Goal: Transaction & Acquisition: Purchase product/service

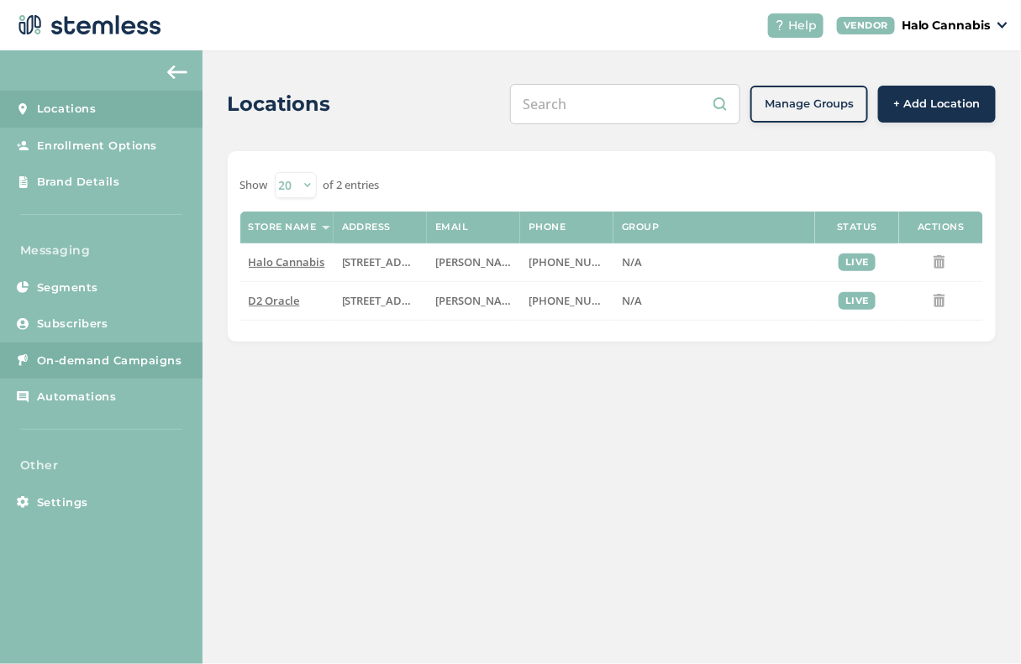
click at [96, 362] on span "On-demand Campaigns" at bounding box center [109, 361] width 145 height 17
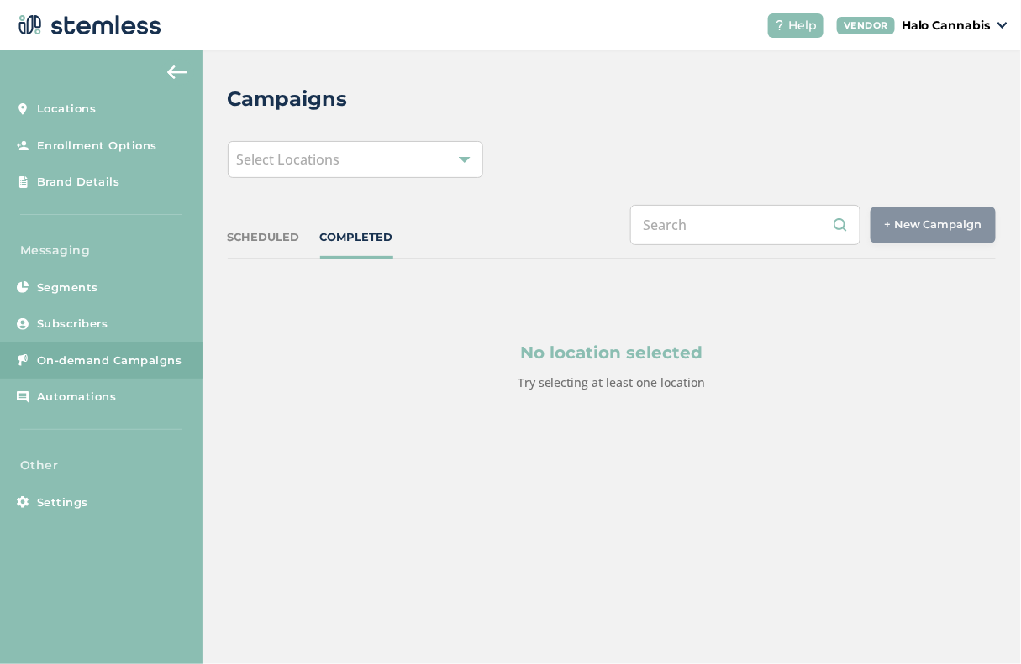
click at [428, 163] on div "Select Locations" at bounding box center [356, 159] width 256 height 37
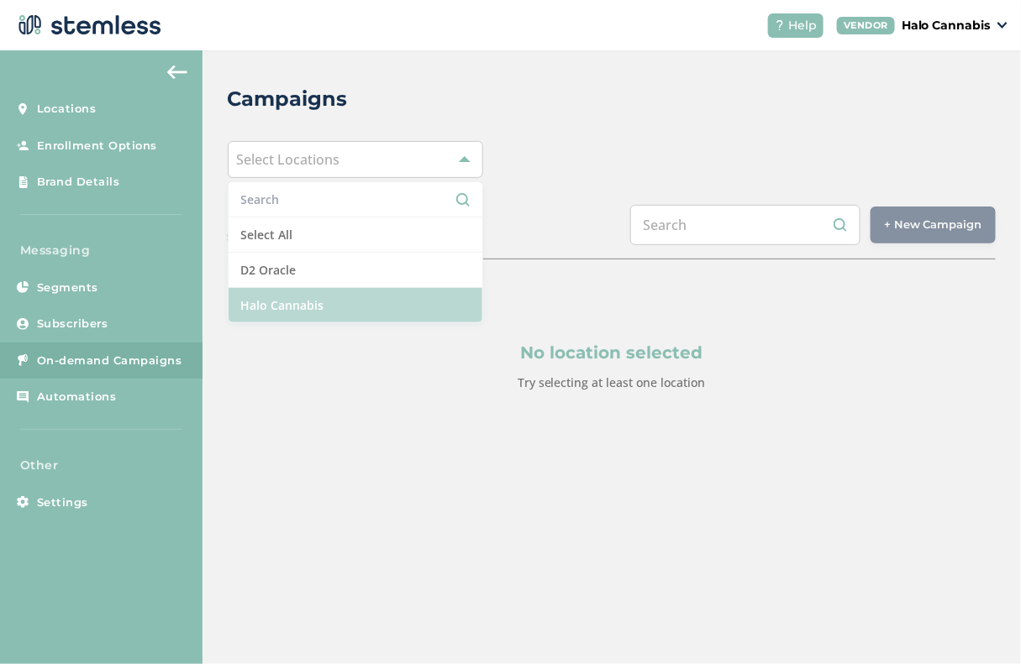
click at [329, 297] on li "Halo Cannabis" at bounding box center [355, 305] width 255 height 34
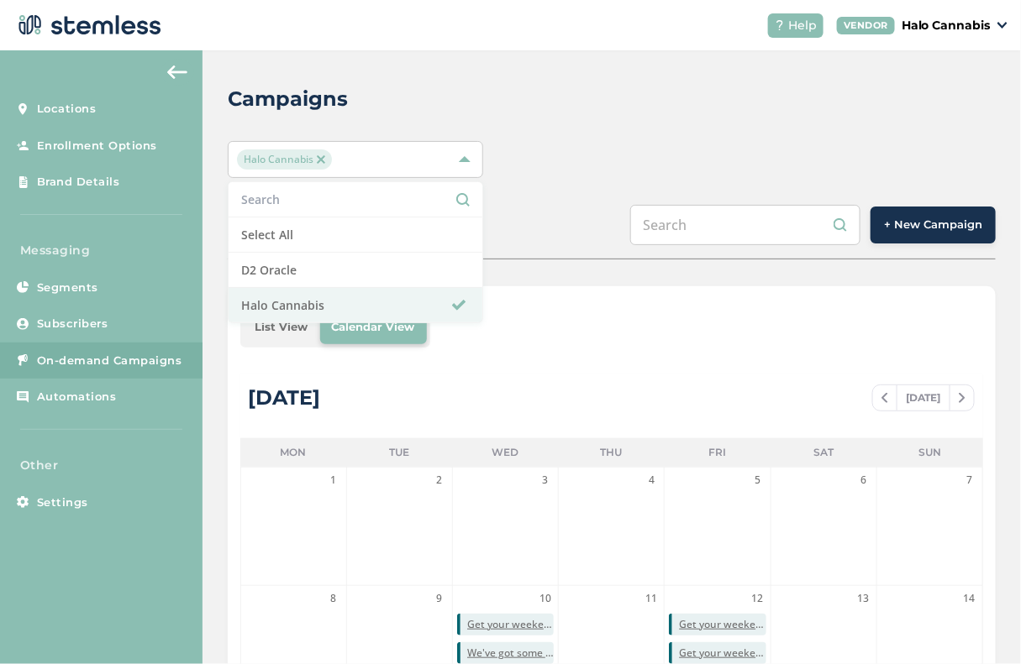
click at [911, 215] on button "+ New Campaign" at bounding box center [932, 225] width 125 height 37
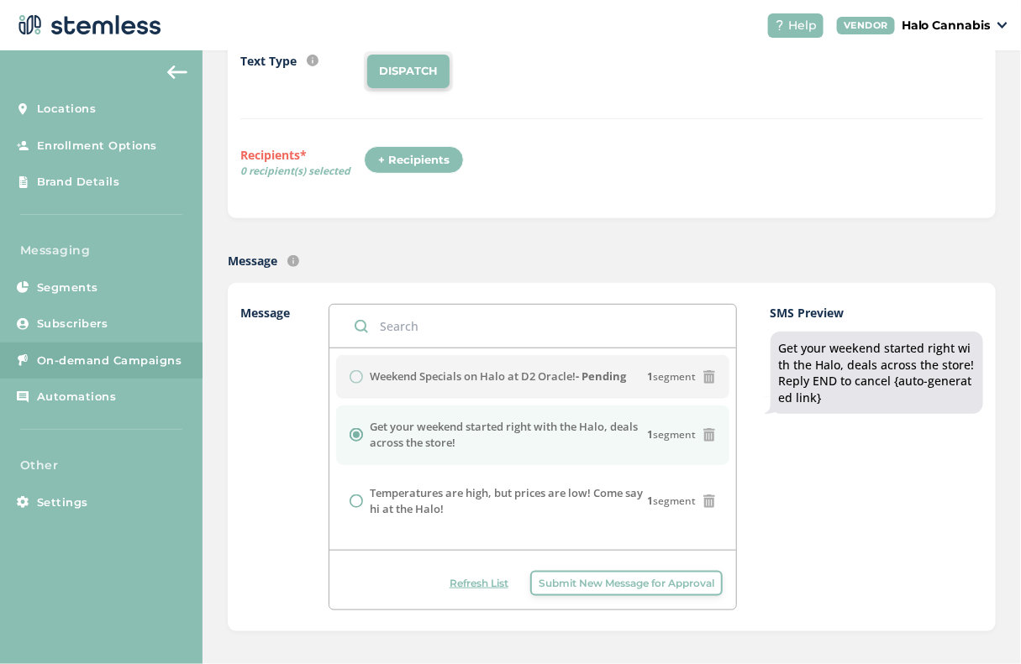
scroll to position [182, 0]
click at [713, 381] on div "Weekend Specials on Halo at D2 Oracle! - Pending 1 segment" at bounding box center [532, 376] width 366 height 17
click at [709, 375] on icon at bounding box center [708, 376] width 13 height 13
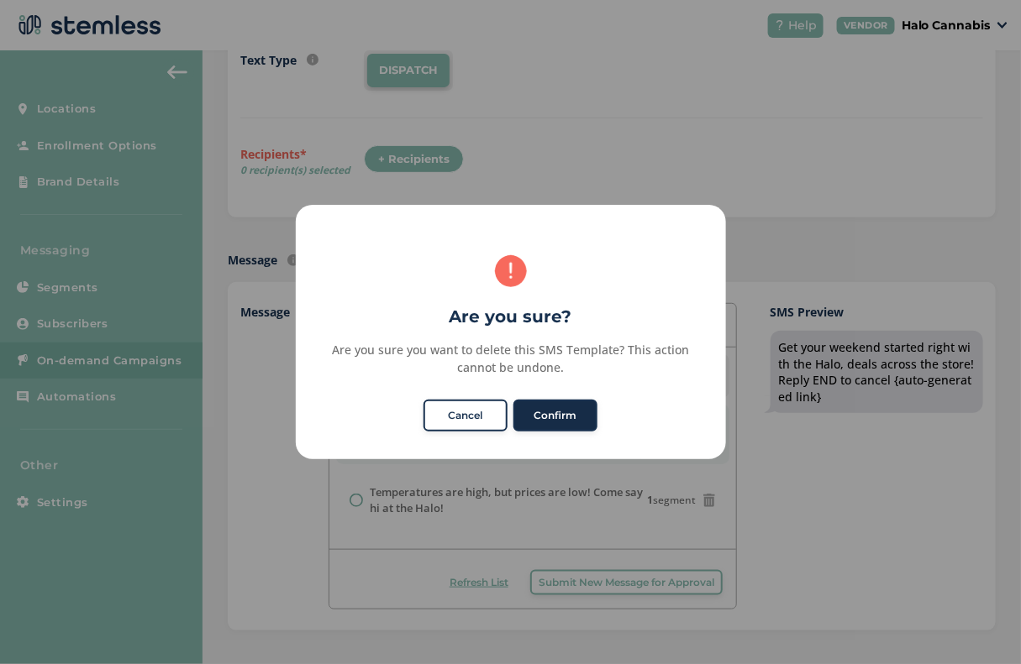
click at [552, 421] on button "Confirm" at bounding box center [555, 416] width 84 height 32
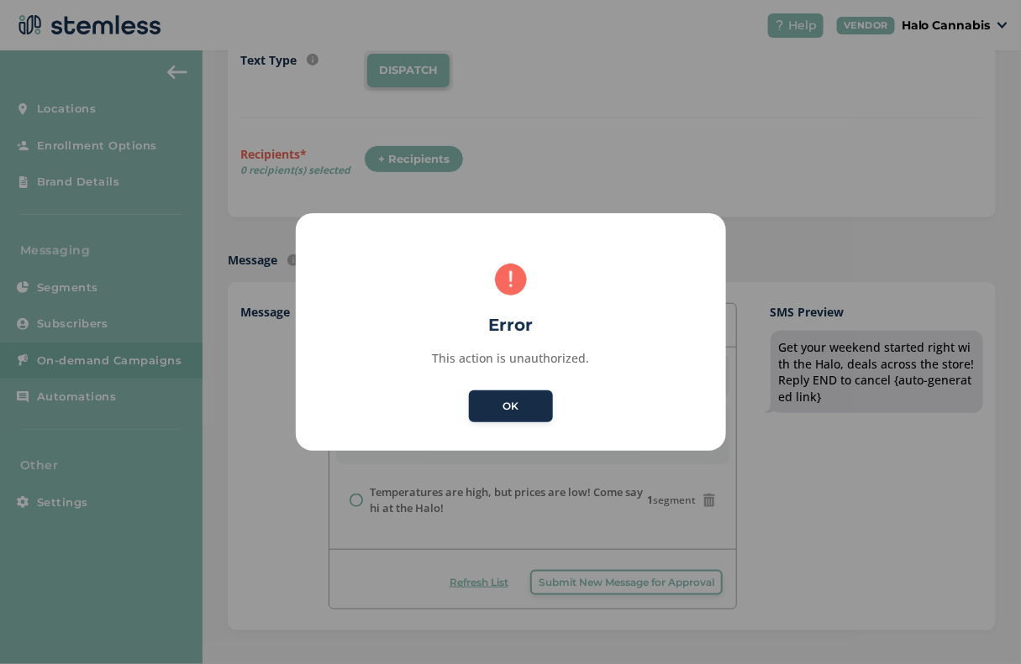
click at [510, 411] on button "OK" at bounding box center [511, 407] width 84 height 32
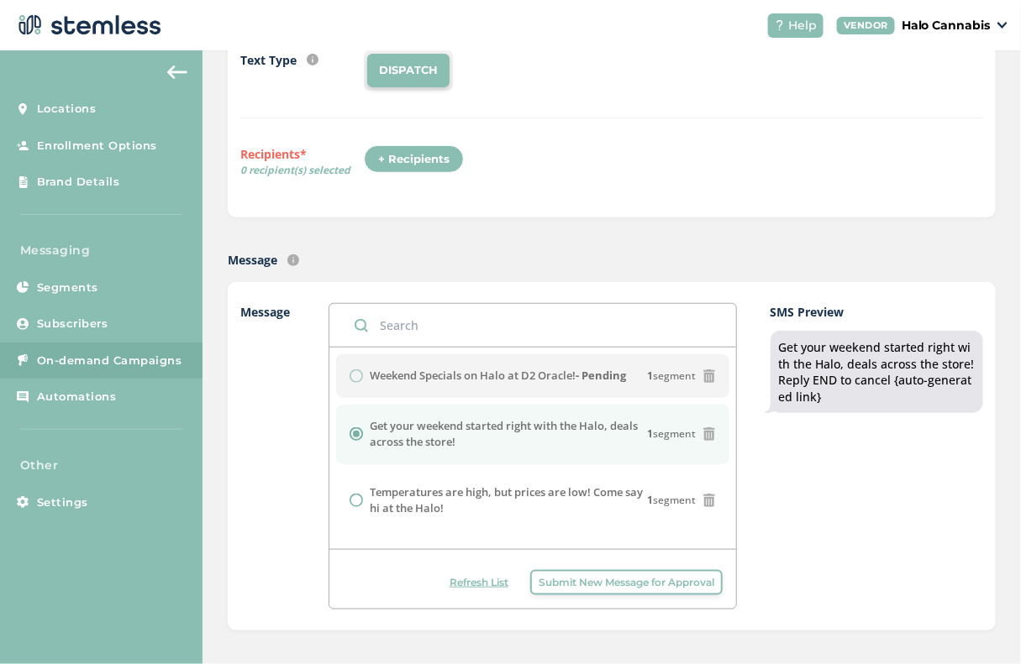
click at [575, 581] on span "Submit New Message for Approval" at bounding box center [626, 582] width 176 height 15
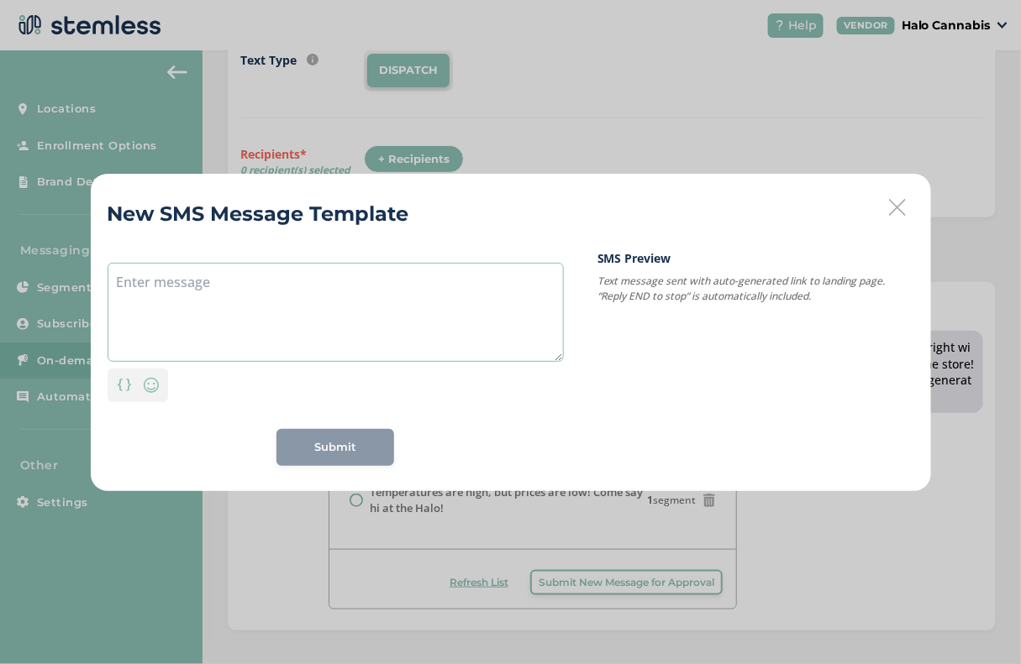
click at [419, 313] on textarea at bounding box center [336, 312] width 456 height 99
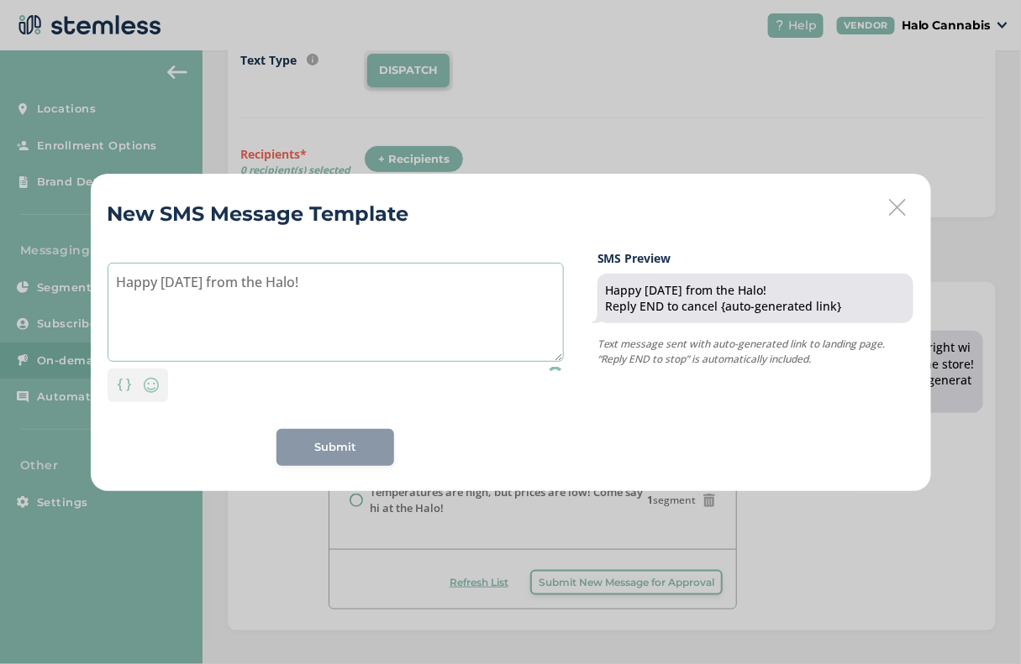
type textarea "Happy [DATE] from the Halo!"
click at [360, 444] on div "Submit" at bounding box center [335, 447] width 91 height 17
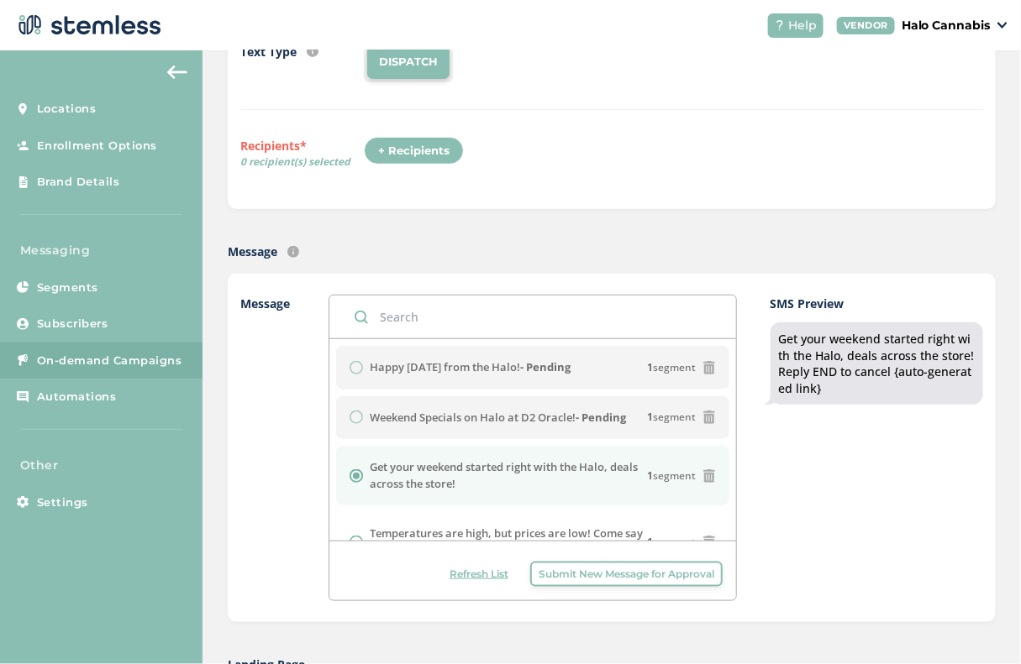
scroll to position [622, 0]
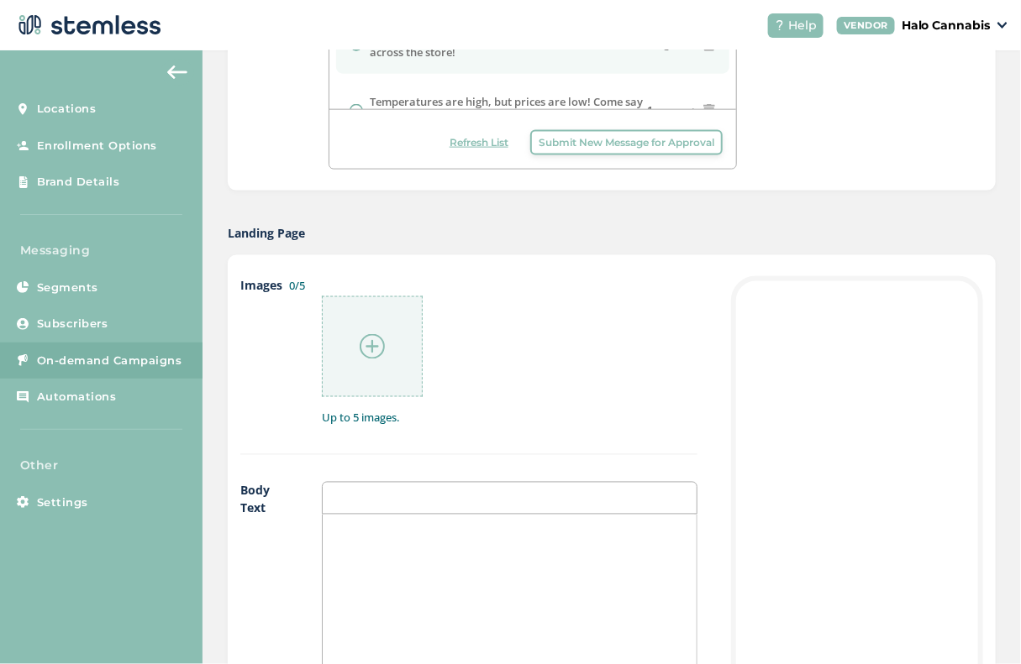
click at [377, 329] on div at bounding box center [372, 347] width 101 height 101
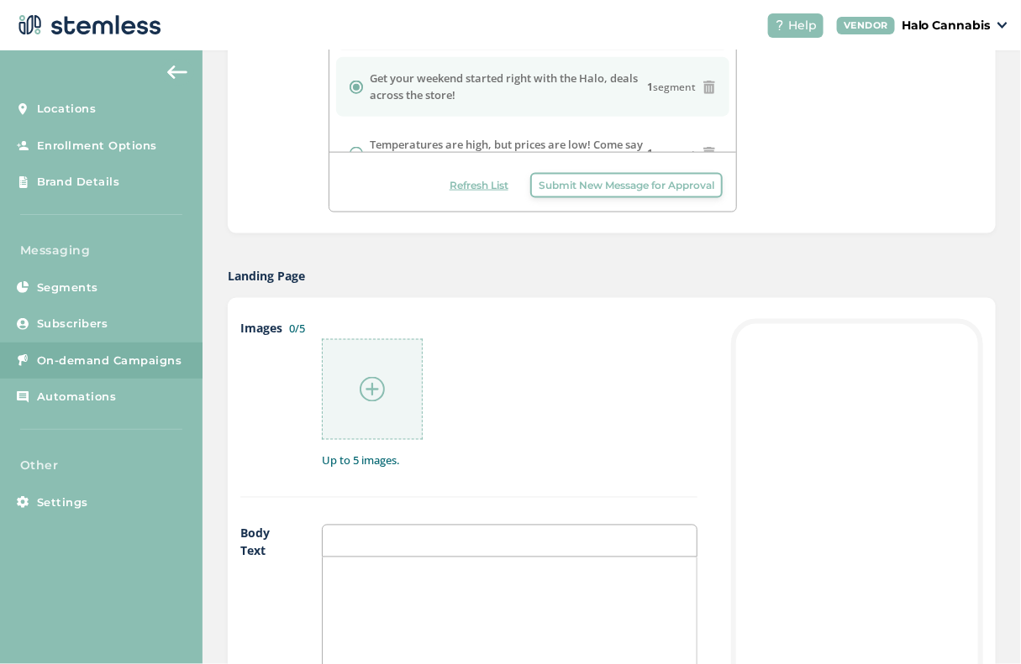
scroll to position [584, 0]
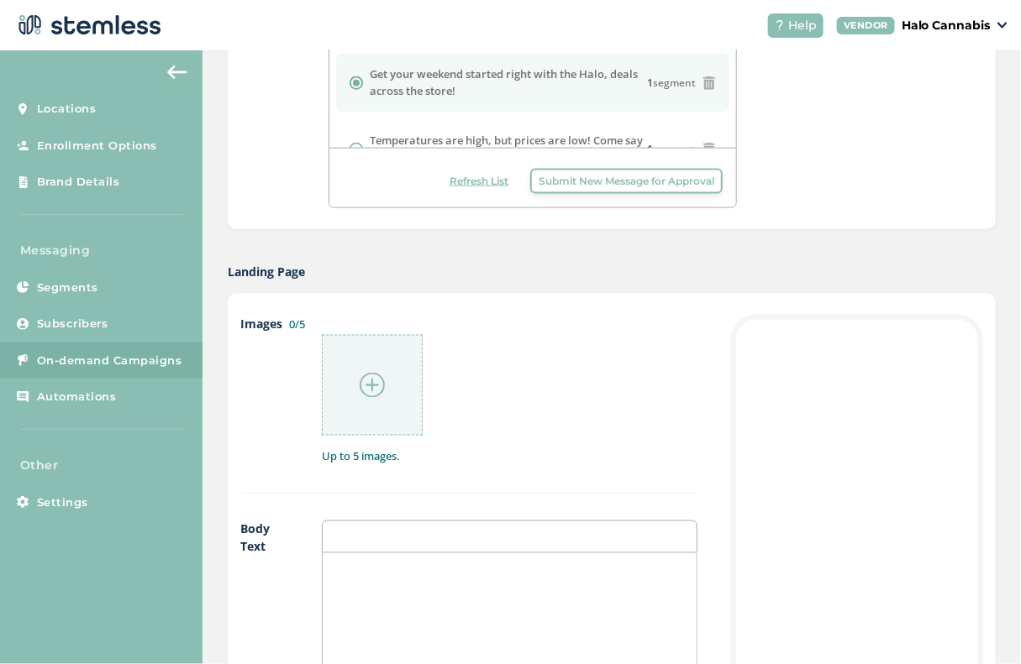
click at [370, 381] on img at bounding box center [372, 385] width 25 height 25
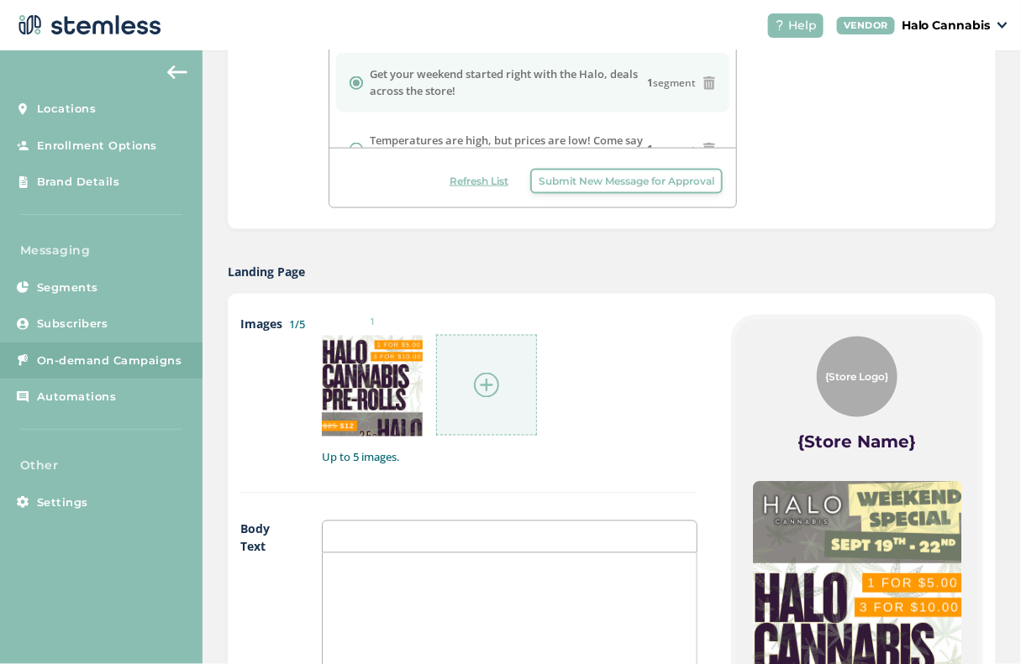
click at [496, 373] on img at bounding box center [486, 385] width 25 height 25
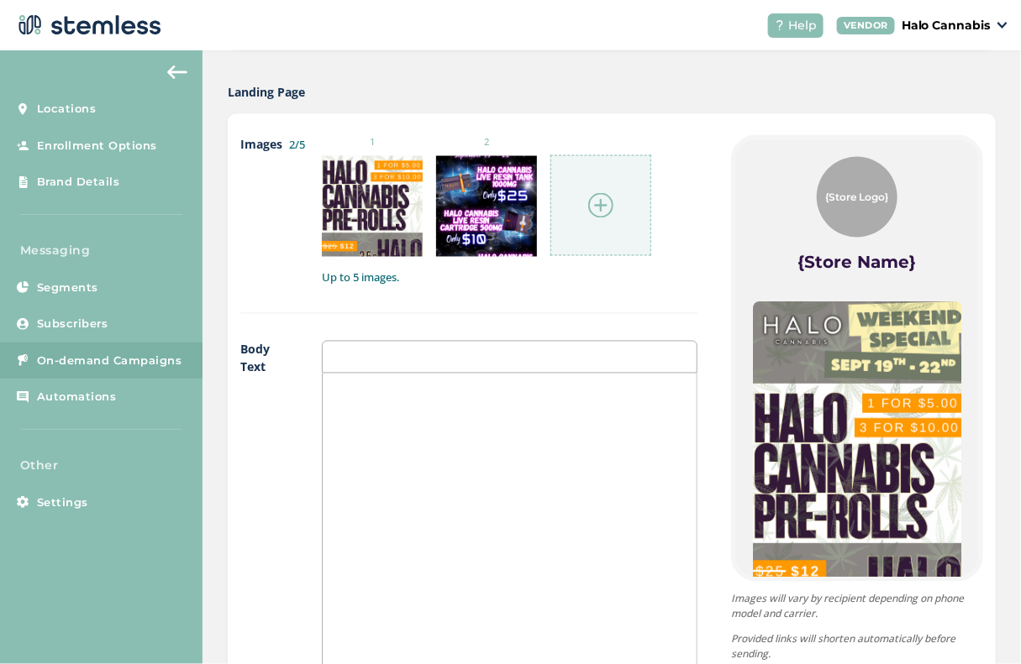
scroll to position [597, 0]
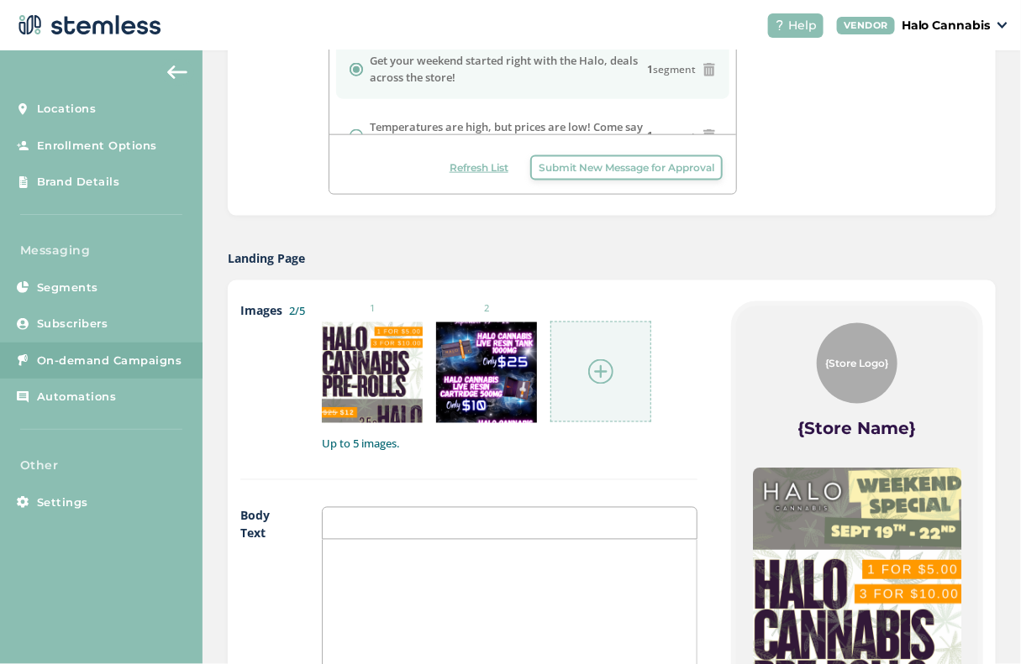
click at [627, 391] on div at bounding box center [600, 372] width 101 height 101
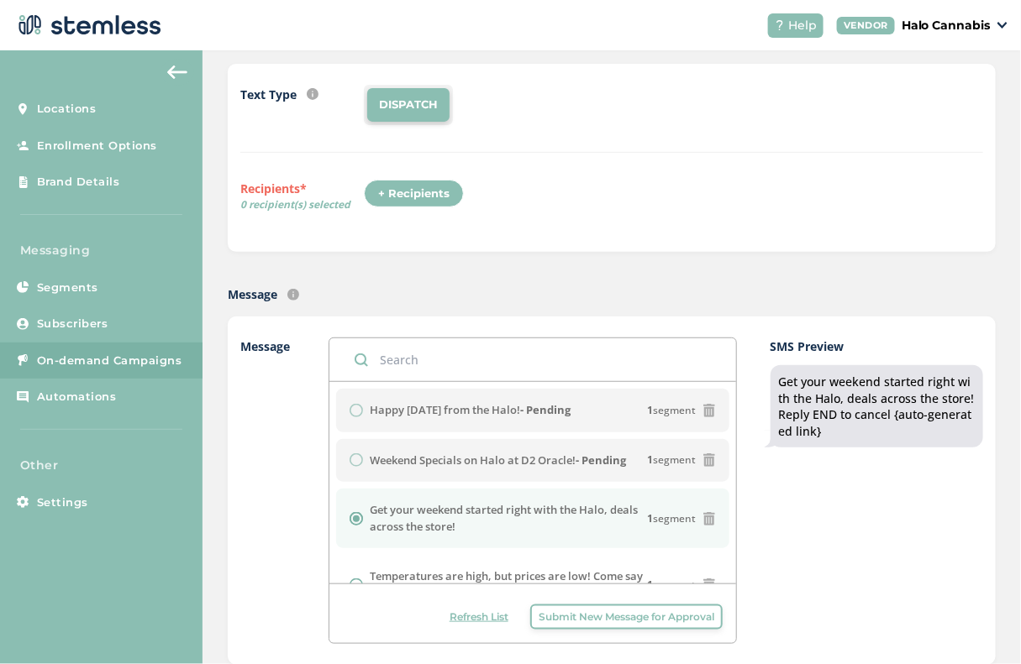
scroll to position [193, 0]
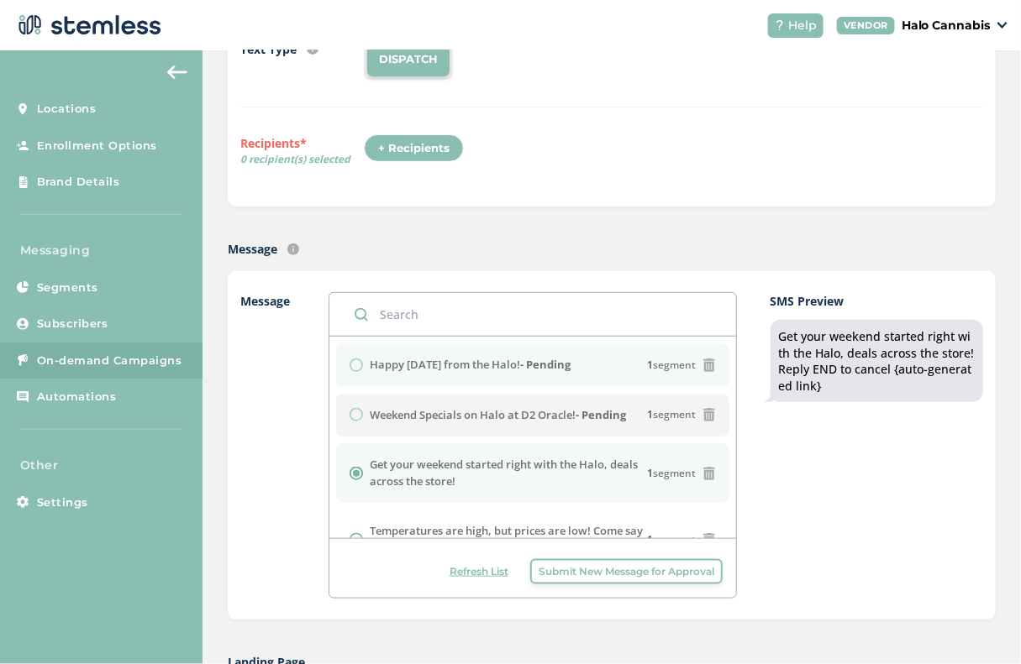
click at [444, 364] on label "Happy [DATE] from the Halo! - Pending" at bounding box center [470, 365] width 201 height 17
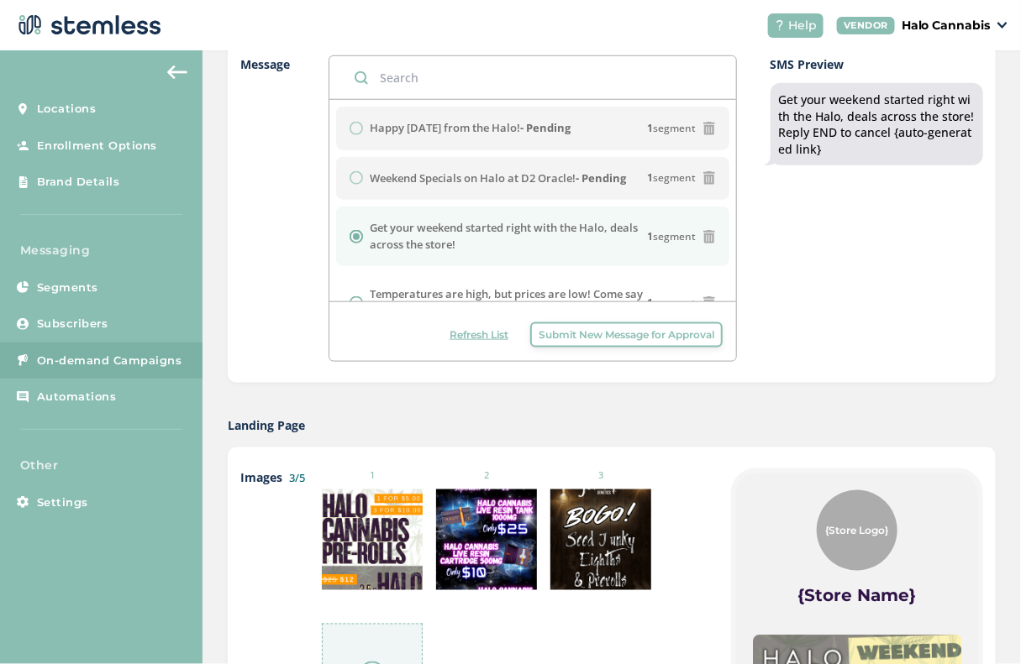
scroll to position [258, 0]
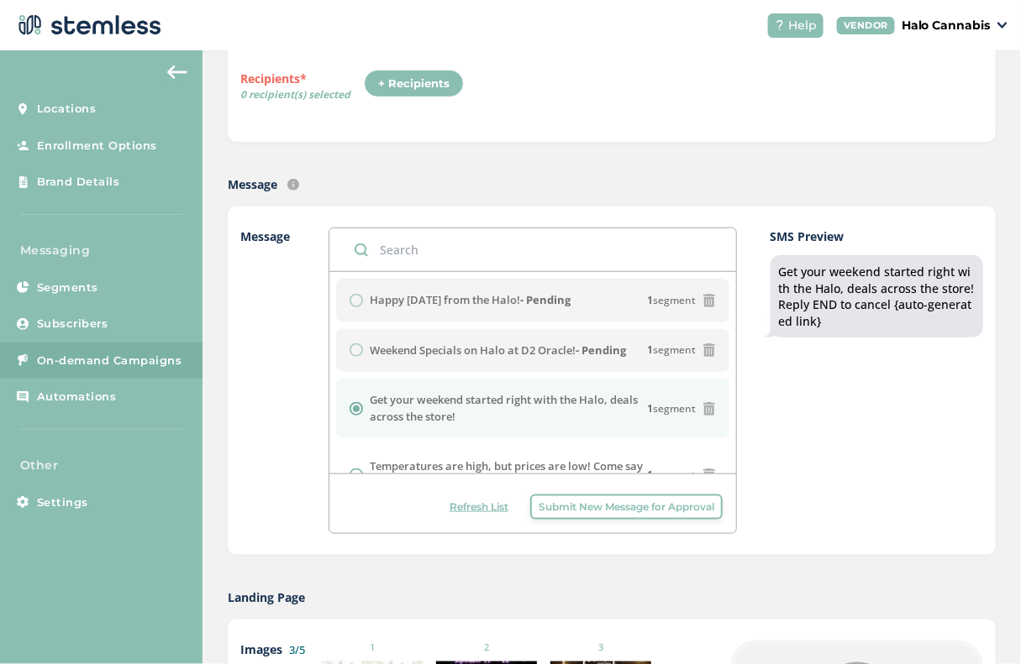
click at [423, 80] on div "+ Recipients" at bounding box center [414, 84] width 100 height 29
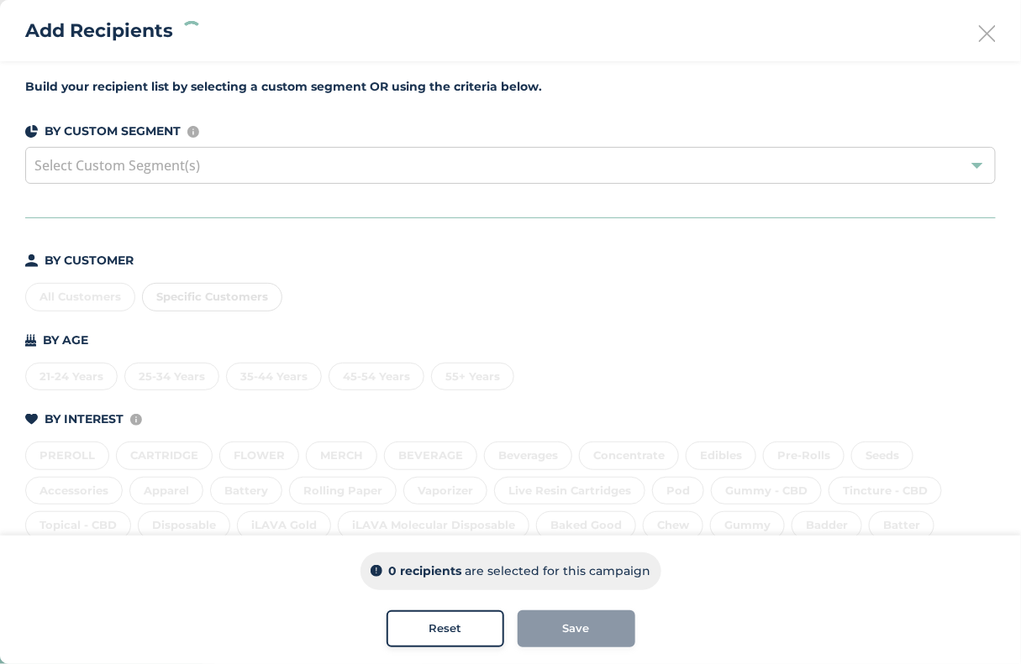
click at [79, 297] on div "All Customers Specific Customers" at bounding box center [510, 293] width 970 height 35
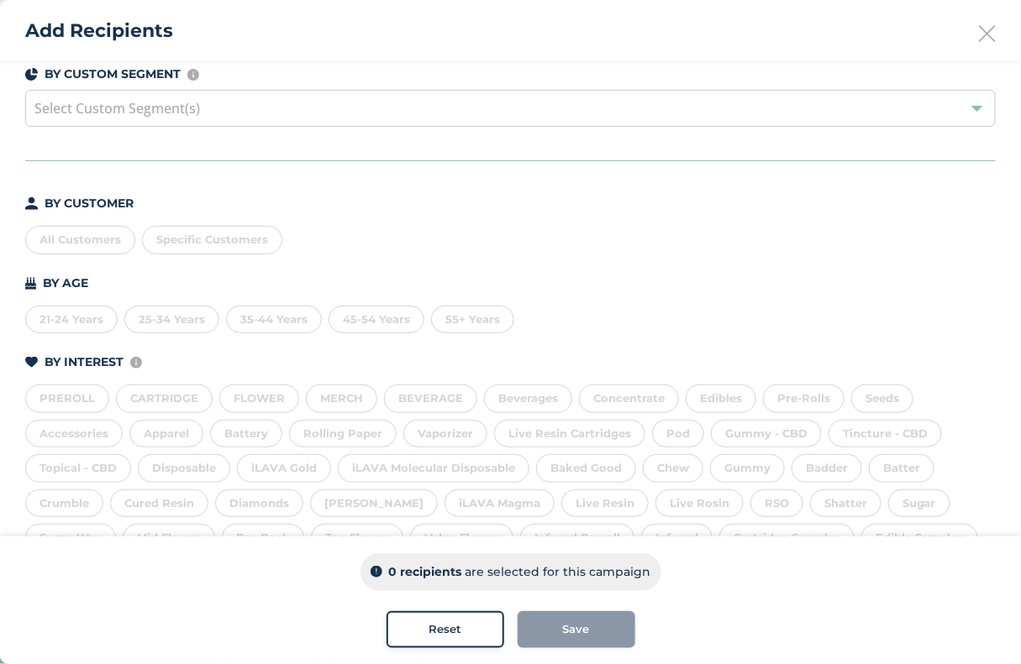
click at [86, 244] on div "All Customers" at bounding box center [80, 240] width 110 height 29
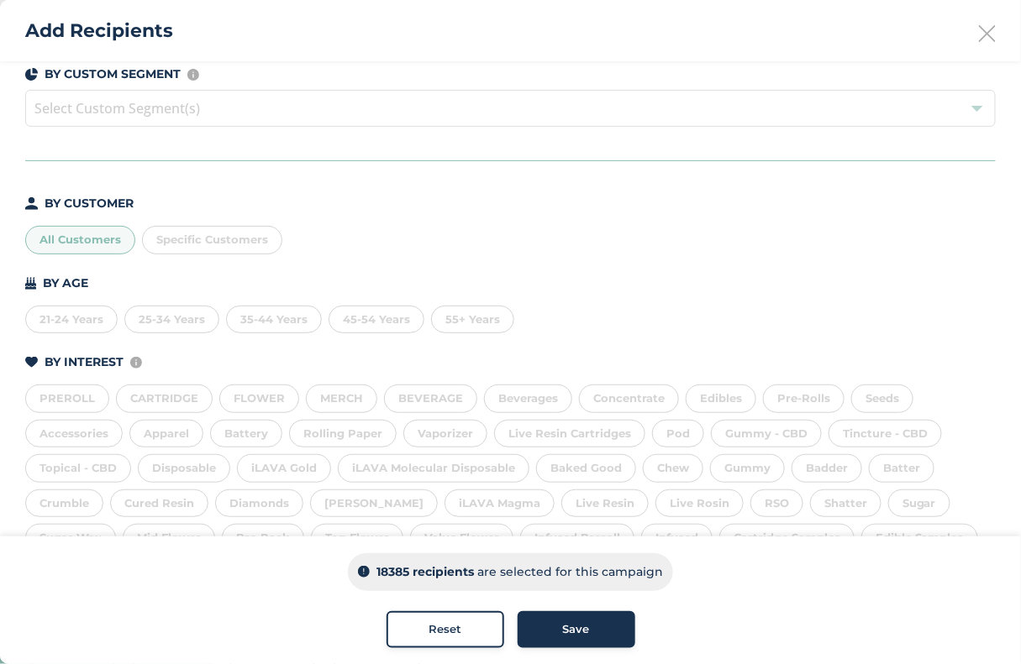
click at [582, 637] on span "Save" at bounding box center [576, 629] width 27 height 17
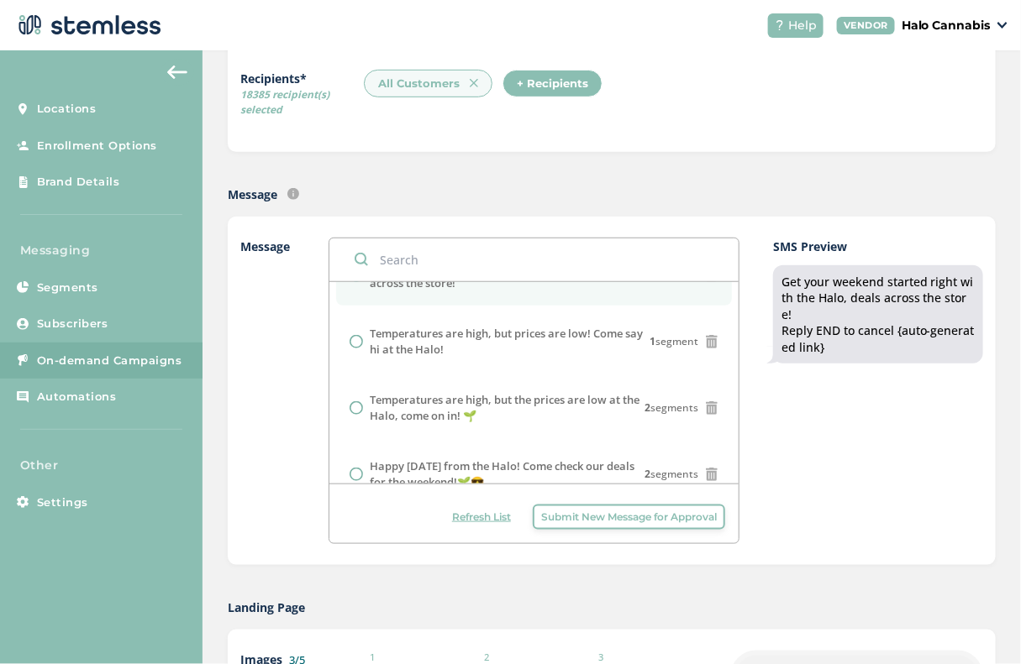
scroll to position [0, 0]
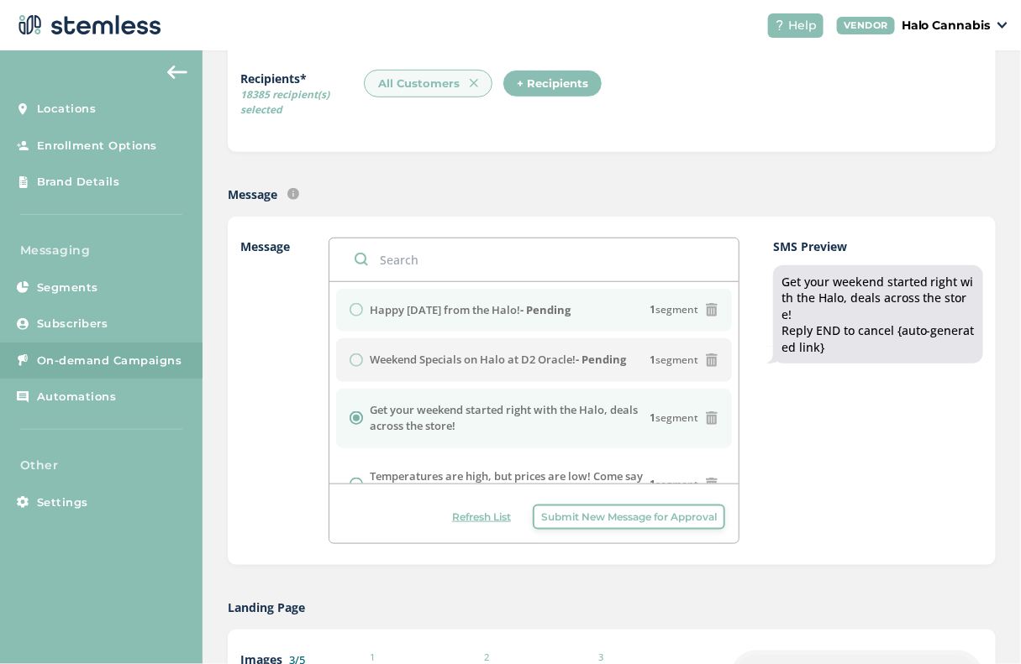
click at [357, 309] on div "Happy Friday from the Halo! - Pending 1 segment" at bounding box center [533, 310] width 369 height 17
click at [439, 310] on label "Happy Friday from the Halo! - Pending" at bounding box center [470, 310] width 201 height 17
click at [513, 312] on label "Happy Friday from the Halo! - Pending" at bounding box center [470, 310] width 201 height 17
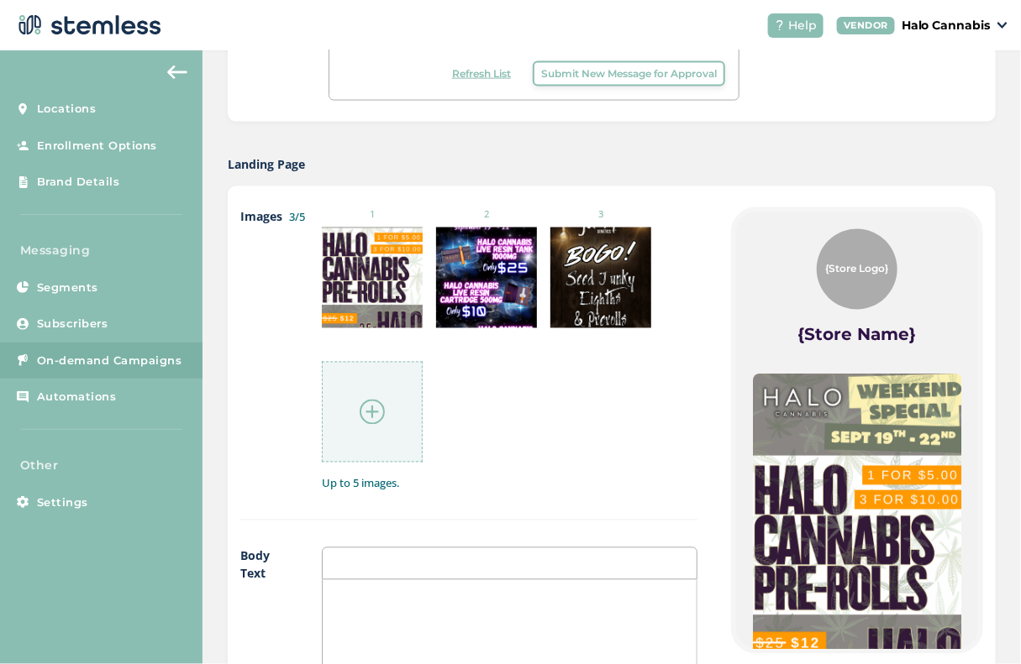
scroll to position [691, 0]
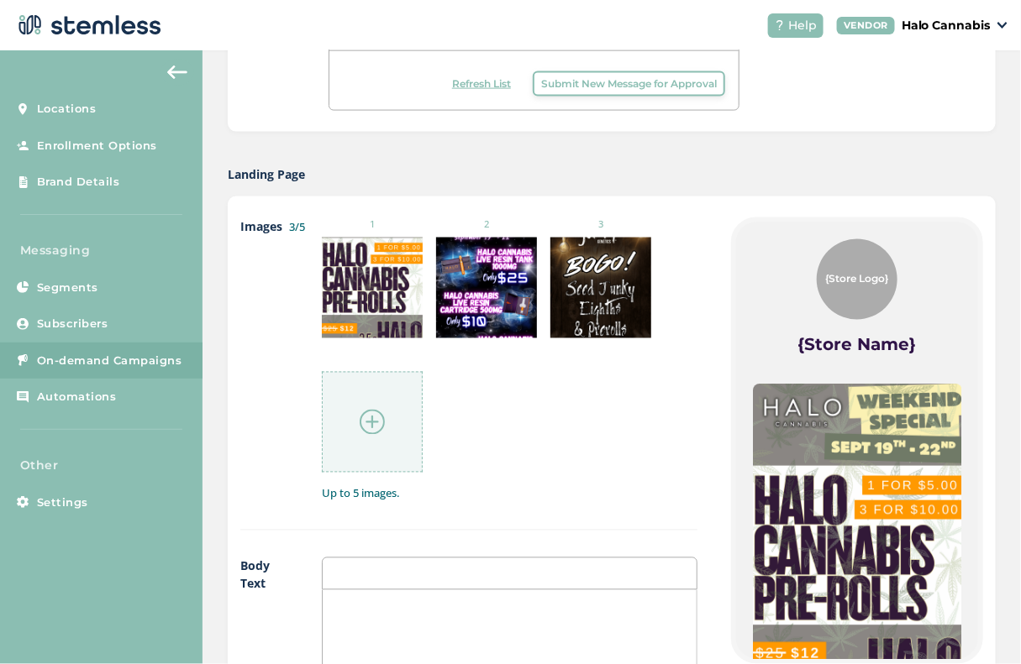
click at [862, 343] on label "{Store Name}" at bounding box center [857, 345] width 118 height 24
click at [858, 274] on span "{Store Logo}" at bounding box center [857, 279] width 63 height 15
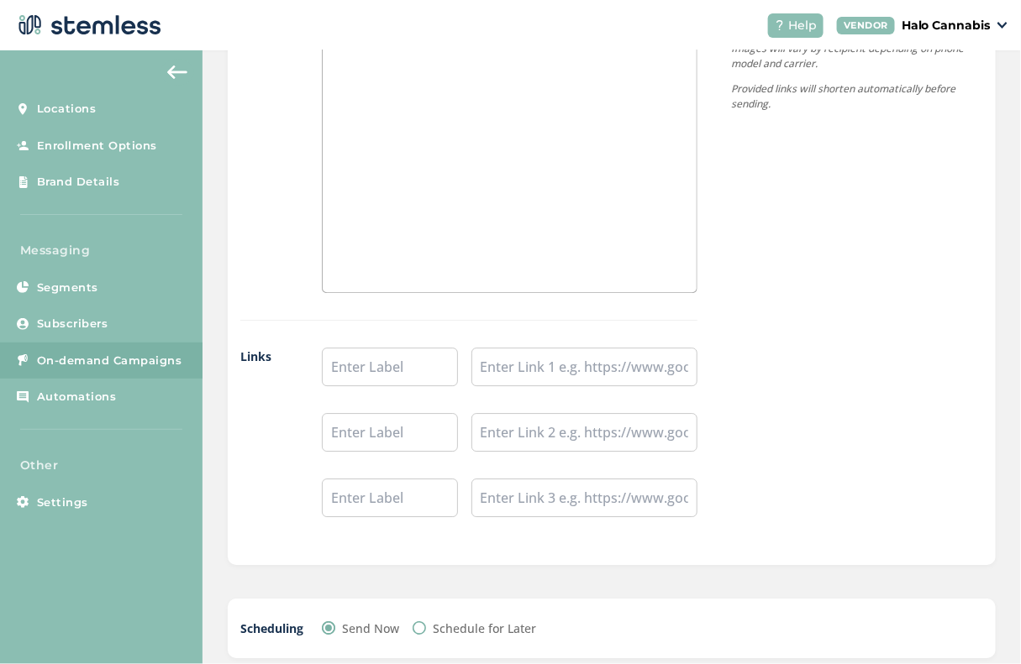
scroll to position [1409, 0]
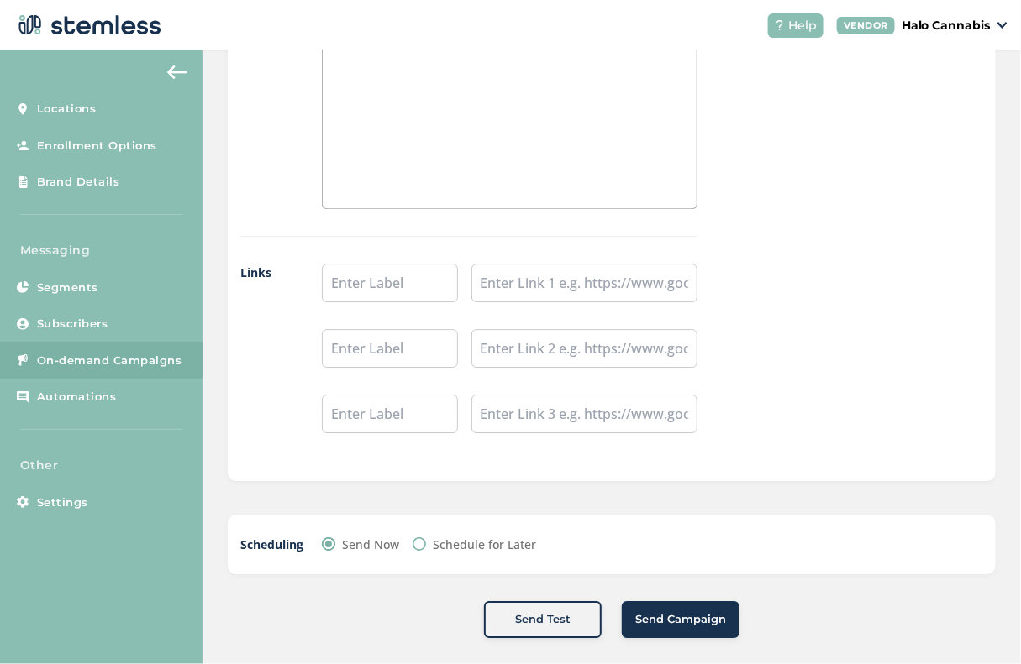
click at [423, 545] on div "Schedule for Later" at bounding box center [473, 545] width 123 height 18
click at [421, 538] on input "Schedule for Later" at bounding box center [418, 544] width 13 height 13
radio input "true"
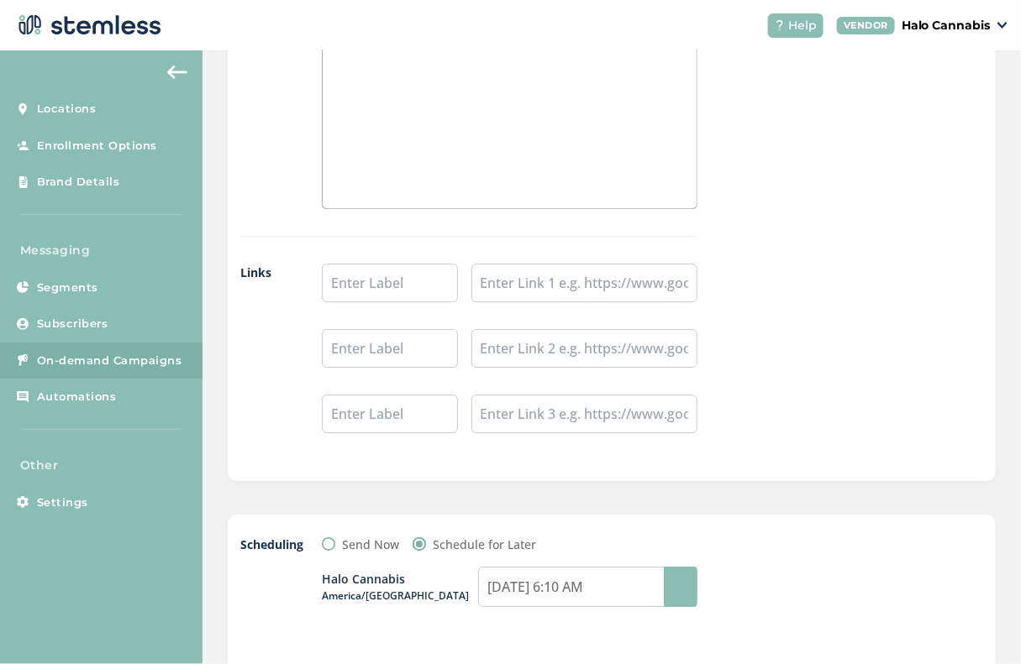
scroll to position [0, 0]
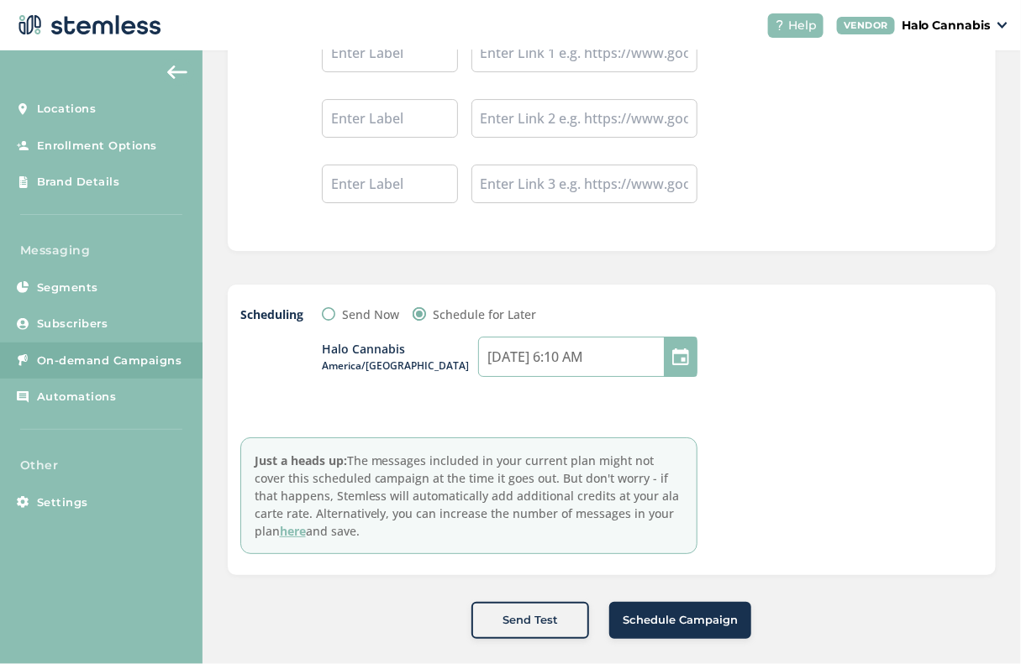
click at [591, 354] on input "09/19/2025 6:10 AM" at bounding box center [587, 357] width 219 height 40
select select "6"
select select "10"
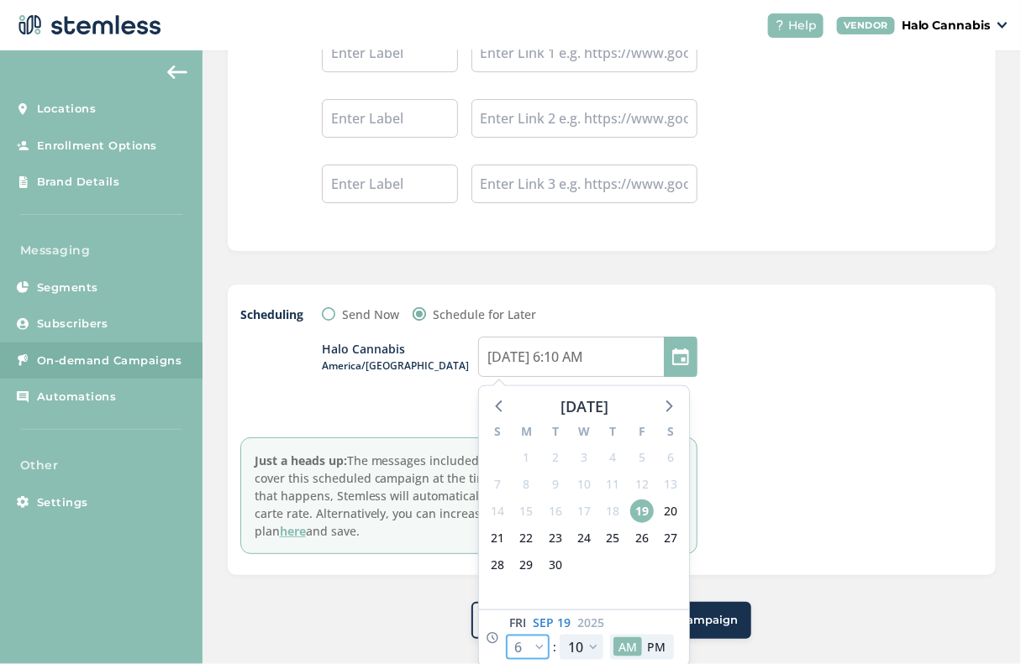
click at [530, 643] on select "12 1 2 3 4 5 6 7 8 9 10 11" at bounding box center [528, 647] width 44 height 25
select select "9"
click at [506, 635] on select "12 1 2 3 4 5 6 7 8 9 10 11" at bounding box center [528, 647] width 44 height 25
type input "09/19/2025 9:10 AM"
select select "9"
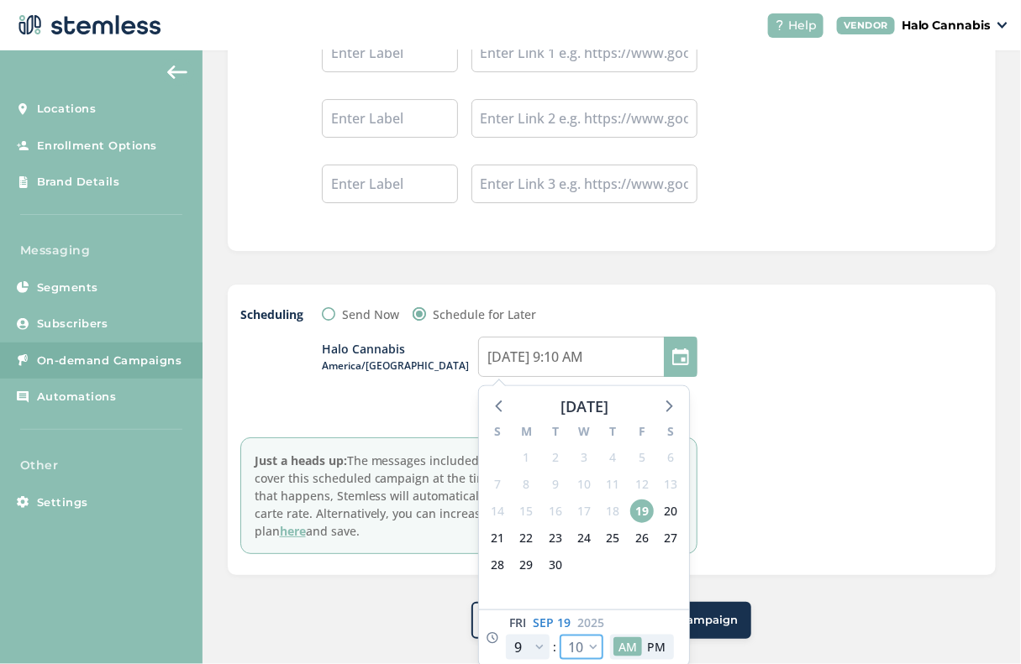
click at [596, 636] on select "00 05 10 15 20 25 30 35 40 45 50 55" at bounding box center [581, 647] width 44 height 25
select select "0"
click at [559, 635] on select "00 05 10 15 20 25 30 35 40 45 50 55" at bounding box center [581, 647] width 44 height 25
type input "[DATE] 9:00 AM"
select select "0"
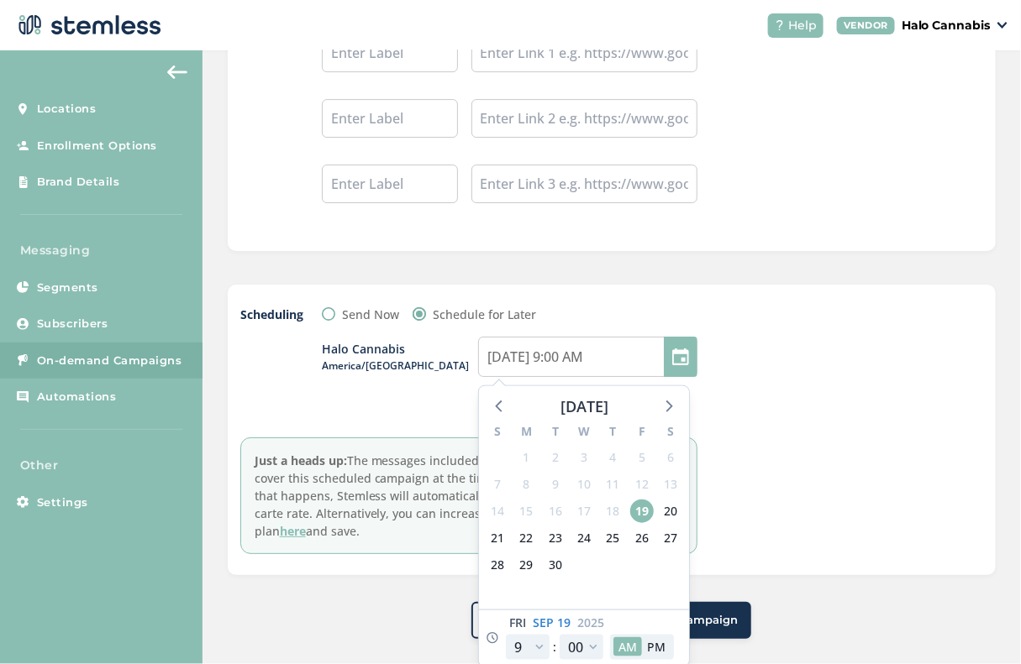
click at [711, 525] on div "Scheduling Send Now Schedule for Later Halo Cannabis America/[GEOGRAPHIC_DATA] …" at bounding box center [611, 430] width 743 height 249
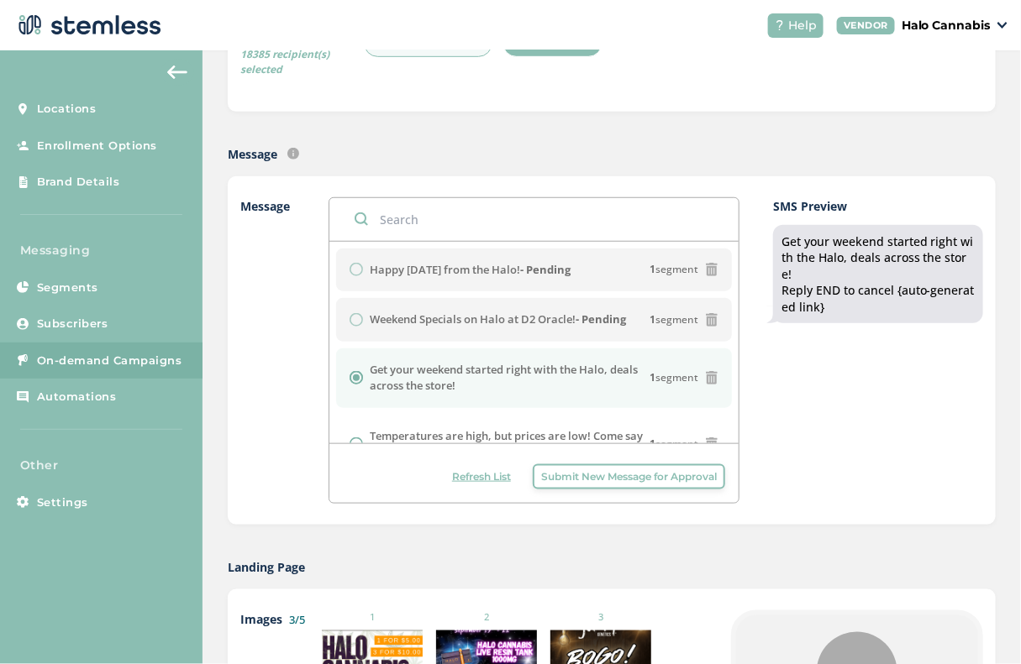
scroll to position [200, 0]
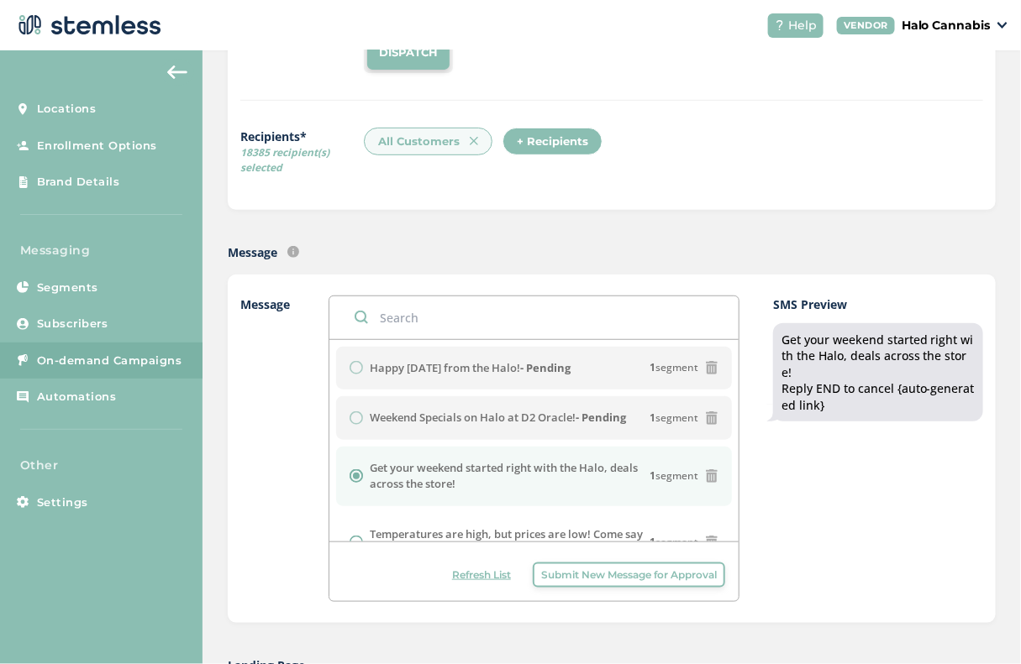
click at [596, 573] on span "Submit New Message for Approval" at bounding box center [629, 575] width 176 height 15
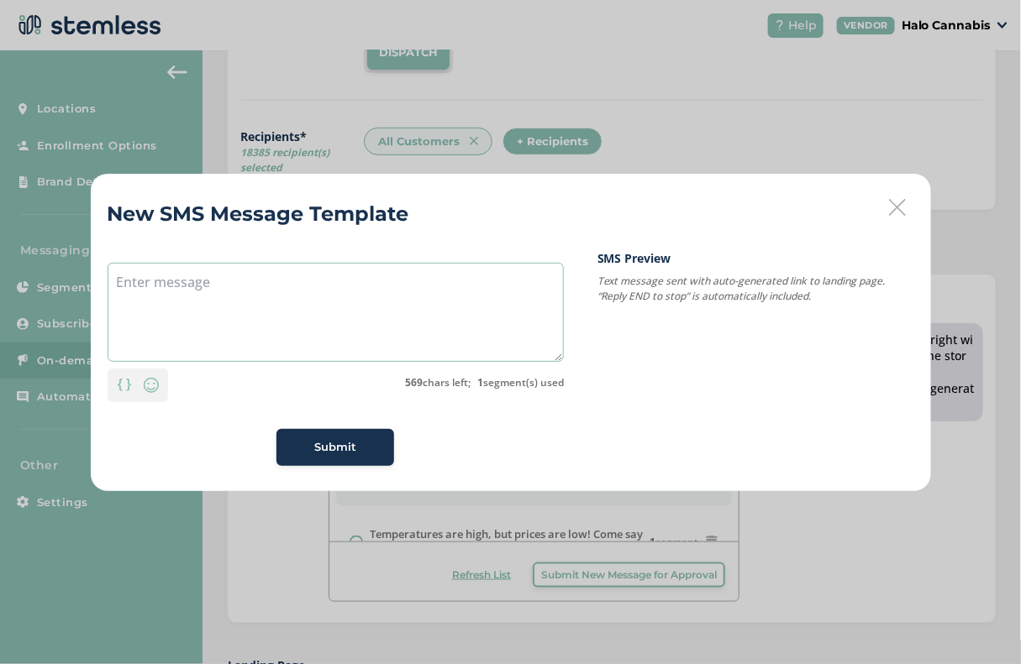
click at [452, 305] on textarea at bounding box center [336, 312] width 456 height 99
click at [901, 210] on icon at bounding box center [897, 207] width 17 height 17
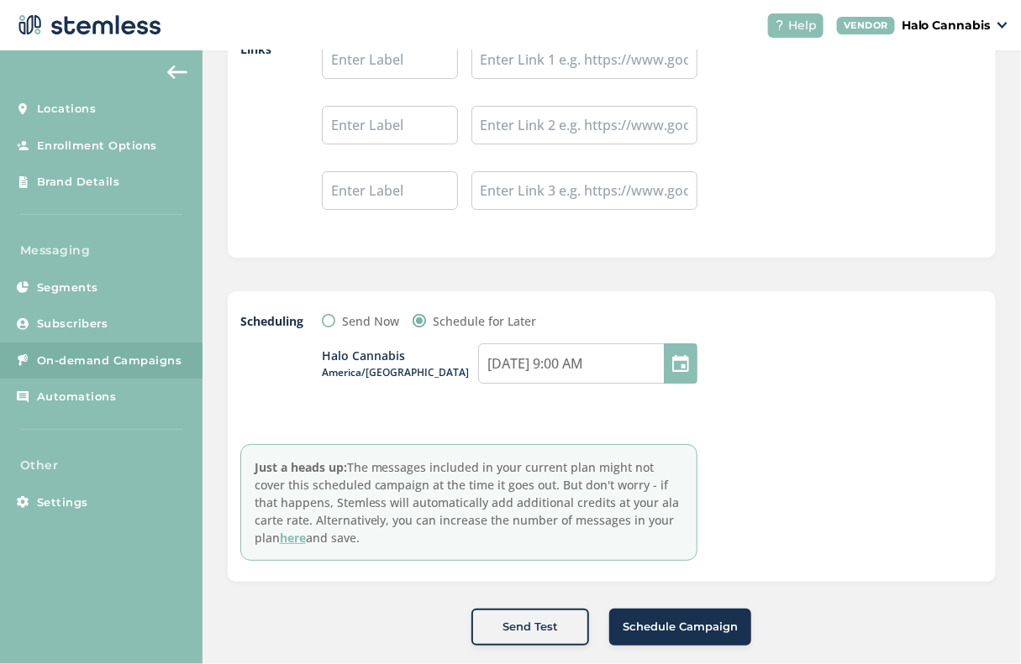
scroll to position [1639, 0]
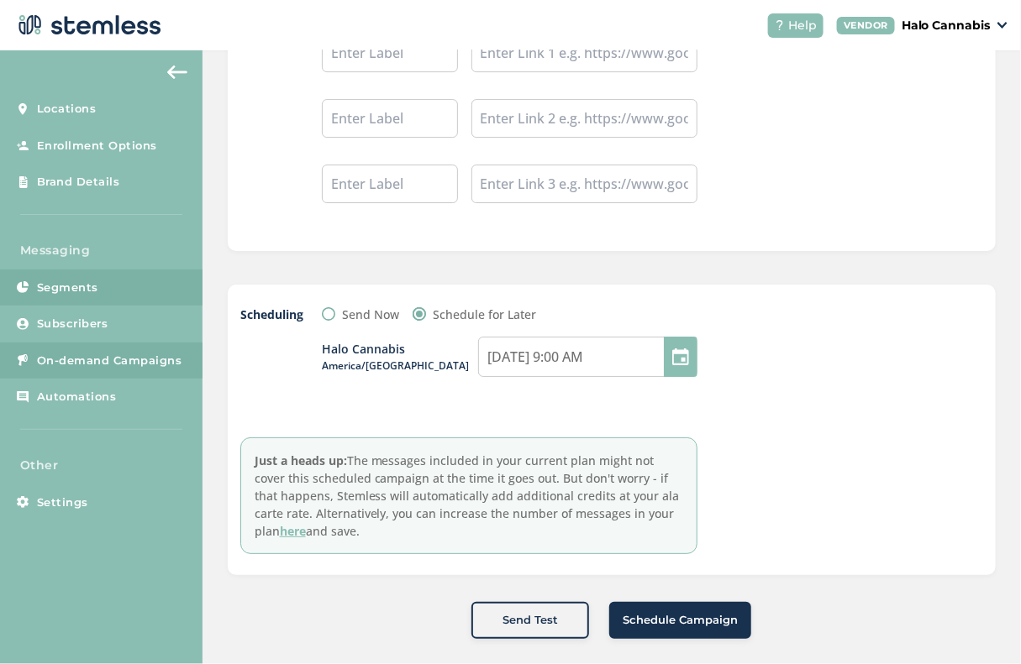
click at [102, 297] on link "Segments" at bounding box center [101, 288] width 202 height 37
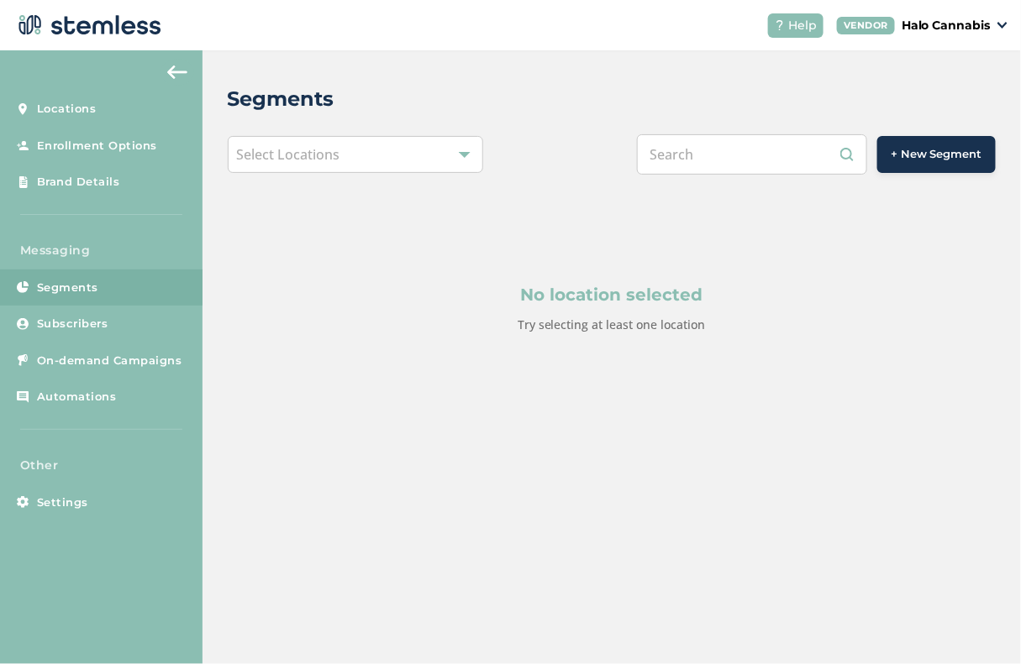
click at [385, 161] on div "Select Locations" at bounding box center [356, 154] width 256 height 37
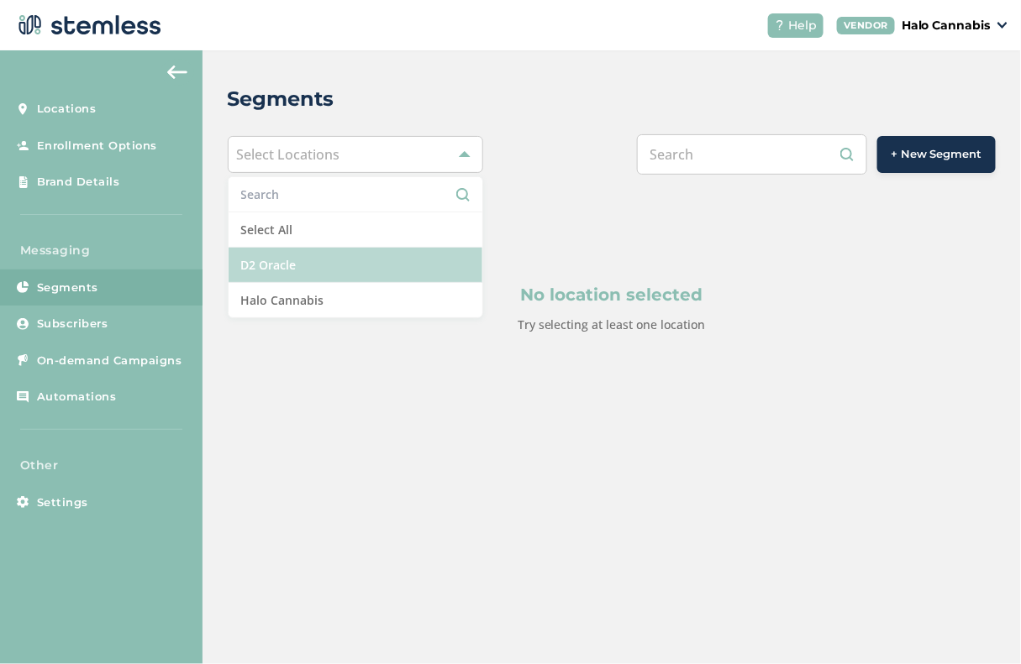
click at [281, 276] on li "D2 Oracle" at bounding box center [355, 265] width 255 height 35
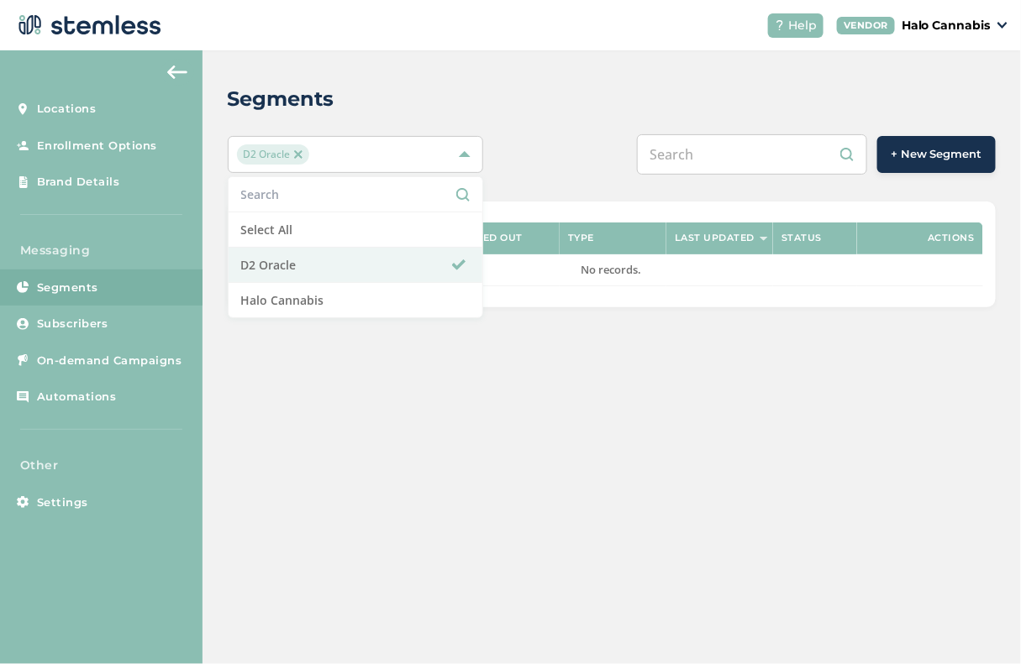
click at [617, 339] on div "Segments D2 Oracle Select All D2 Oracle Halo Cannabis + New Segment Segments Si…" at bounding box center [611, 195] width 818 height 291
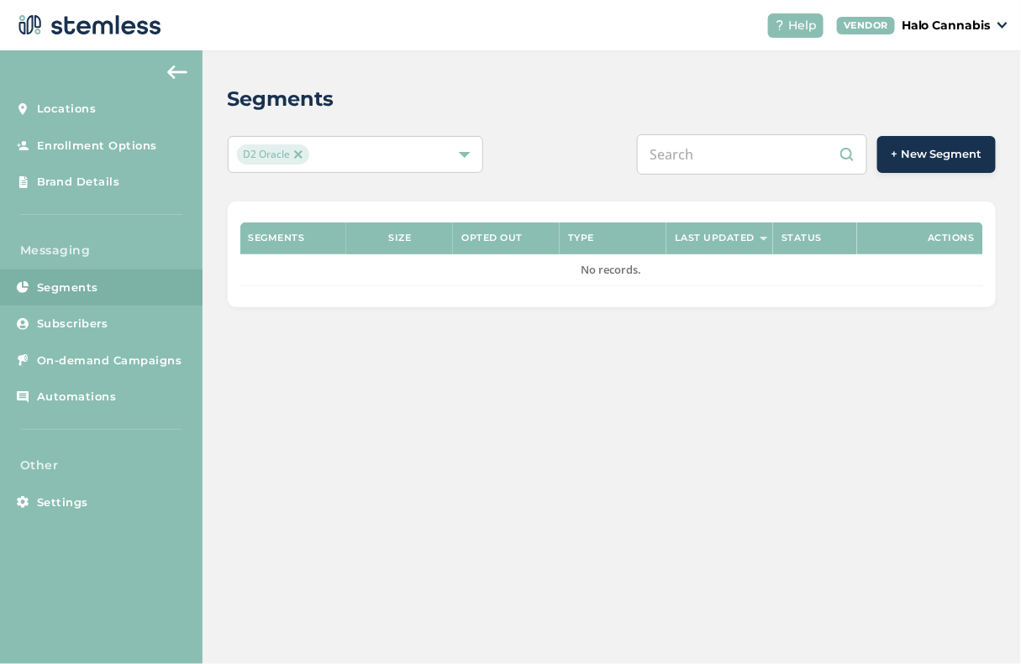
click at [929, 167] on button "+ New Segment" at bounding box center [936, 154] width 118 height 37
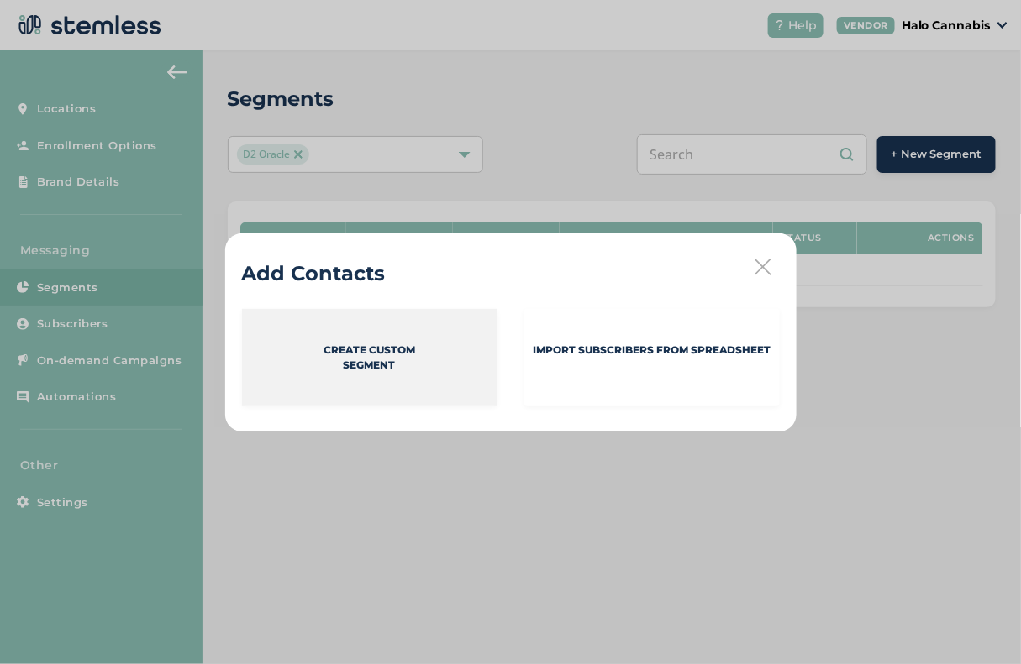
click at [398, 343] on p "Create Custom Segment" at bounding box center [369, 358] width 92 height 30
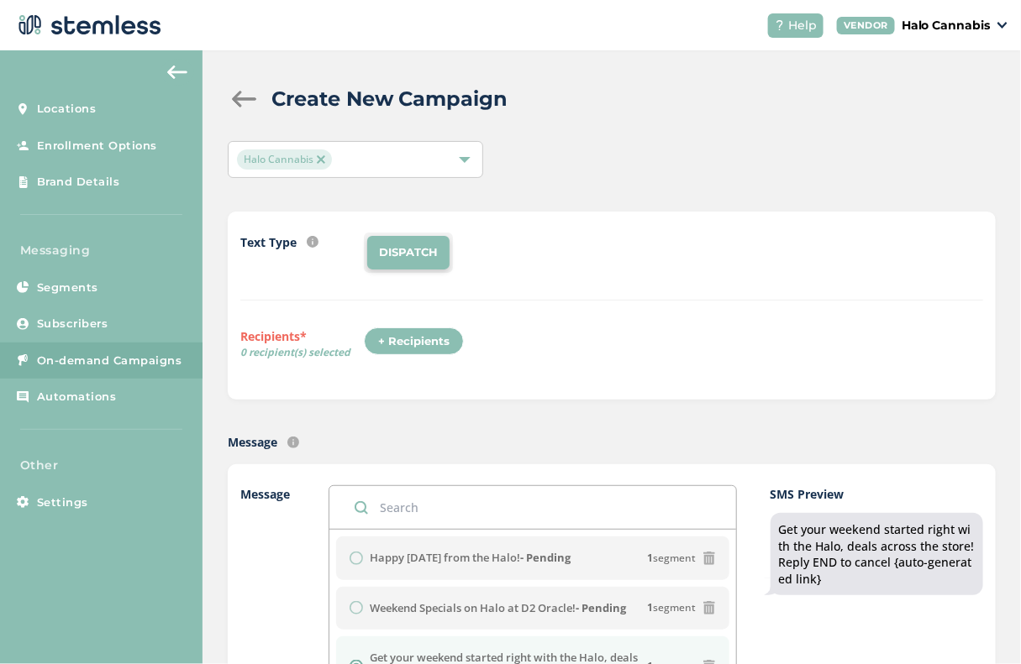
click at [105, 360] on span "On-demand Campaigns" at bounding box center [109, 361] width 145 height 17
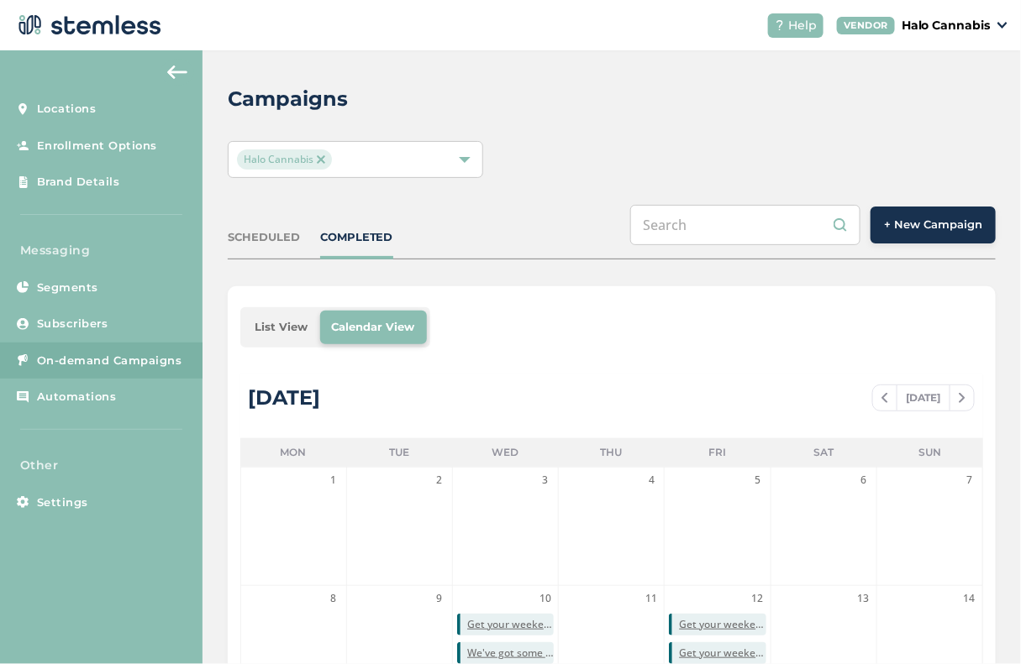
click at [955, 229] on span "+ New Campaign" at bounding box center [933, 225] width 98 height 17
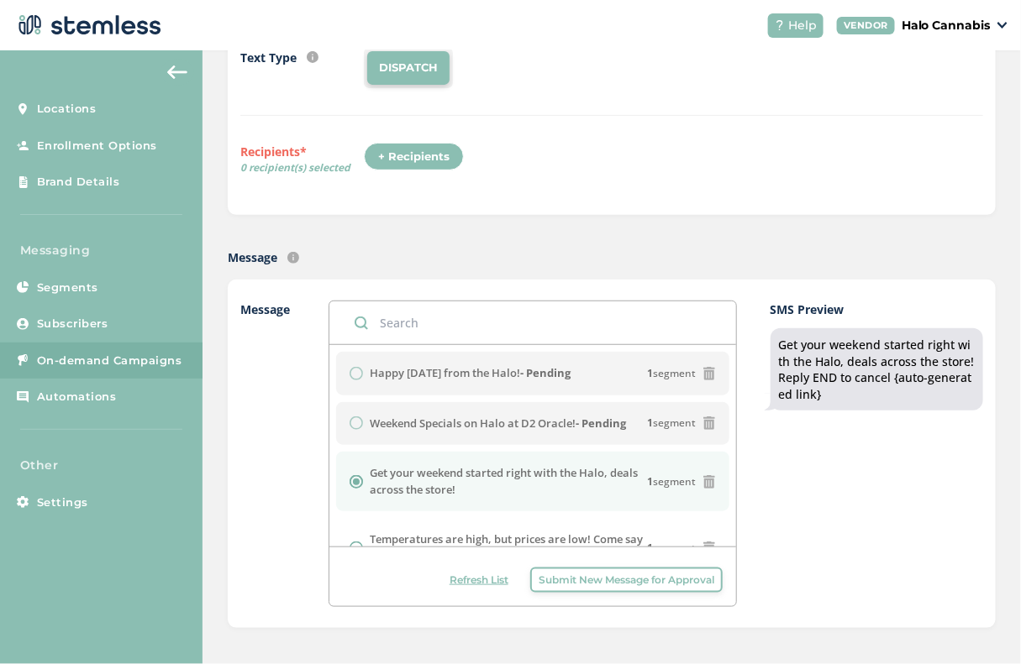
scroll to position [190, 0]
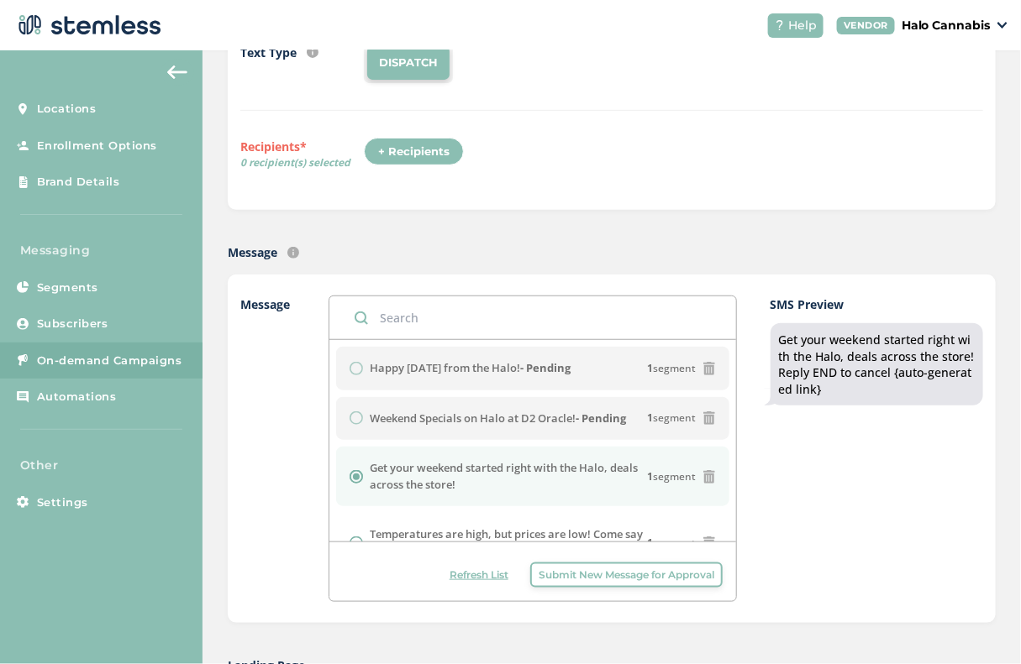
click at [448, 321] on input "text" at bounding box center [532, 318] width 407 height 43
click at [615, 577] on span "Submit New Message for Approval" at bounding box center [626, 575] width 176 height 15
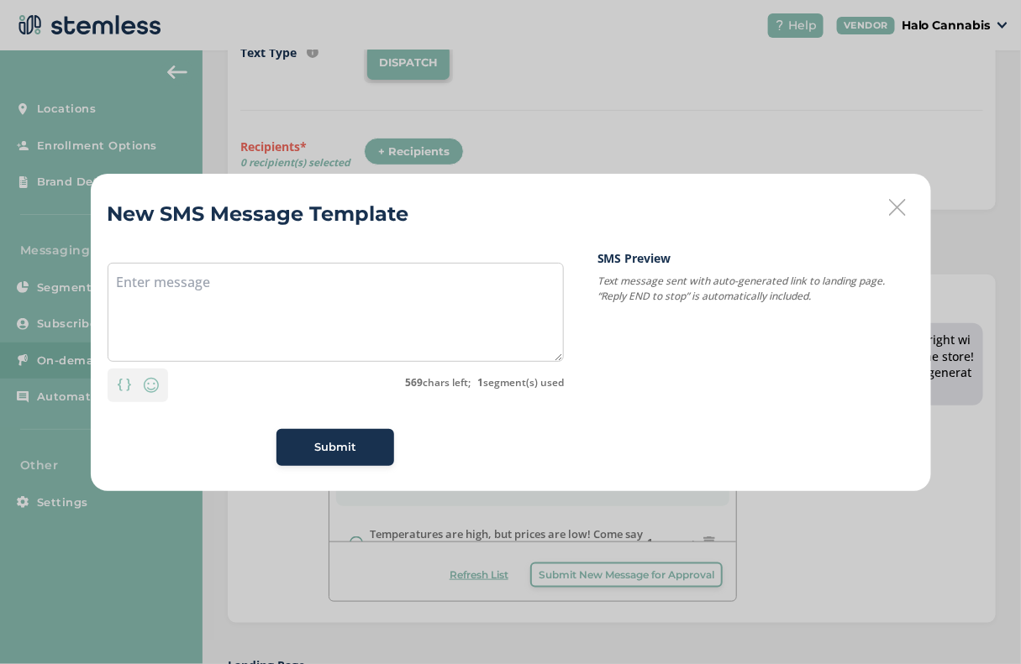
click at [417, 371] on div "Personalization Emoji 569 chars left; 1 segment(s) used" at bounding box center [336, 382] width 456 height 40
click at [417, 330] on textarea at bounding box center [336, 312] width 456 height 99
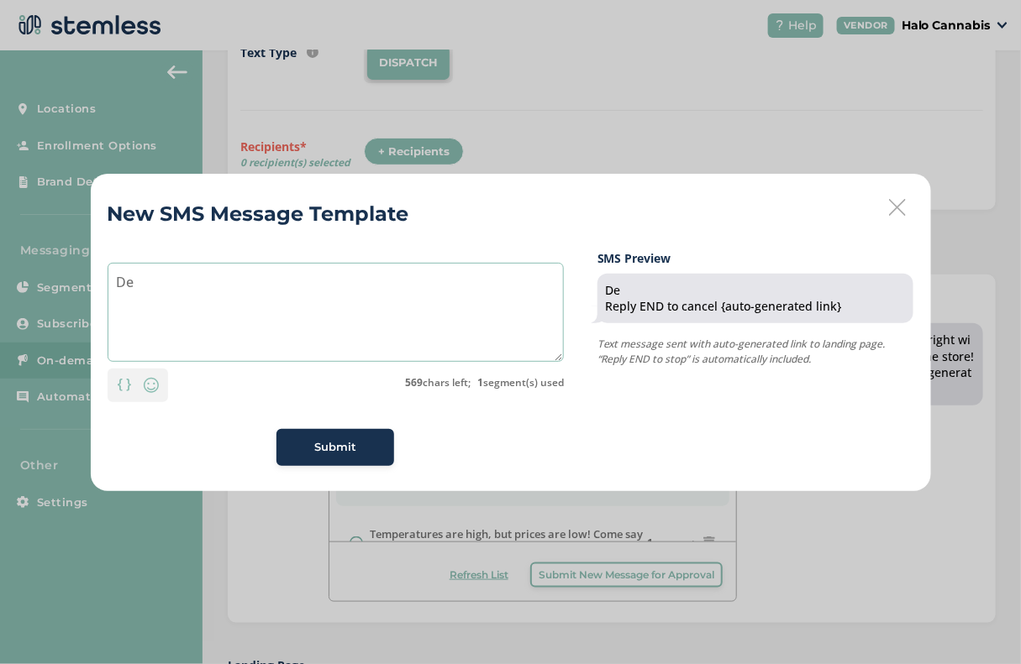
type textarea "D"
type textarea "H"
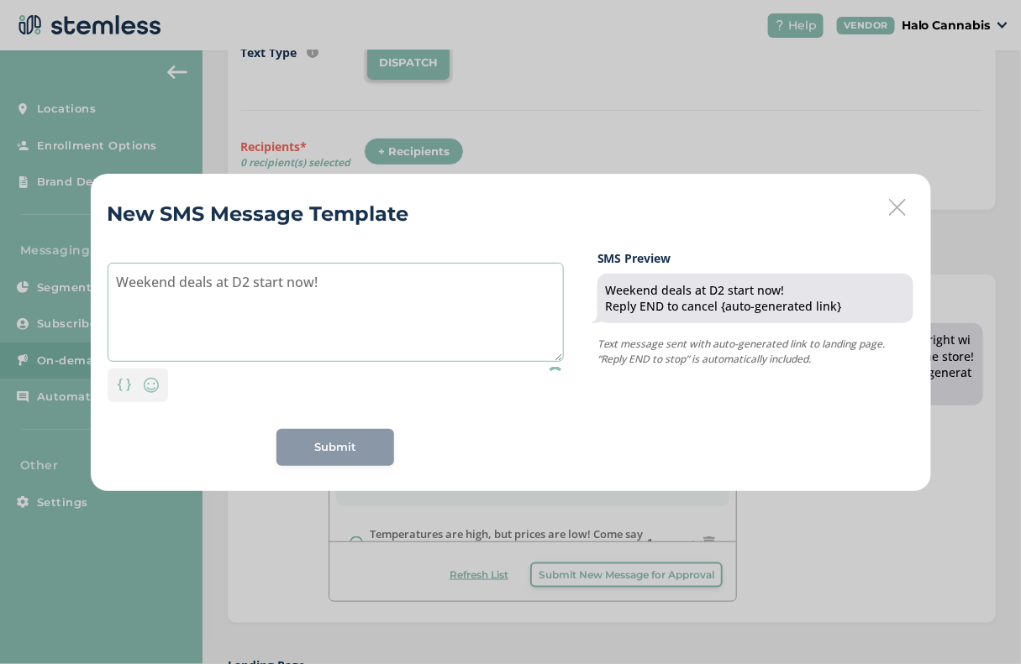
type textarea "Weekend deals at D2 start now!"
click at [368, 450] on div "Submit" at bounding box center [335, 447] width 91 height 17
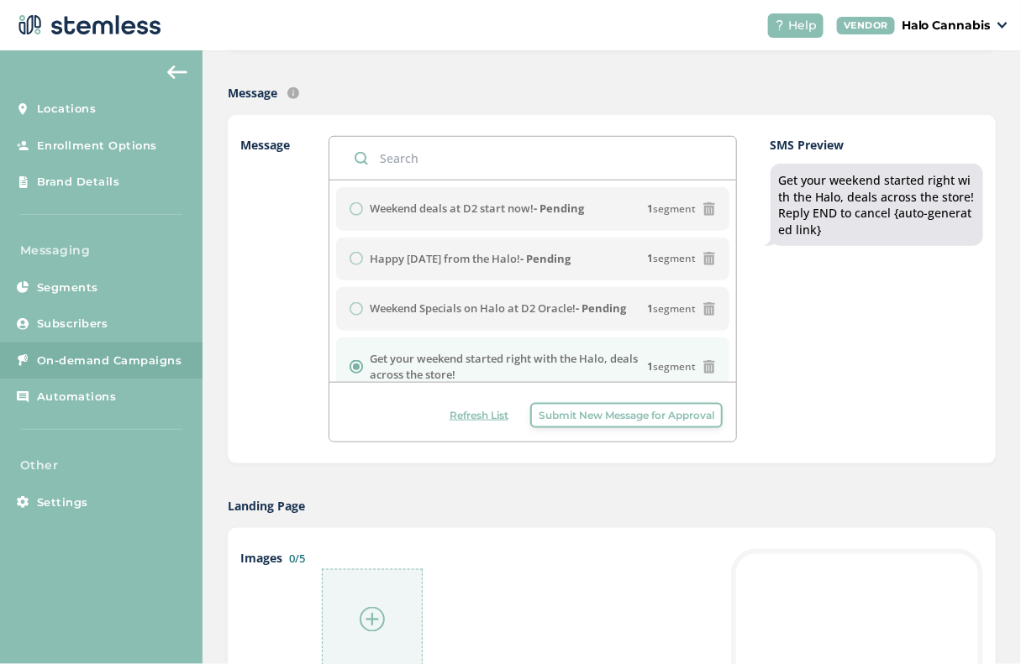
scroll to position [0, 0]
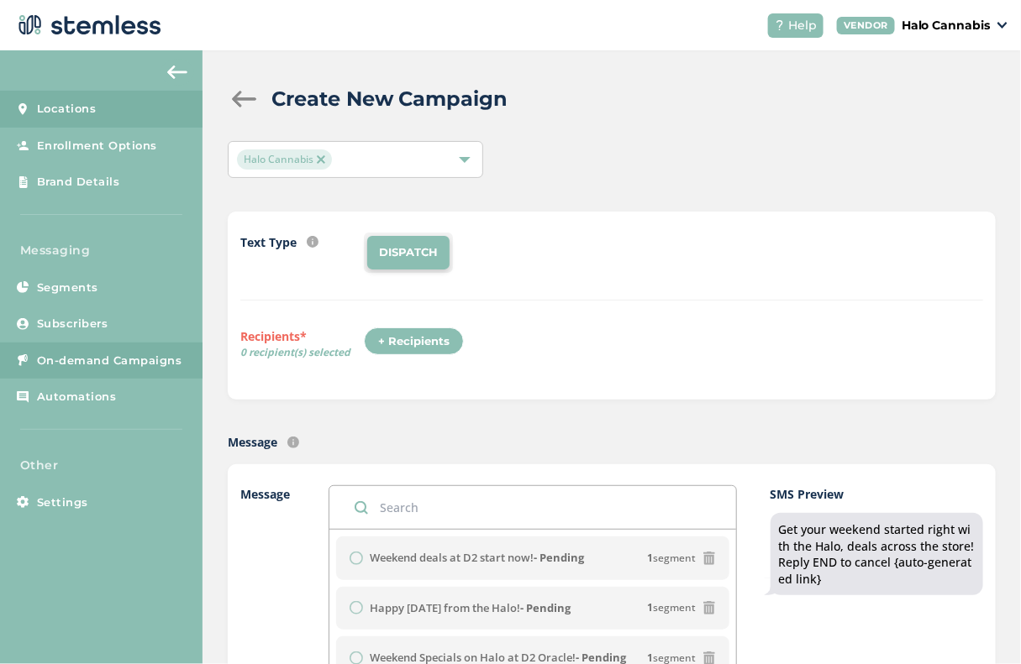
click at [97, 120] on link "Locations" at bounding box center [101, 109] width 202 height 37
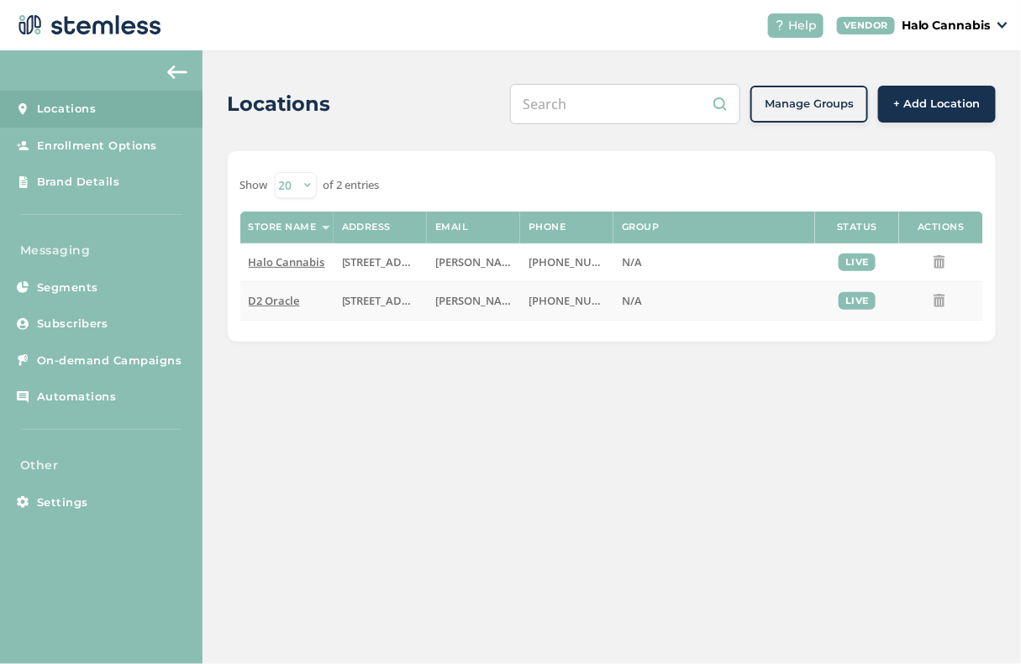
click at [277, 297] on span "D2 Oracle" at bounding box center [274, 300] width 51 height 15
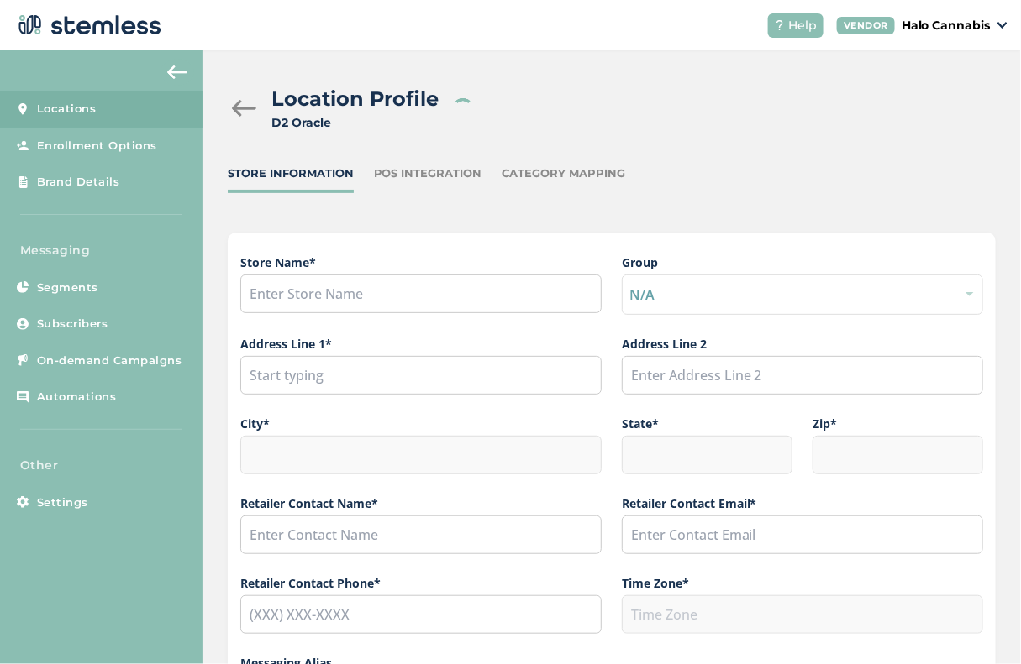
type input "D2 Oracle"
type input "3906 North Oracle Road"
type input "Tucson"
type input "AZ"
type input "85705"
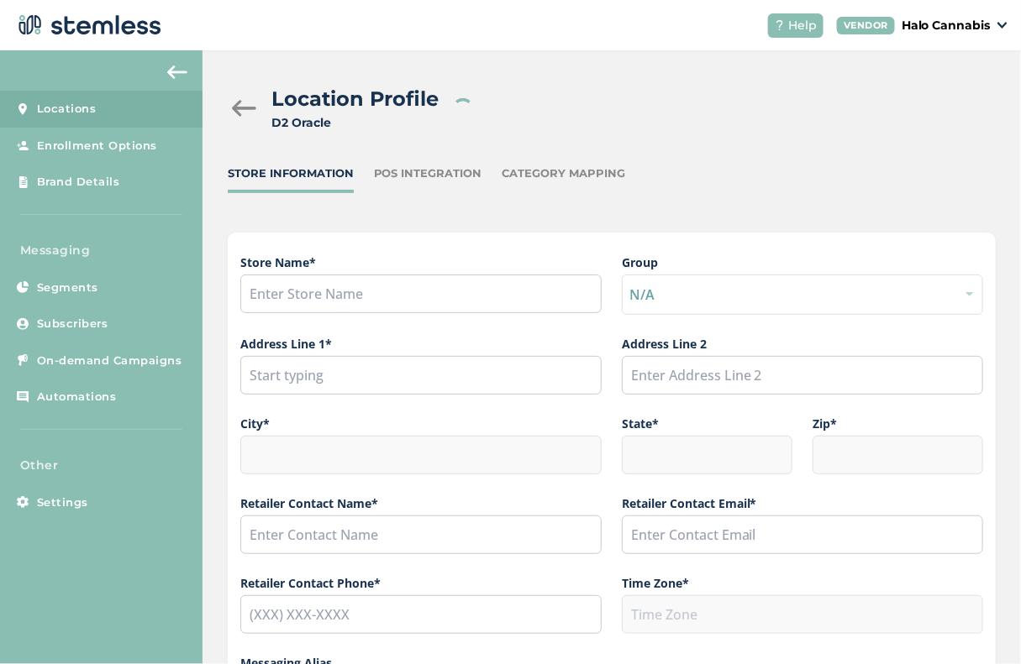
type input "Dominique Gamboa"
type input "dominique.gamboa@thegreenhalo.com"
type input "(520) 732-4187"
type input "America/[GEOGRAPHIC_DATA]"
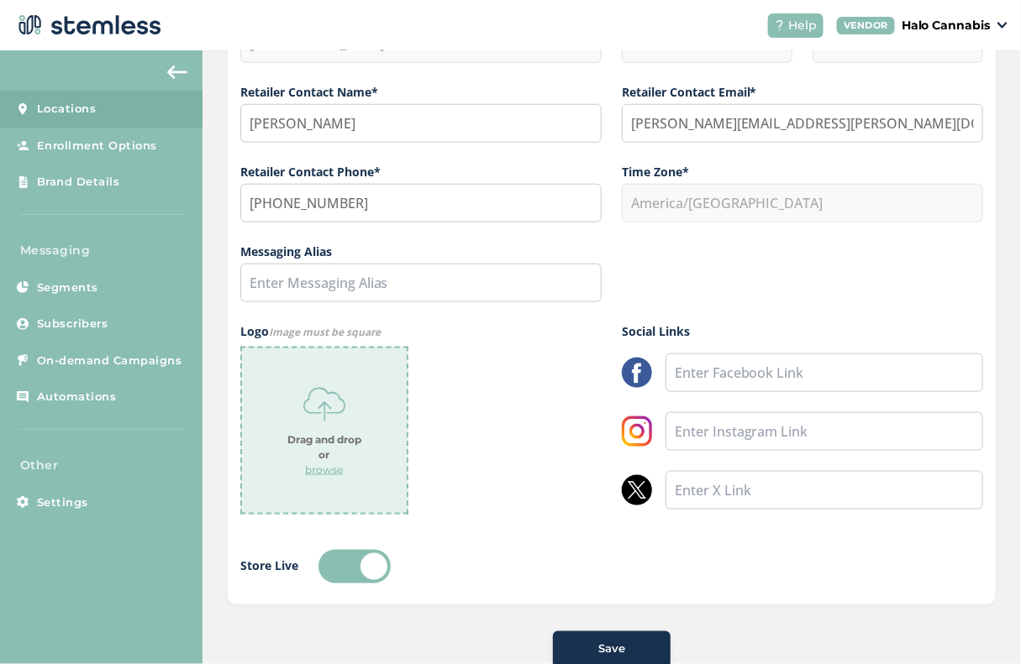
scroll to position [442, 0]
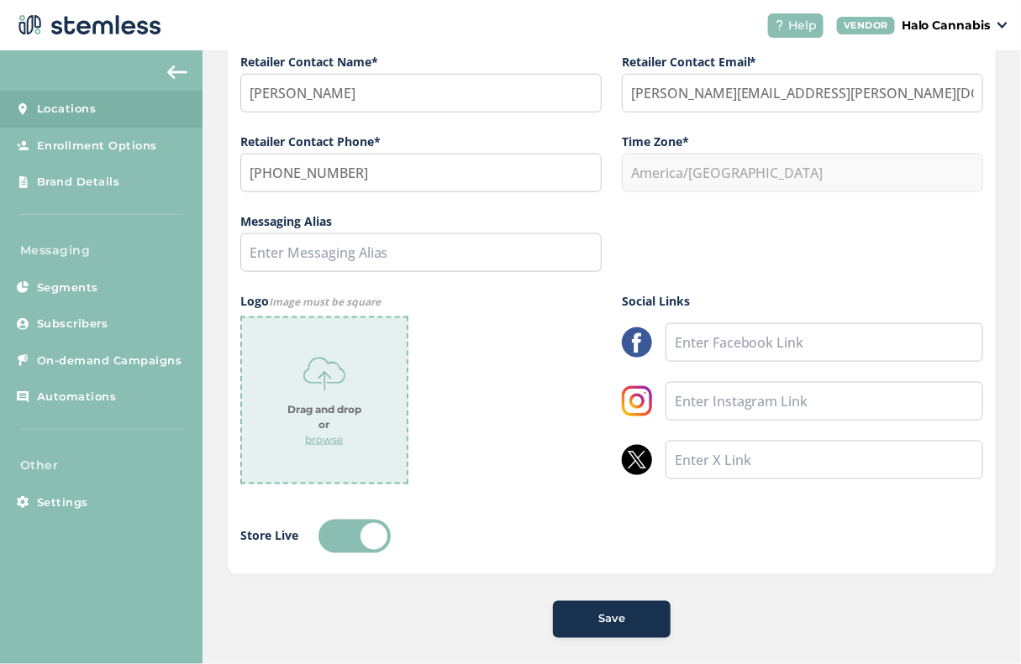
click at [463, 365] on div "Drag and drop or browse" at bounding box center [420, 401] width 361 height 168
click at [314, 438] on p "browse" at bounding box center [324, 440] width 38 height 15
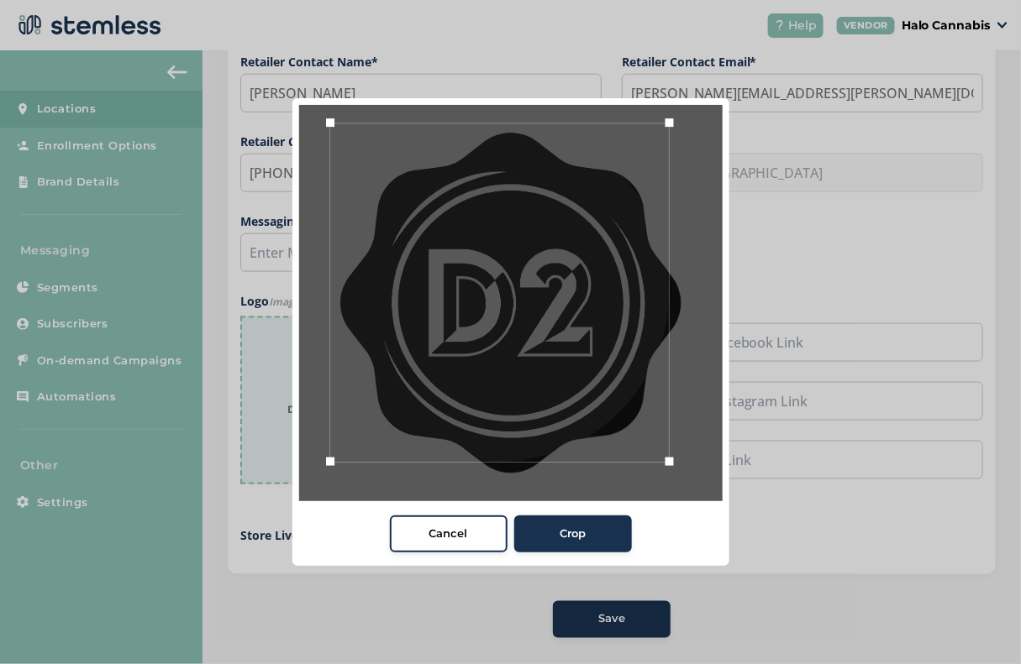
drag, startPoint x: 349, startPoint y: 145, endPoint x: 328, endPoint y: 144, distance: 21.9
click at [330, 144] on div at bounding box center [499, 292] width 339 height 339
drag, startPoint x: 667, startPoint y: 465, endPoint x: 690, endPoint y: 477, distance: 25.9
click at [690, 477] on div at bounding box center [691, 484] width 25 height 25
click at [585, 537] on span "Crop" at bounding box center [572, 534] width 26 height 17
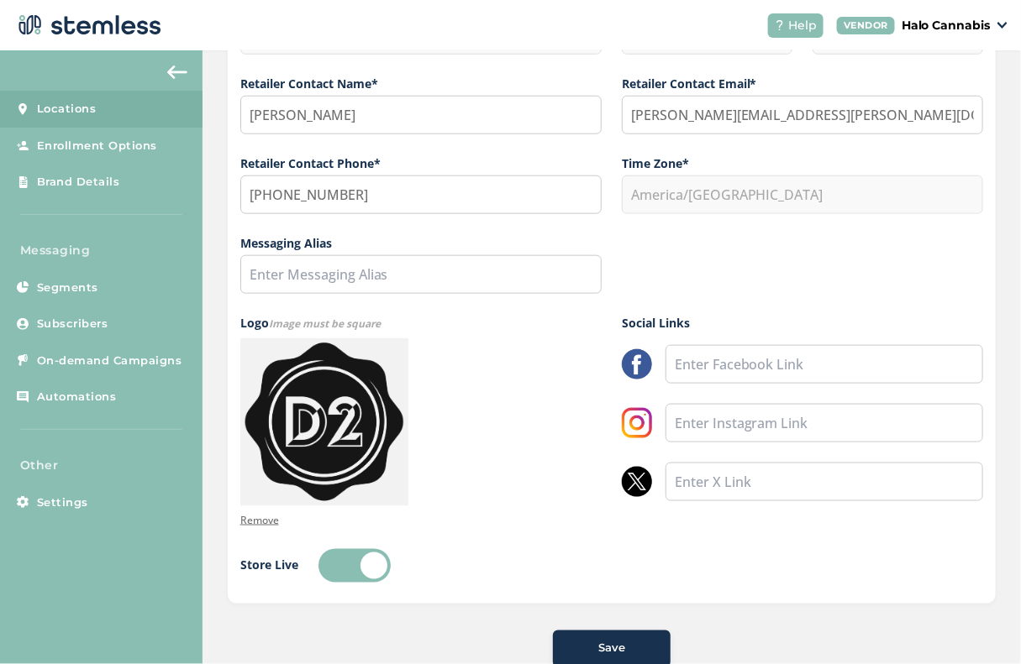
scroll to position [452, 0]
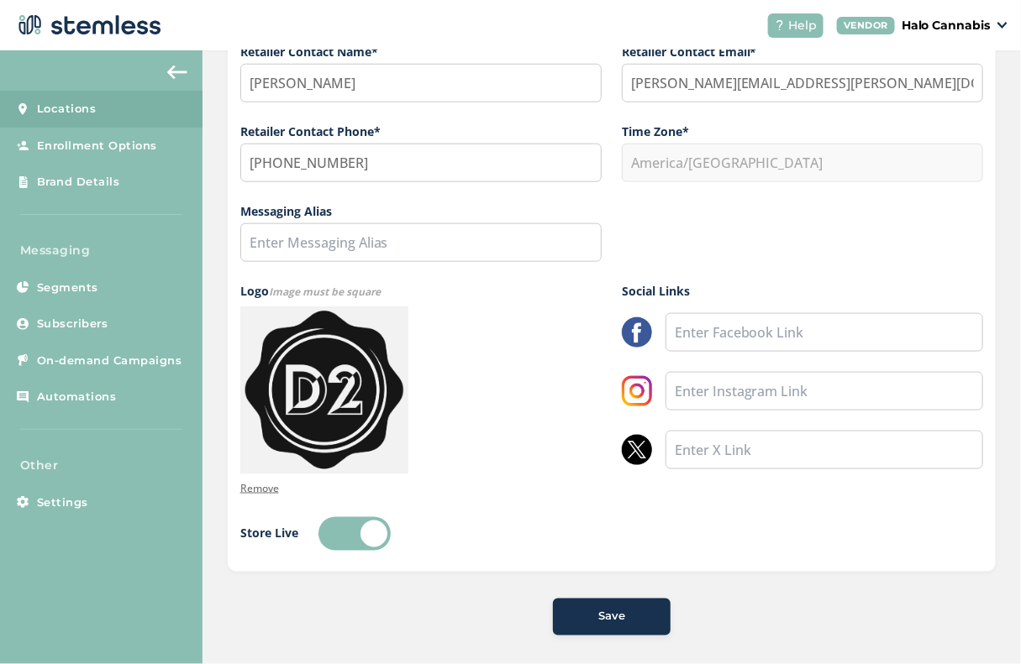
click at [614, 613] on span "Save" at bounding box center [611, 617] width 27 height 17
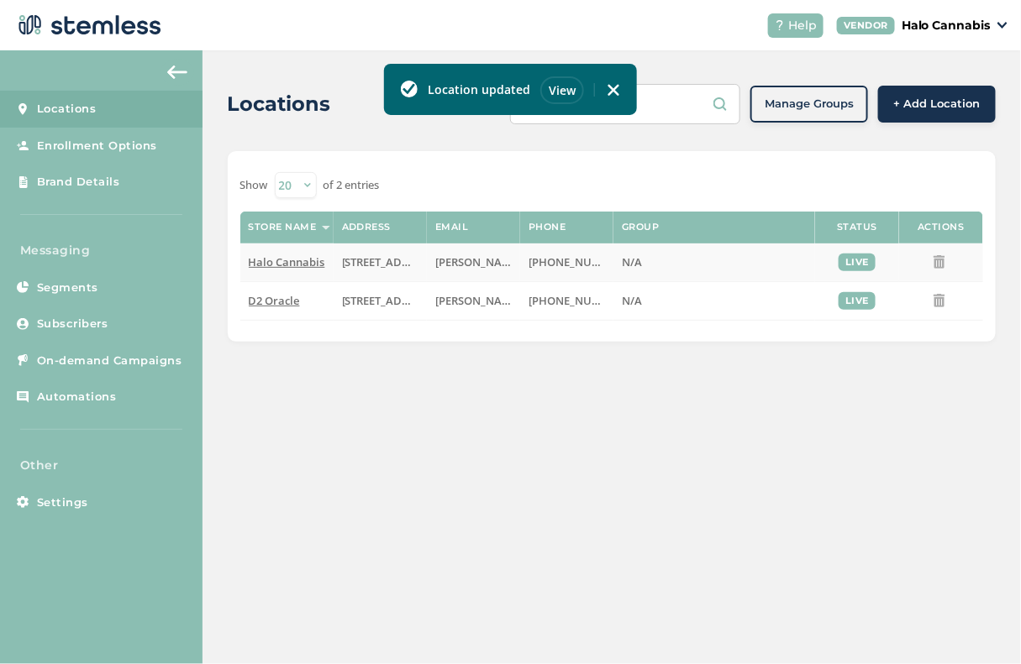
click at [302, 260] on span "Halo Cannabis" at bounding box center [287, 262] width 76 height 15
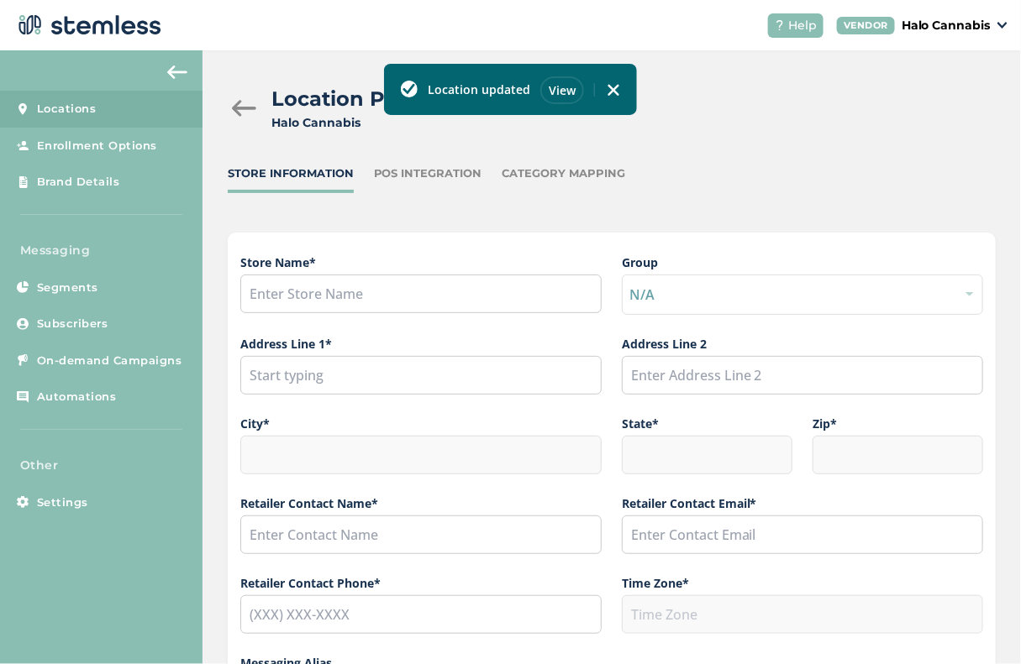
type input "Halo Cannabis"
type input "7710 South Wilmot Road"
type input "Tucson"
type input "AZ"
type input "85756"
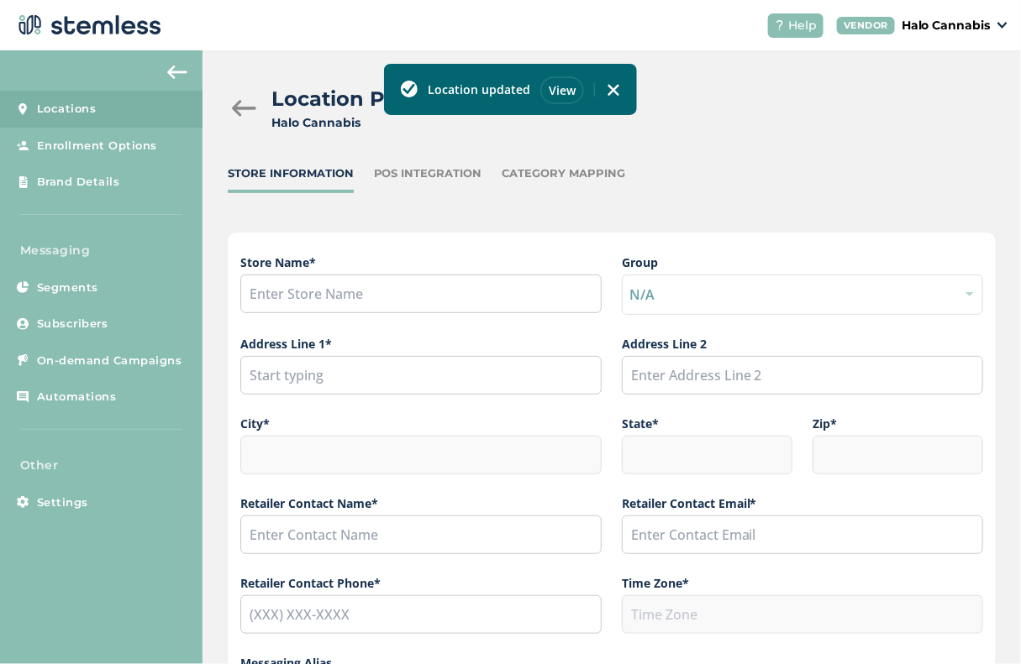
type input "Dominique Gamboa"
type input "dominique.gamboa@thegreenhalo.com"
type input "(520) 664-2251"
type input "America/[GEOGRAPHIC_DATA]"
type input "Halo"
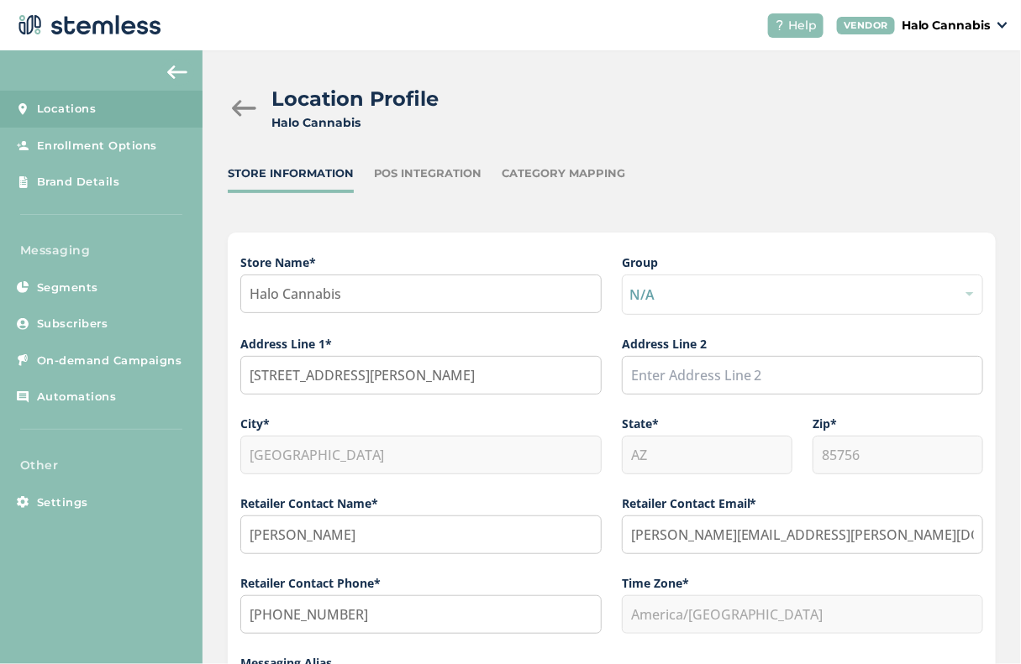
click at [244, 103] on div at bounding box center [245, 108] width 34 height 17
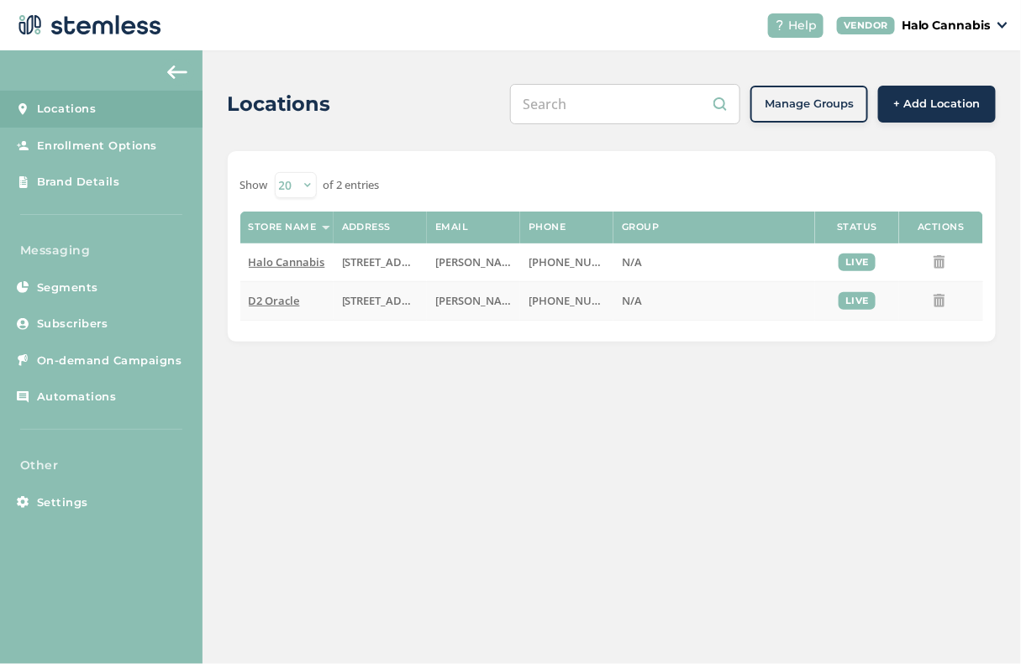
click at [276, 306] on span "D2 Oracle" at bounding box center [274, 300] width 51 height 15
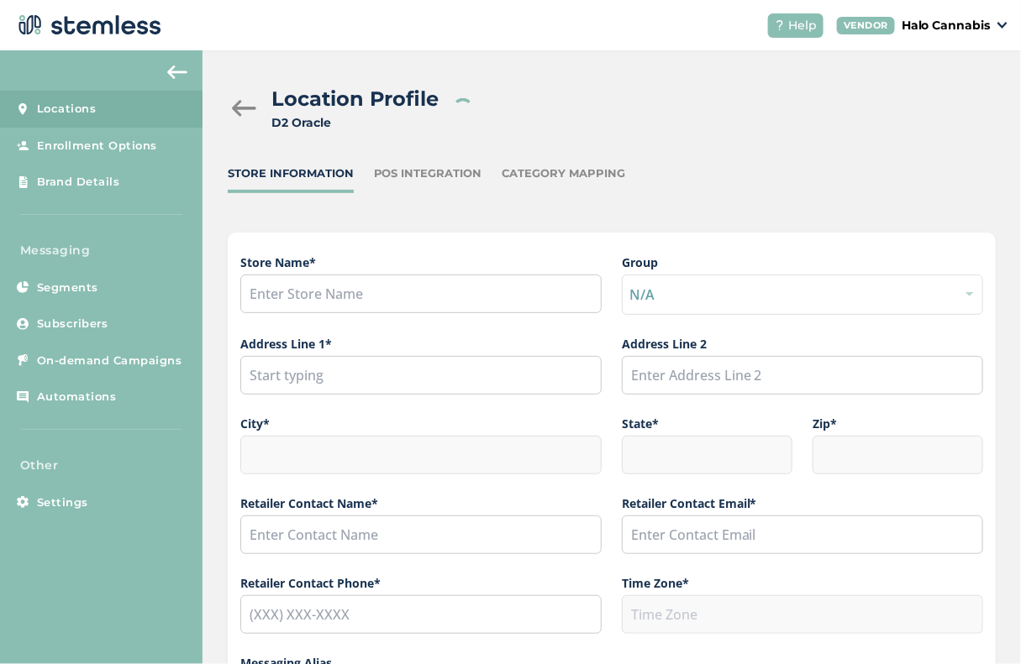
type input "D2 Oracle"
type input "3906 North Oracle Road"
type input "Tucson"
type input "AZ"
type input "85705"
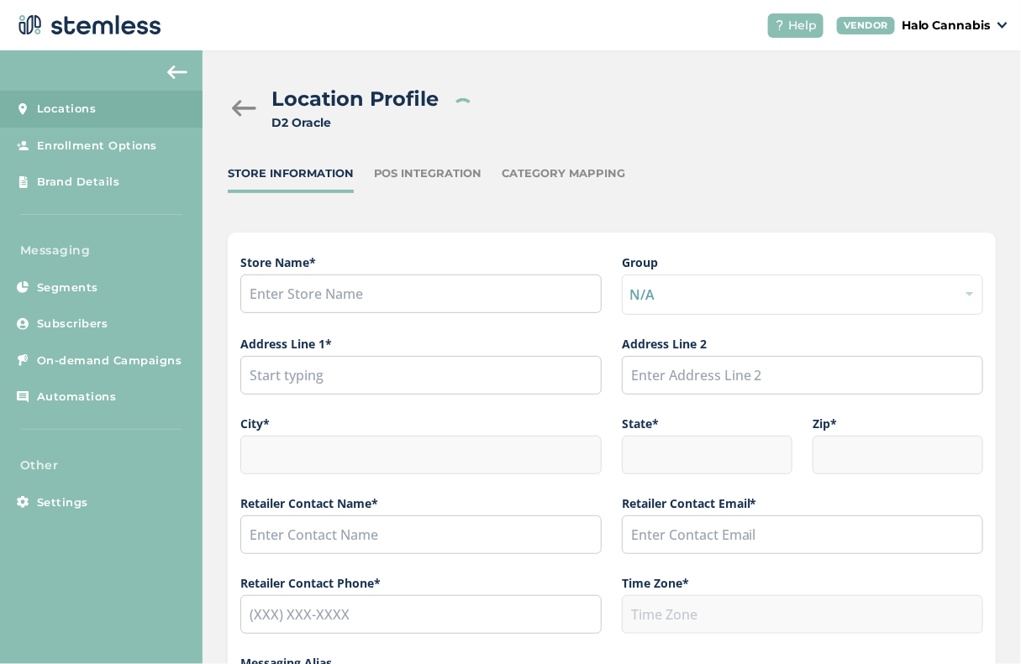
type input "Dominique Gamboa"
type input "dominique.gamboa@thegreenhalo.com"
type input "(520) 732-4187"
type input "America/[GEOGRAPHIC_DATA]"
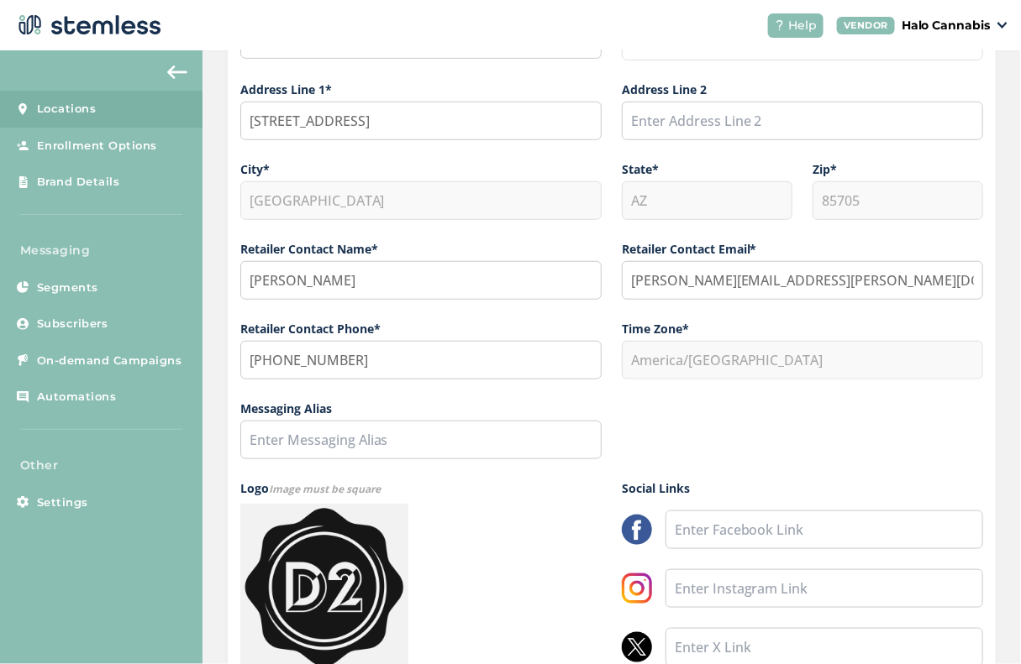
scroll to position [313, 0]
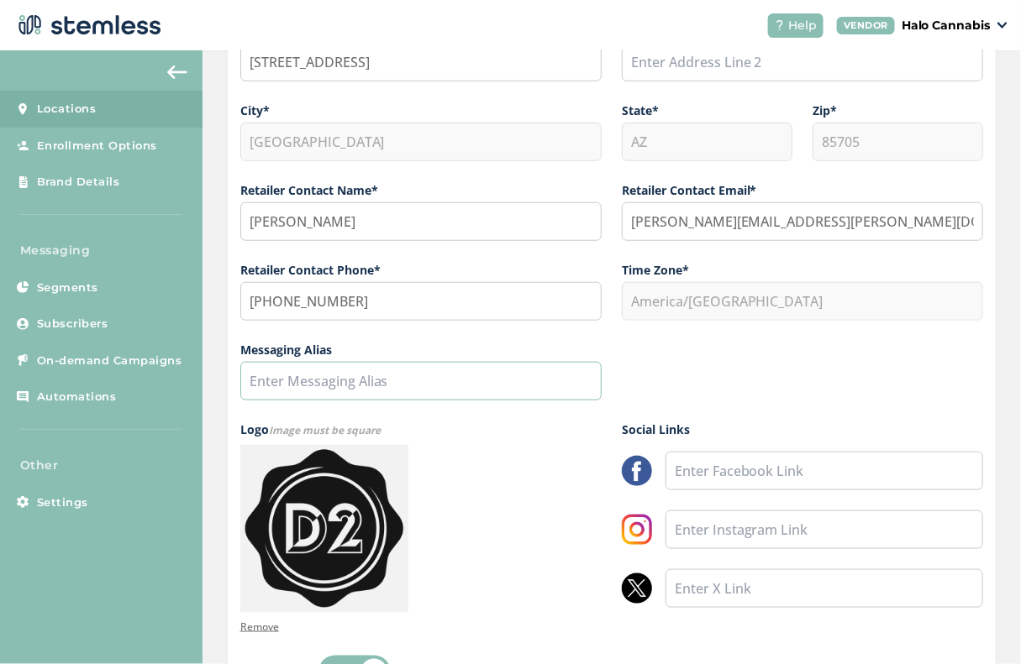
click at [373, 377] on input "text" at bounding box center [420, 381] width 361 height 39
type input "D2"
click at [605, 306] on div "Store Name * D2 Oracle Group N/A Address Line 1* 3906 North Oracle Road Address…" at bounding box center [611, 130] width 743 height 381
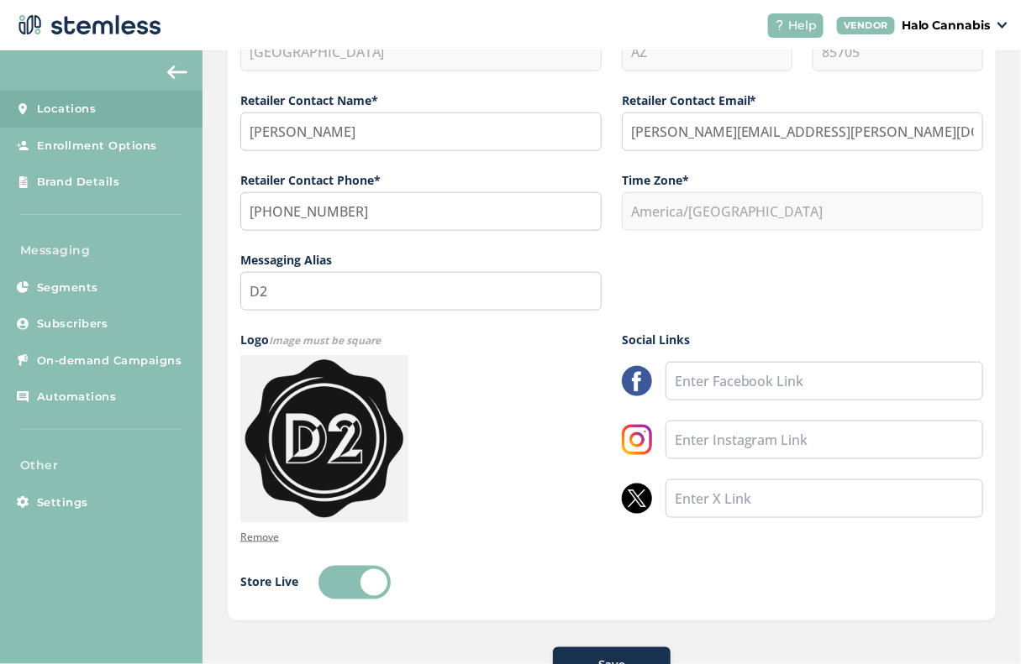
scroll to position [452, 0]
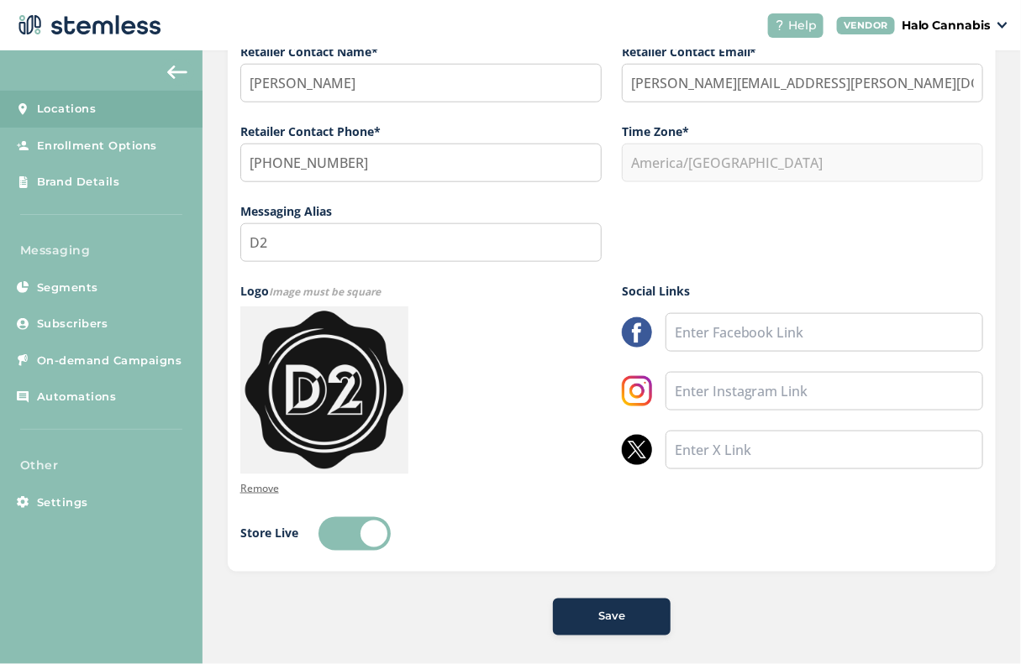
click at [585, 622] on button "Save" at bounding box center [612, 617] width 118 height 37
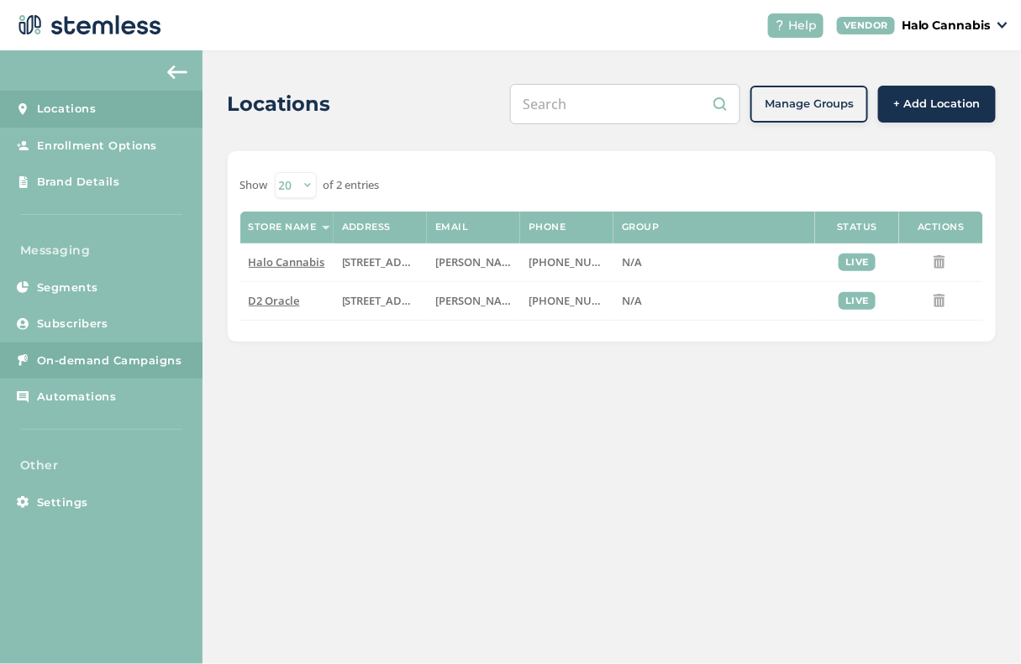
click at [111, 362] on span "On-demand Campaigns" at bounding box center [109, 361] width 145 height 17
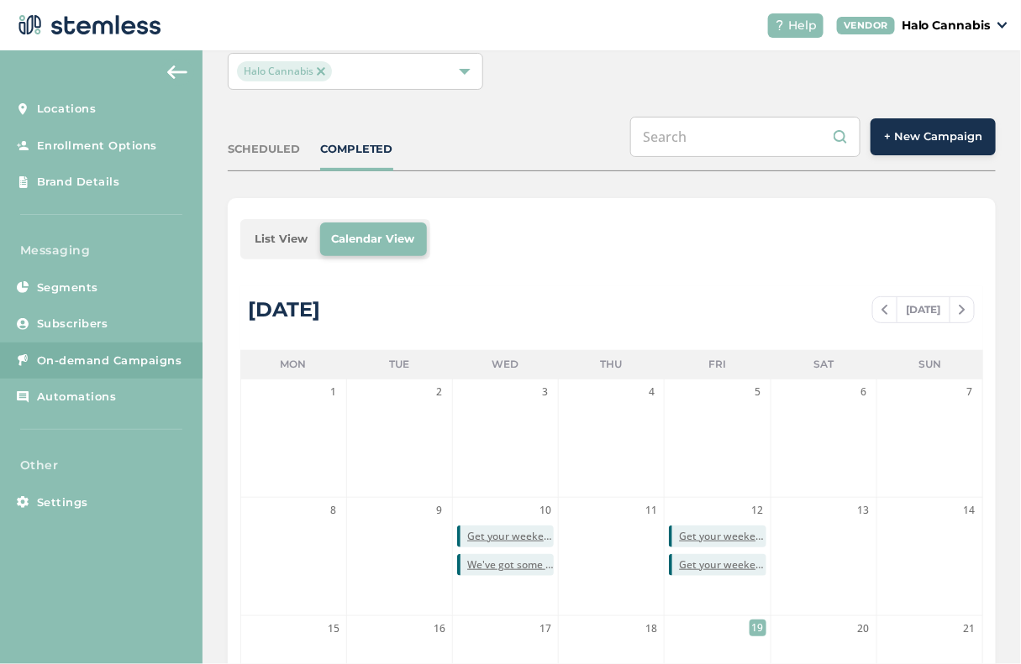
scroll to position [114, 0]
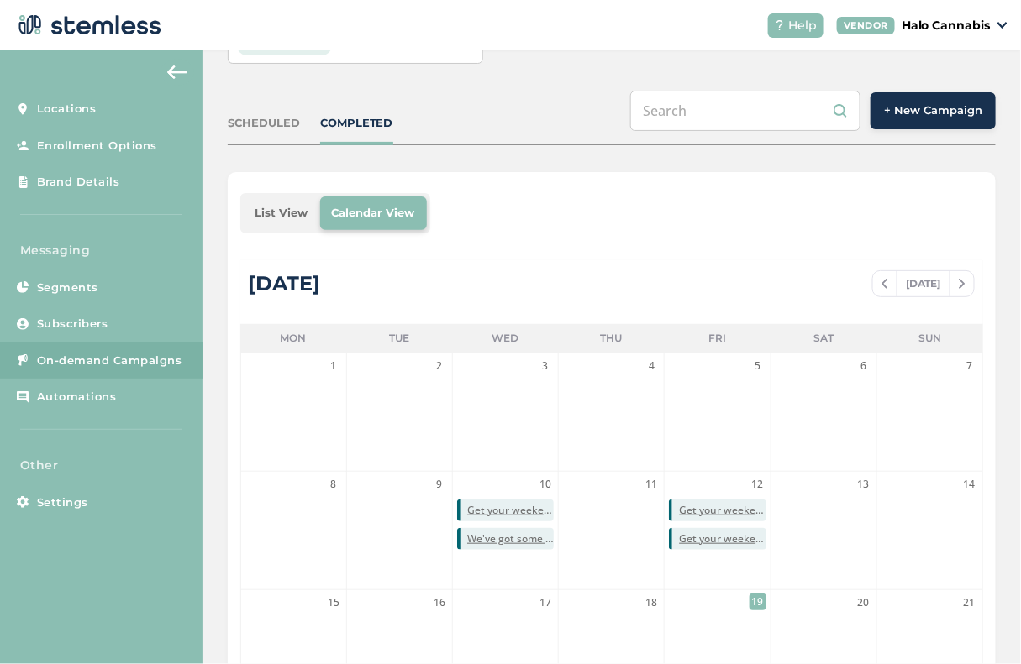
click at [553, 160] on div "Campaigns Halo Cannabis SCHEDULED COMPLETED + New Campaign List View Calendar V…" at bounding box center [611, 468] width 818 height 1064
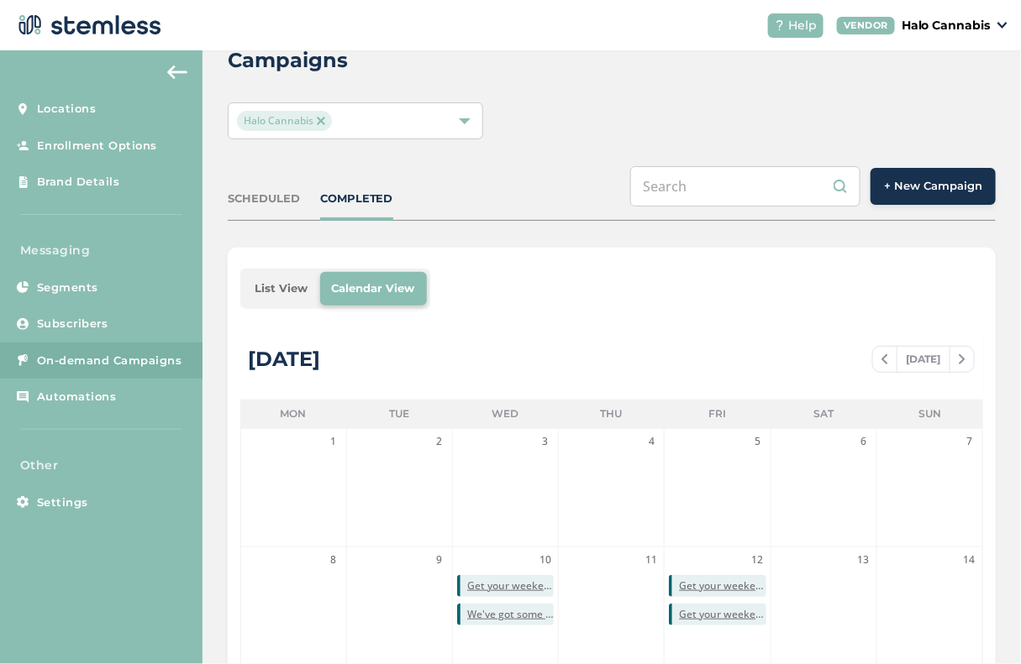
scroll to position [0, 0]
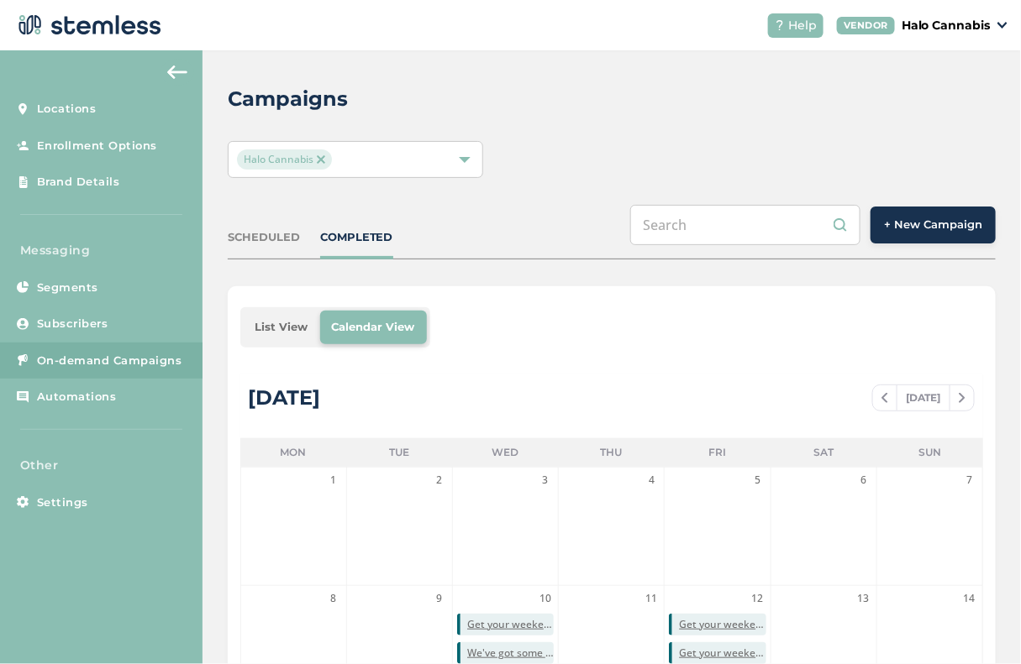
click at [916, 229] on span "+ New Campaign" at bounding box center [933, 225] width 98 height 17
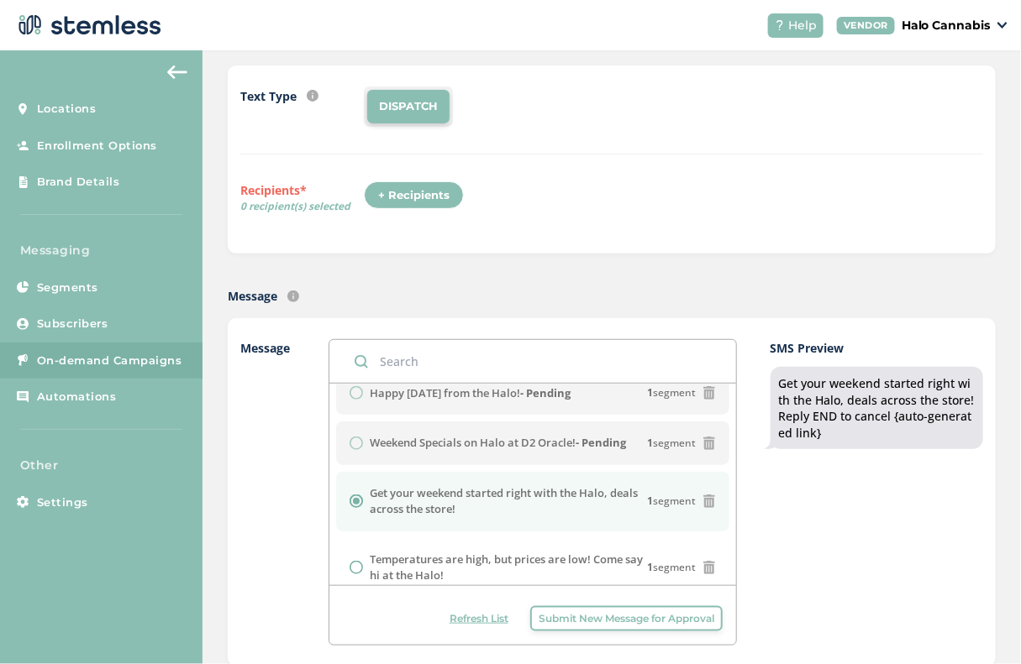
scroll to position [71, 0]
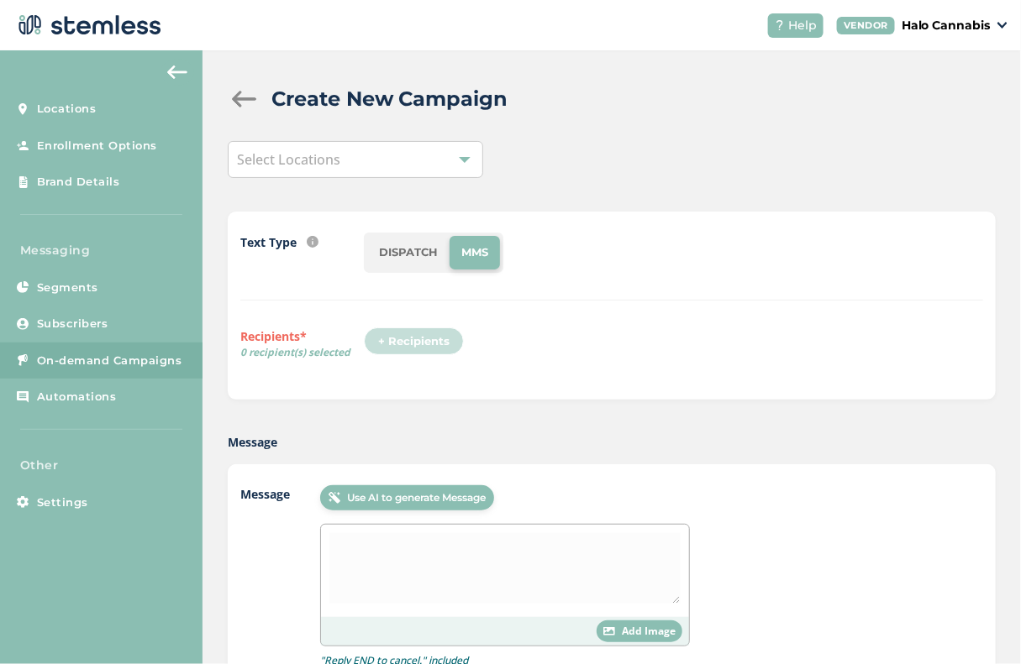
click at [436, 481] on div "Message Use AI to generate Message Add Image "Reply END to cancel." included" at bounding box center [612, 577] width 768 height 225
click at [460, 167] on div "Select Locations" at bounding box center [356, 159] width 256 height 37
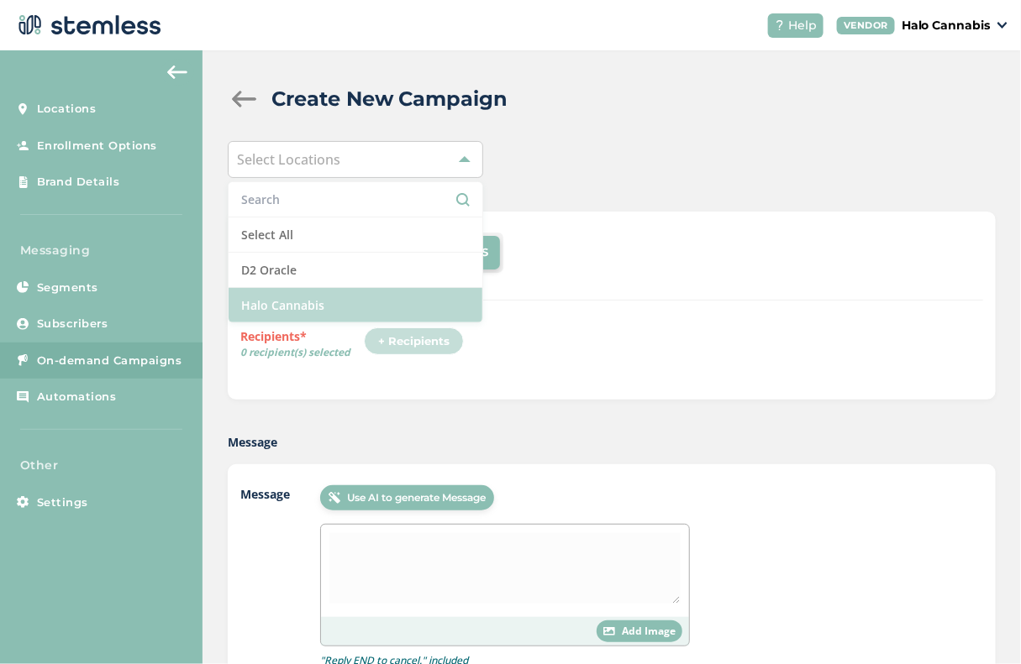
click at [336, 297] on li "Halo Cannabis" at bounding box center [355, 305] width 255 height 34
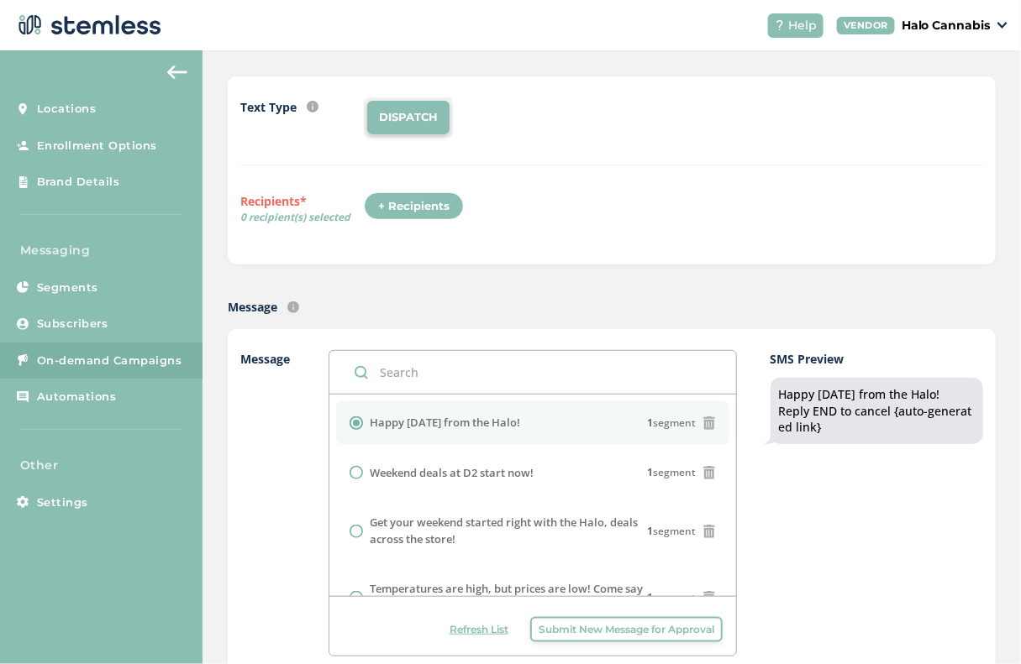
scroll to position [118, 0]
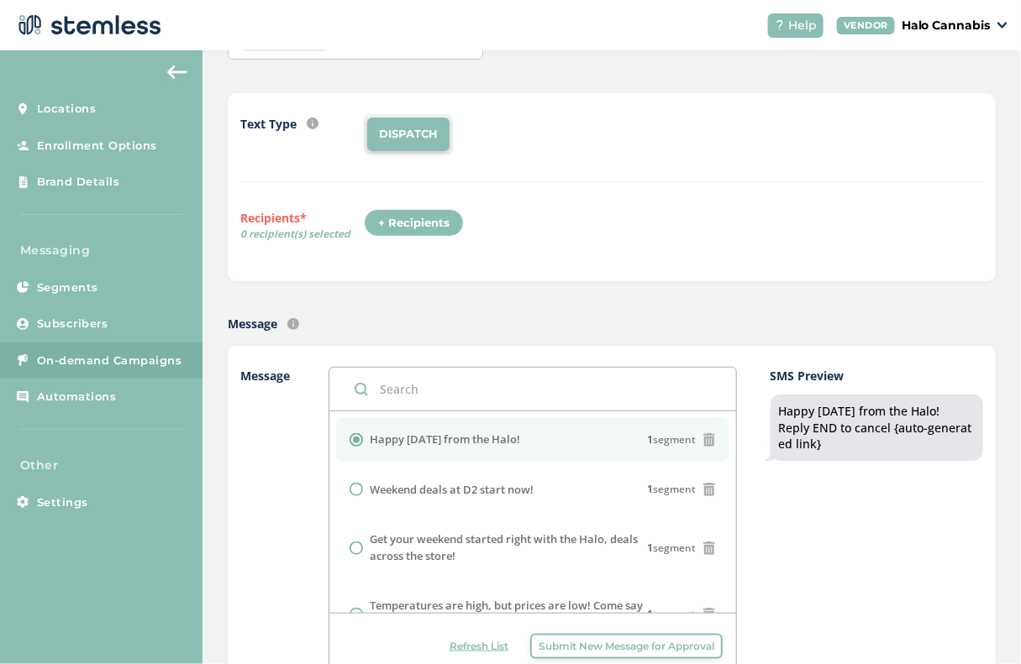
click at [426, 215] on div "+ Recipients" at bounding box center [414, 223] width 100 height 29
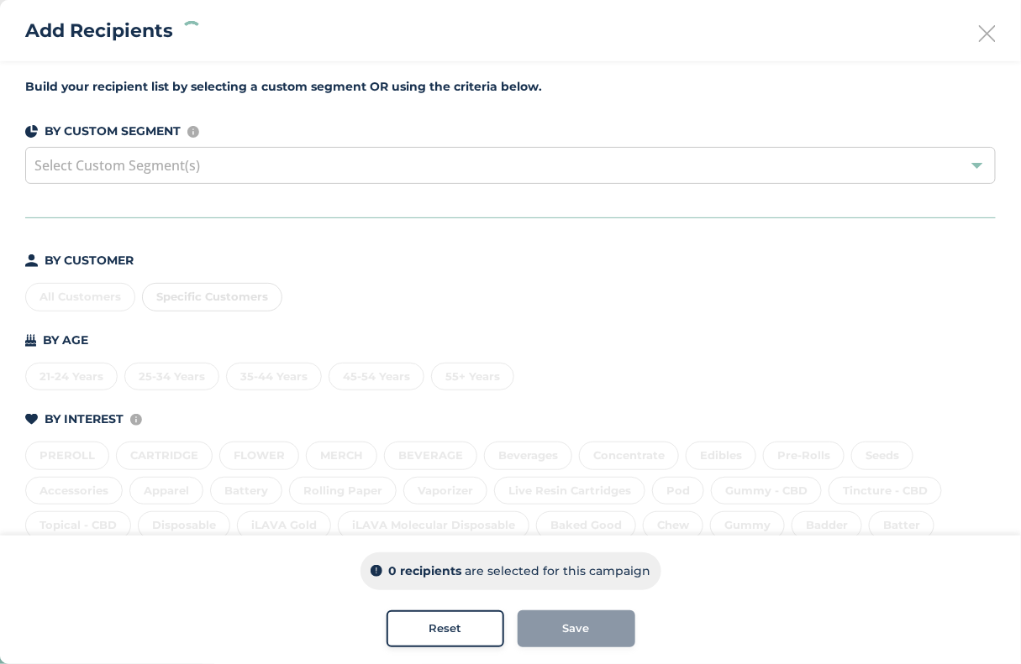
click at [430, 173] on div "Select Custom Segment(s)" at bounding box center [510, 165] width 970 height 37
click at [353, 239] on div "Build your recipient list by selecting a custom segment OR using the criteria b…" at bounding box center [510, 411] width 1021 height 700
click at [75, 290] on div "All Customers" at bounding box center [80, 297] width 110 height 29
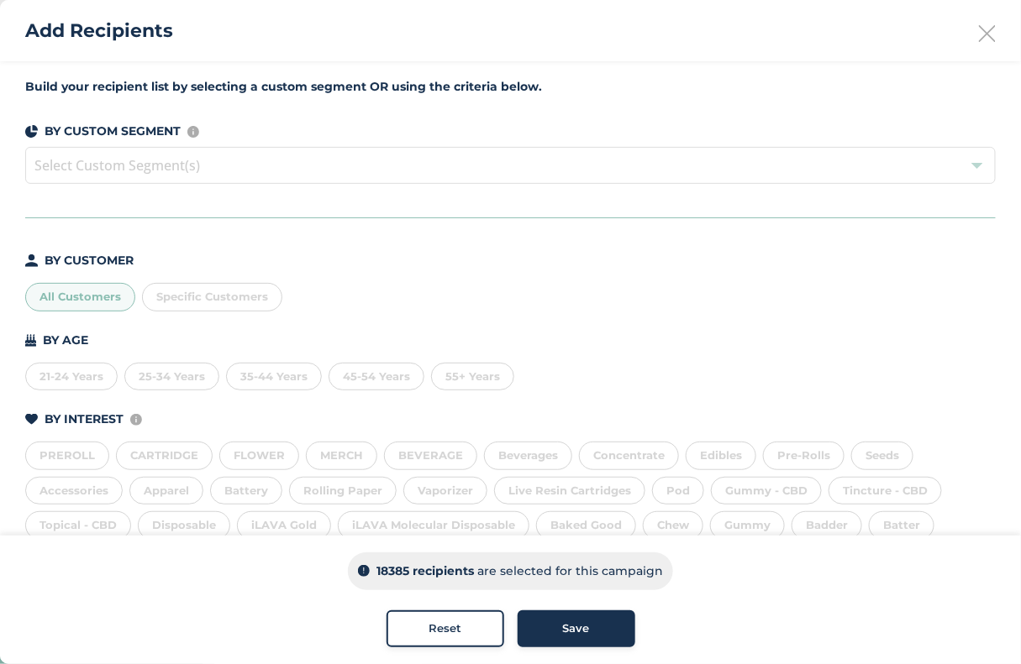
click at [591, 630] on div "Save" at bounding box center [576, 629] width 91 height 17
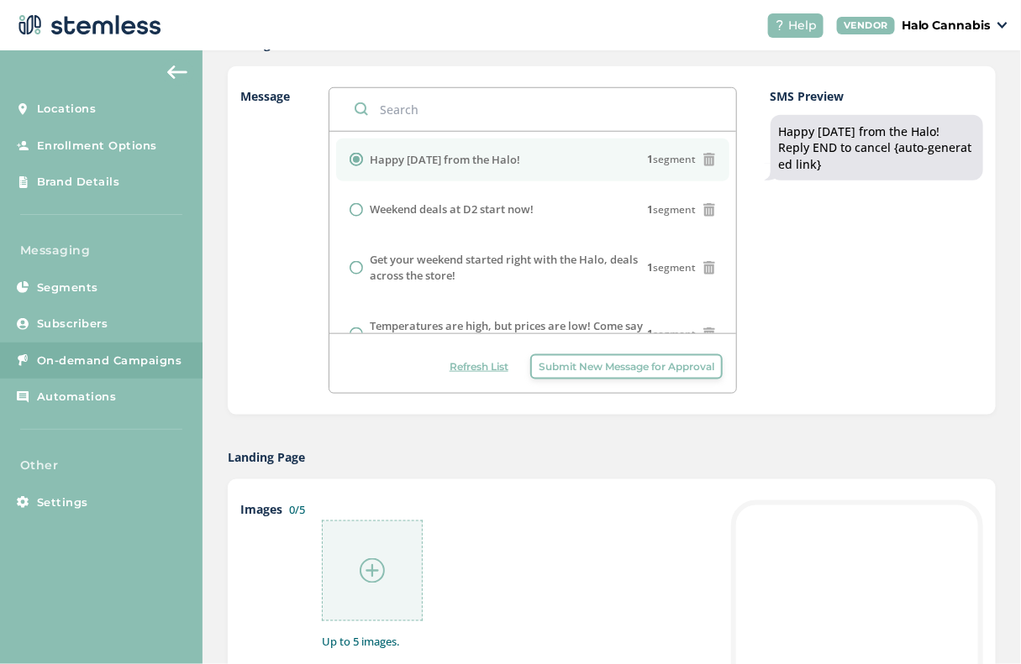
scroll to position [492, 0]
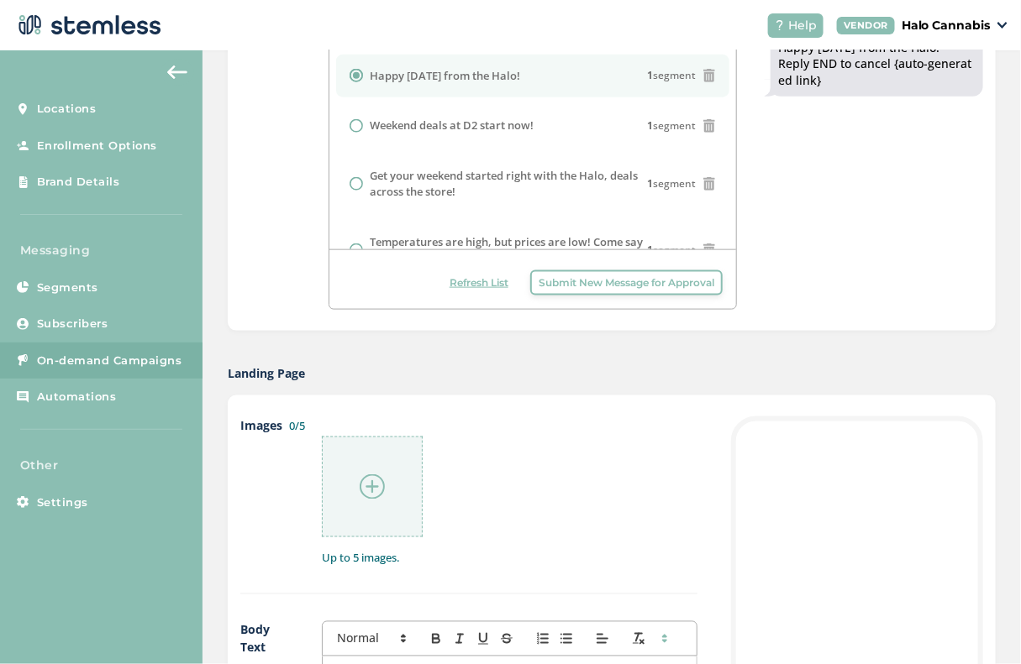
click at [385, 486] on div at bounding box center [372, 487] width 101 height 101
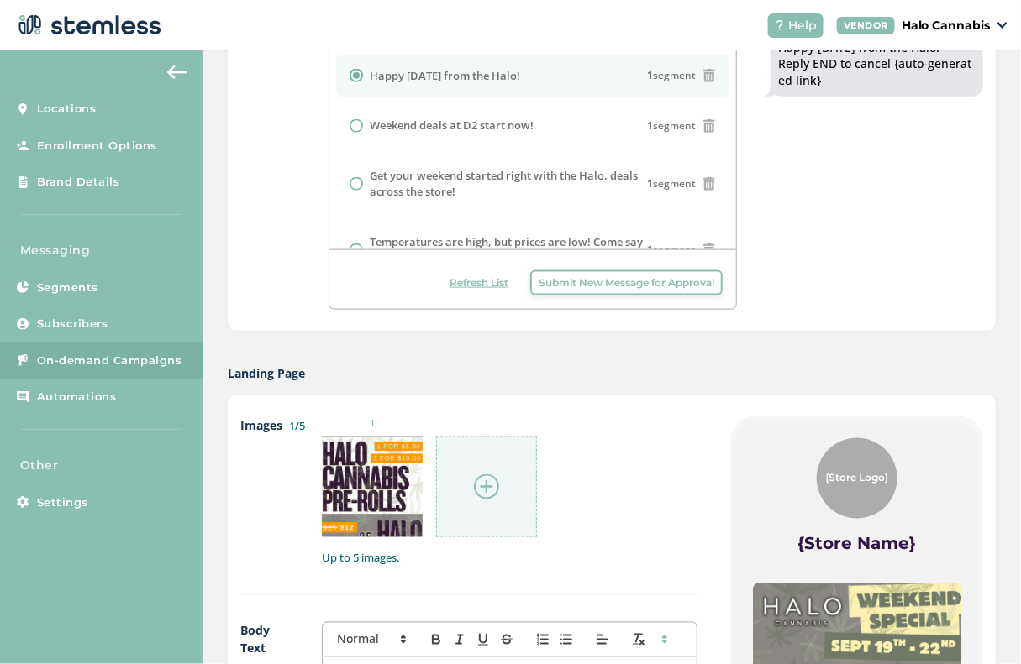
click at [486, 479] on img at bounding box center [486, 487] width 25 height 25
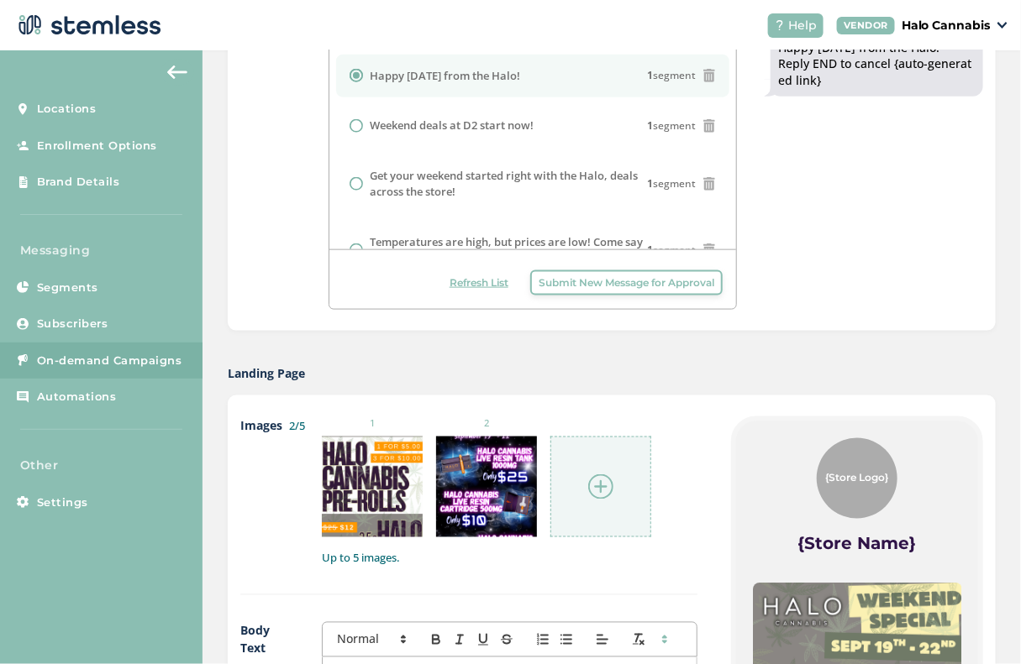
click at [617, 494] on div at bounding box center [600, 487] width 101 height 101
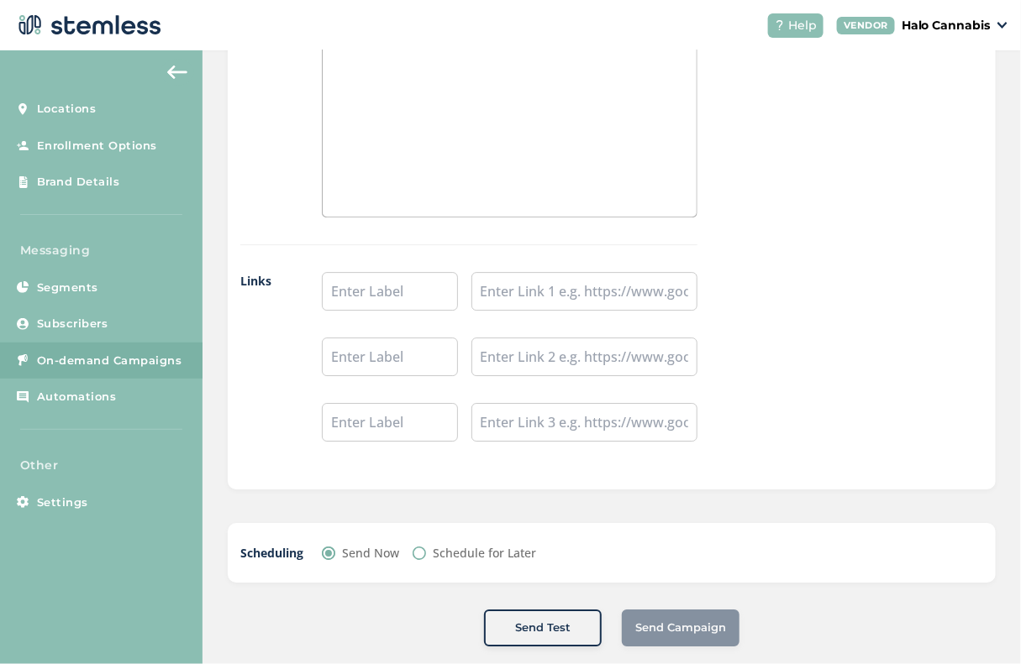
scroll to position [1401, 0]
click at [412, 549] on input "Schedule for Later" at bounding box center [418, 555] width 13 height 13
radio input "true"
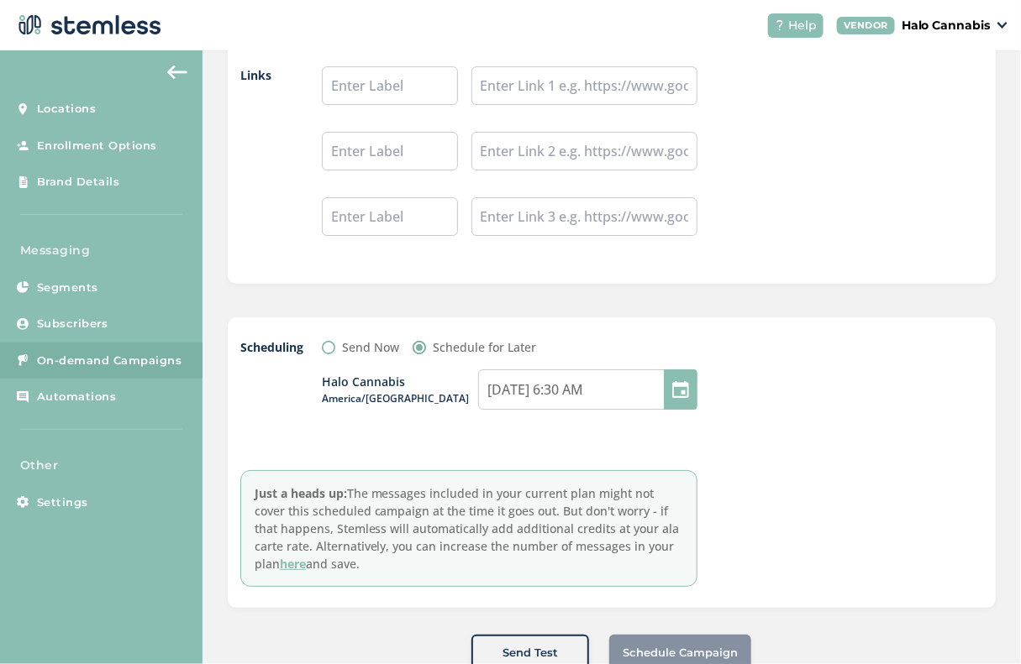
scroll to position [1641, 0]
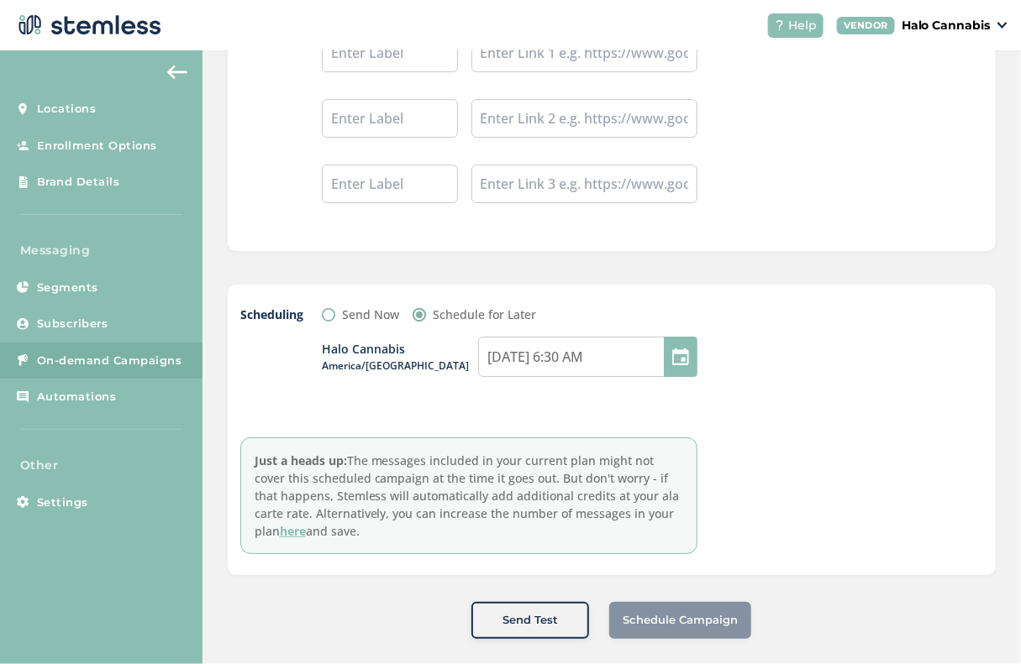
click at [689, 344] on div at bounding box center [681, 357] width 34 height 40
click at [688, 346] on div at bounding box center [681, 357] width 34 height 40
click at [580, 338] on input "[DATE] 6:30 AM" at bounding box center [587, 357] width 219 height 40
select select "6"
select select "30"
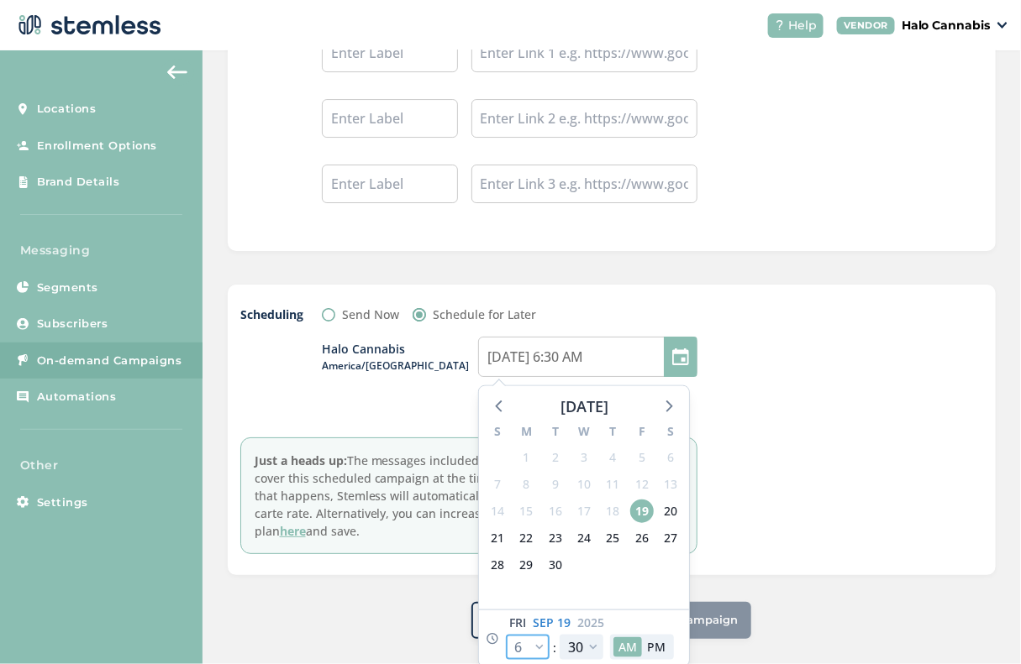
click at [524, 644] on select "12 1 2 3 4 5 6 7 8 9 10 11" at bounding box center [528, 647] width 44 height 25
select select "9"
click at [506, 635] on select "12 1 2 3 4 5 6 7 8 9 10 11" at bounding box center [528, 647] width 44 height 25
type input "[DATE] 9:30 AM"
select select "9"
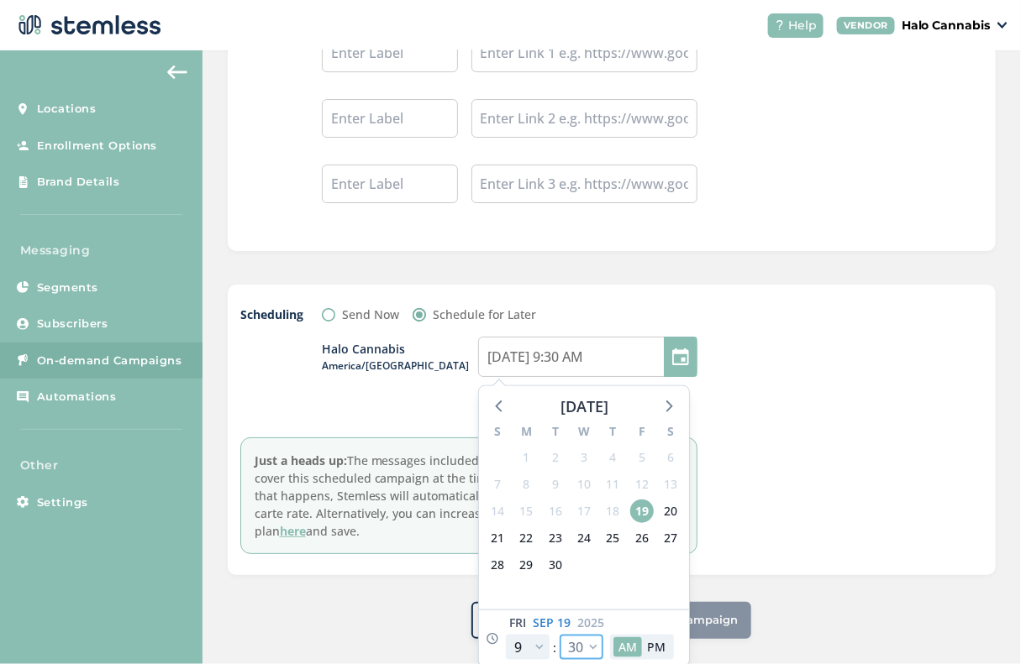
click at [578, 640] on select "00 05 10 15 20 25 30 35 40 45 50 55" at bounding box center [581, 647] width 44 height 25
select select "0"
click at [559, 635] on select "00 05 10 15 20 25 30 35 40 45 50 55" at bounding box center [581, 647] width 44 height 25
type input "[DATE] 9:00 AM"
select select "0"
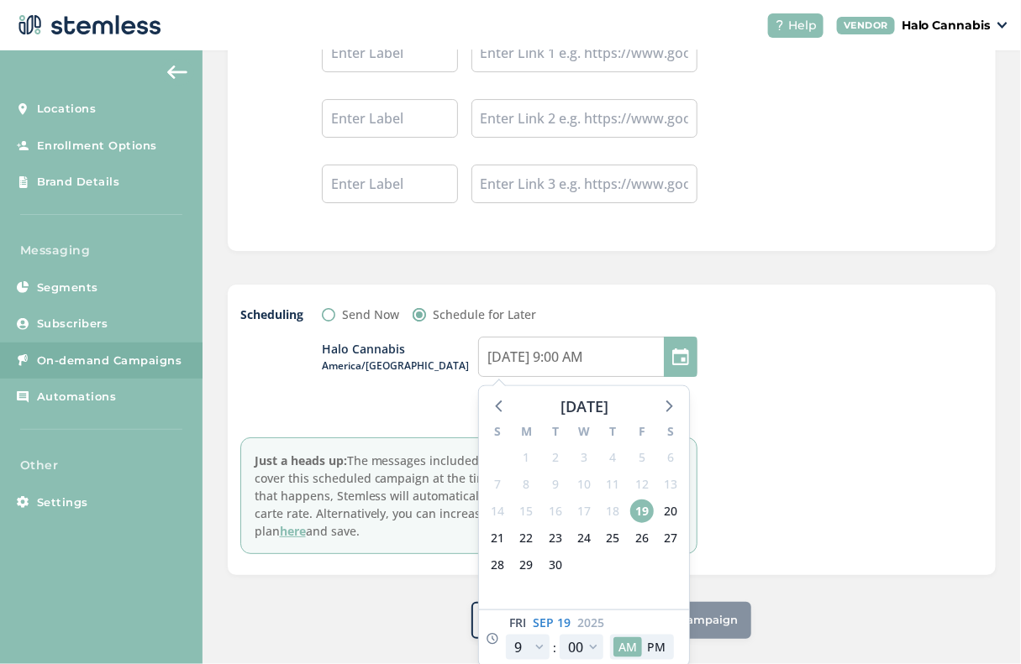
click at [763, 482] on div at bounding box center [857, 430] width 252 height 249
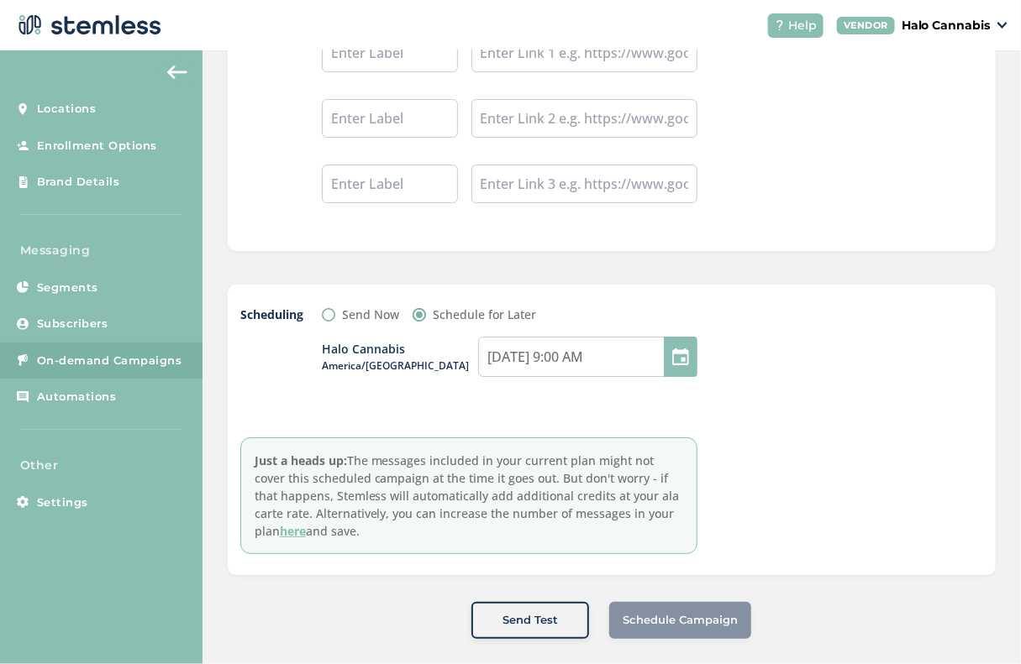
click at [734, 536] on div at bounding box center [857, 430] width 252 height 249
click at [571, 411] on div "Scheduling Send Now Schedule for Later Halo Cannabis America/[GEOGRAPHIC_DATA] …" at bounding box center [468, 430] width 457 height 249
click at [655, 620] on div "Schedule Campaign" at bounding box center [680, 620] width 142 height 37
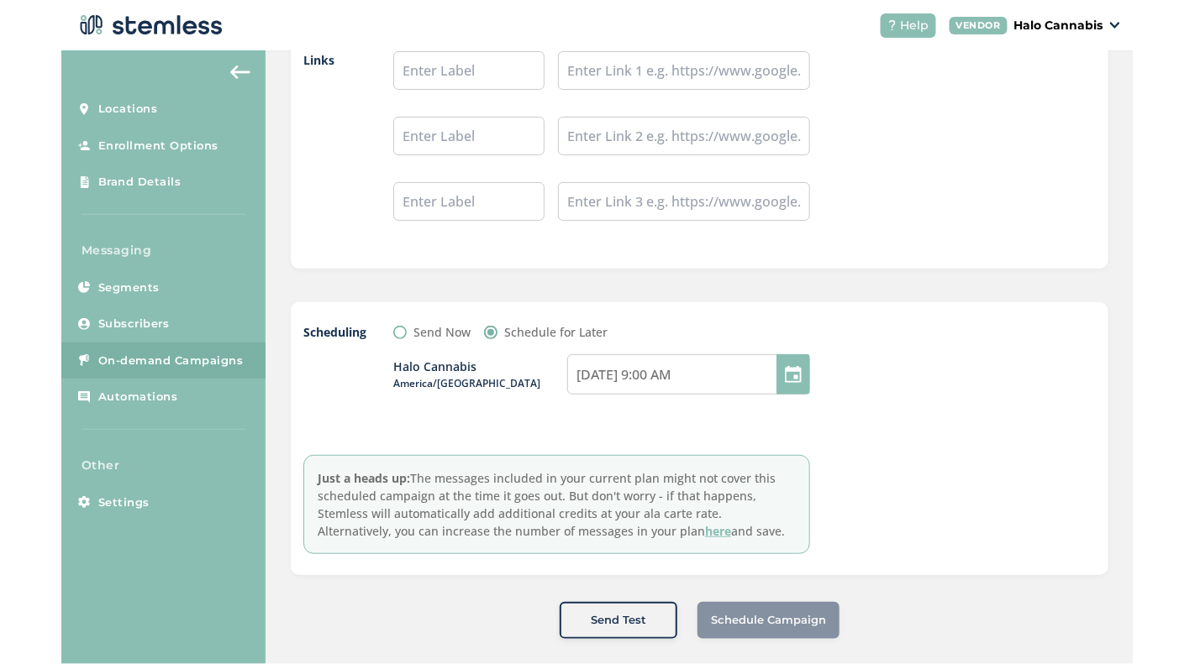
scroll to position [1479, 0]
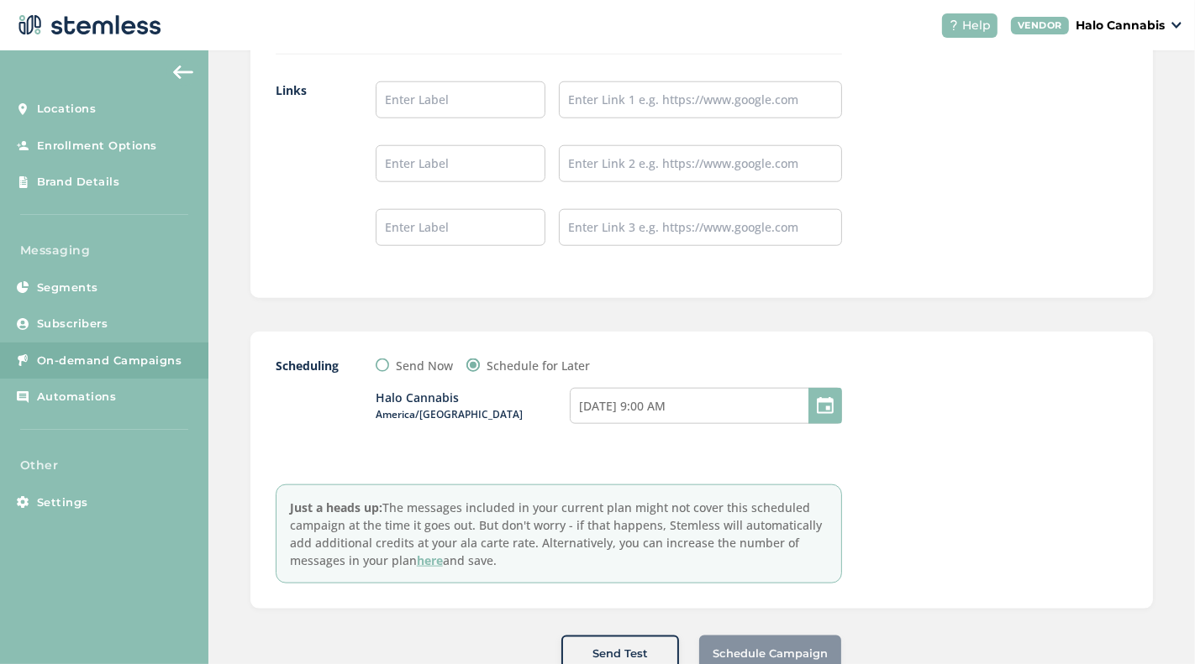
click at [772, 643] on div "Schedule Campaign" at bounding box center [770, 654] width 142 height 37
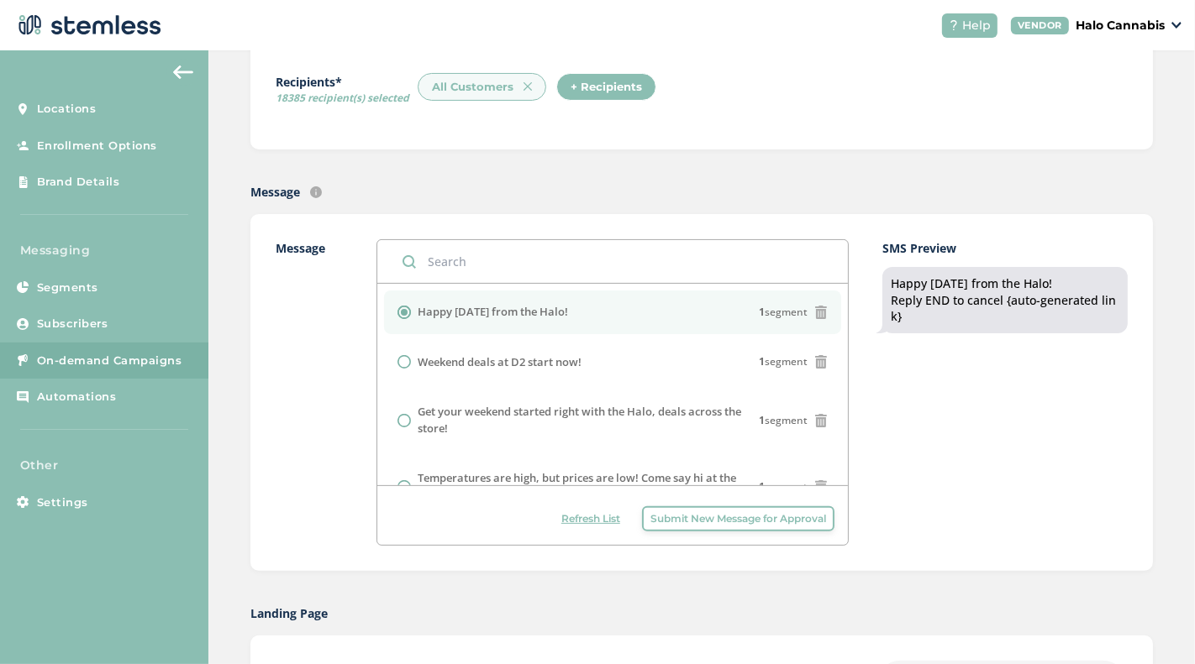
scroll to position [190, 0]
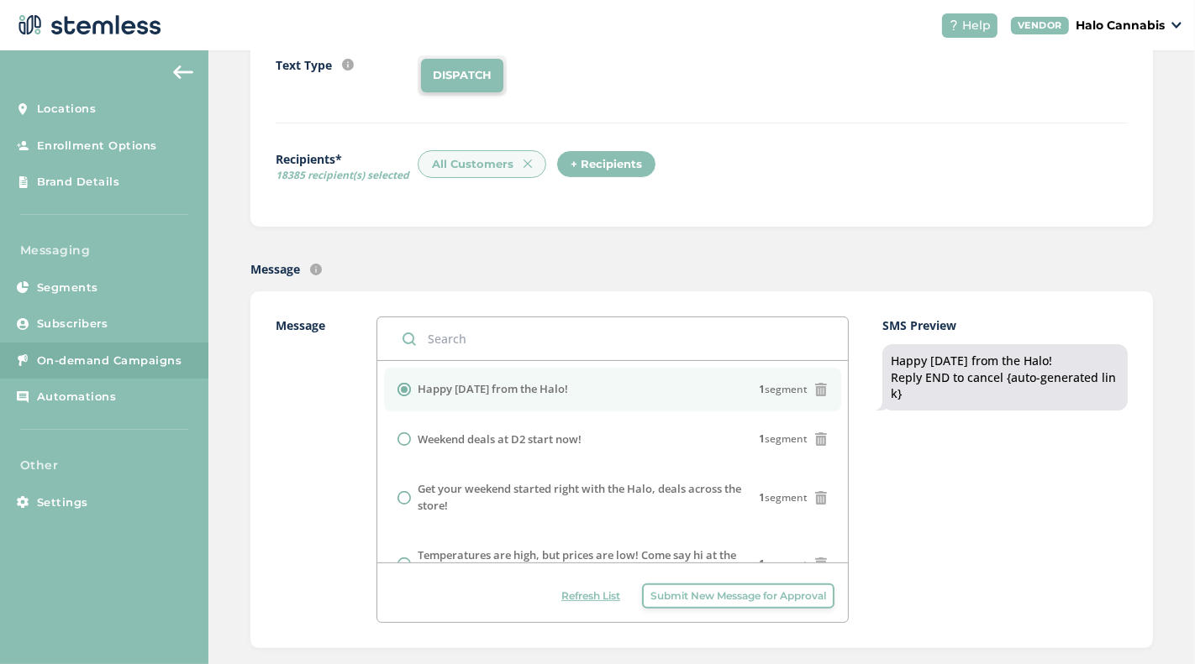
click at [409, 388] on input "radio" at bounding box center [403, 389] width 13 height 13
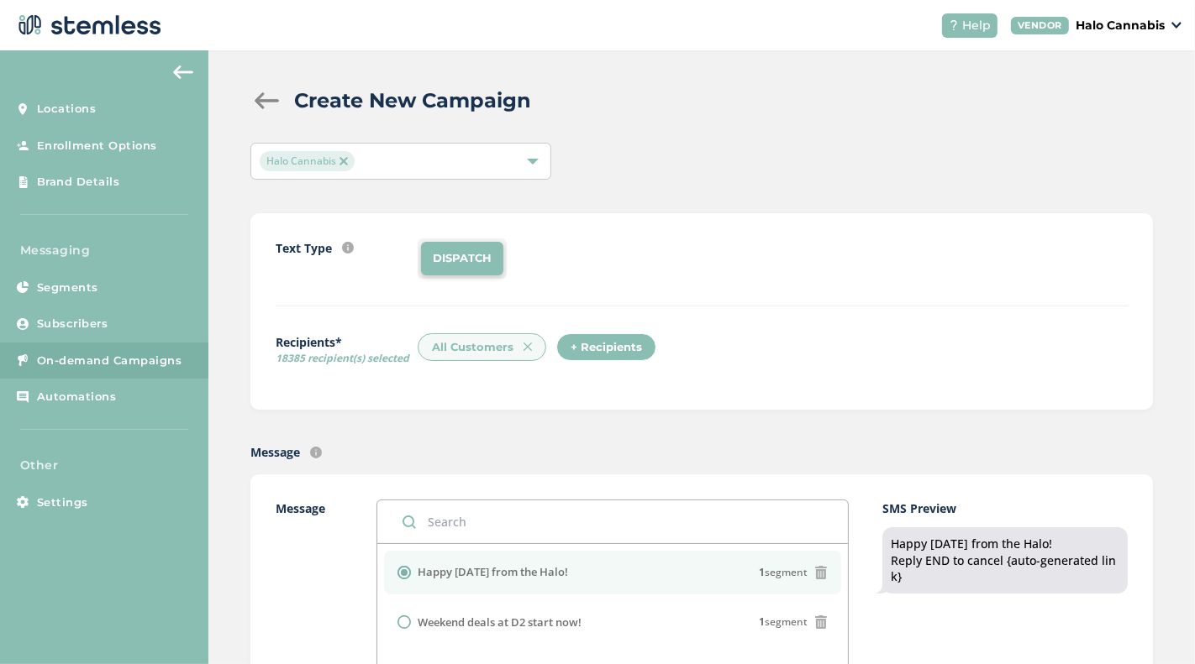
scroll to position [8, 0]
click at [523, 346] on img at bounding box center [527, 345] width 8 height 8
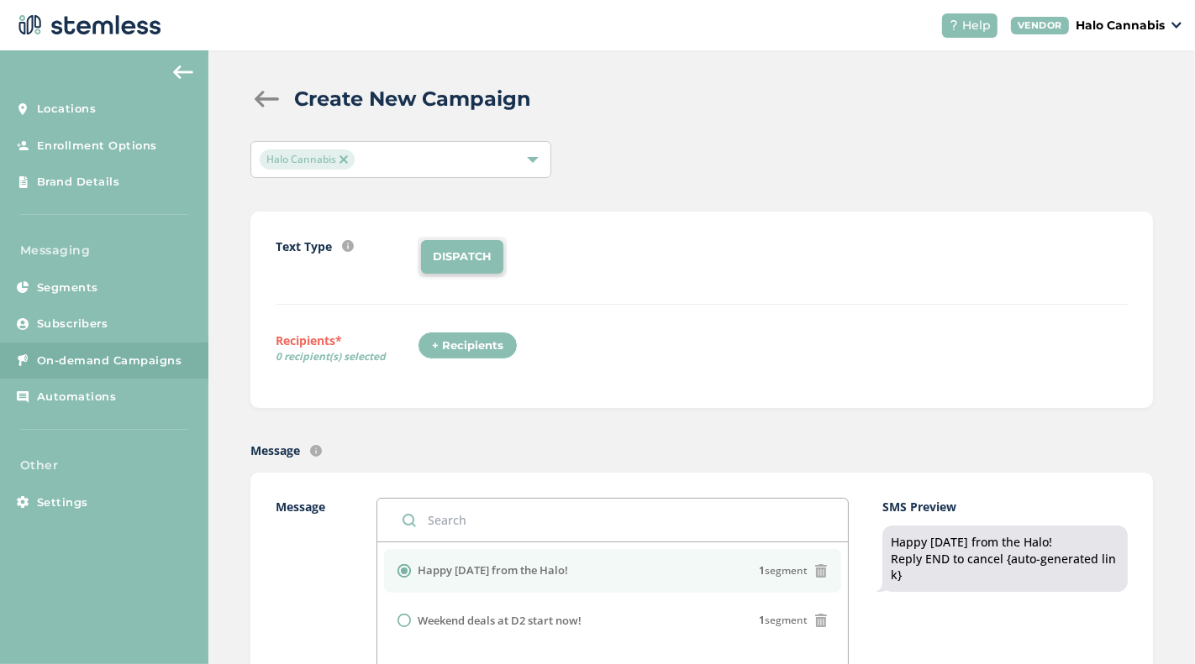
click at [468, 347] on div "+ Recipients" at bounding box center [467, 346] width 100 height 29
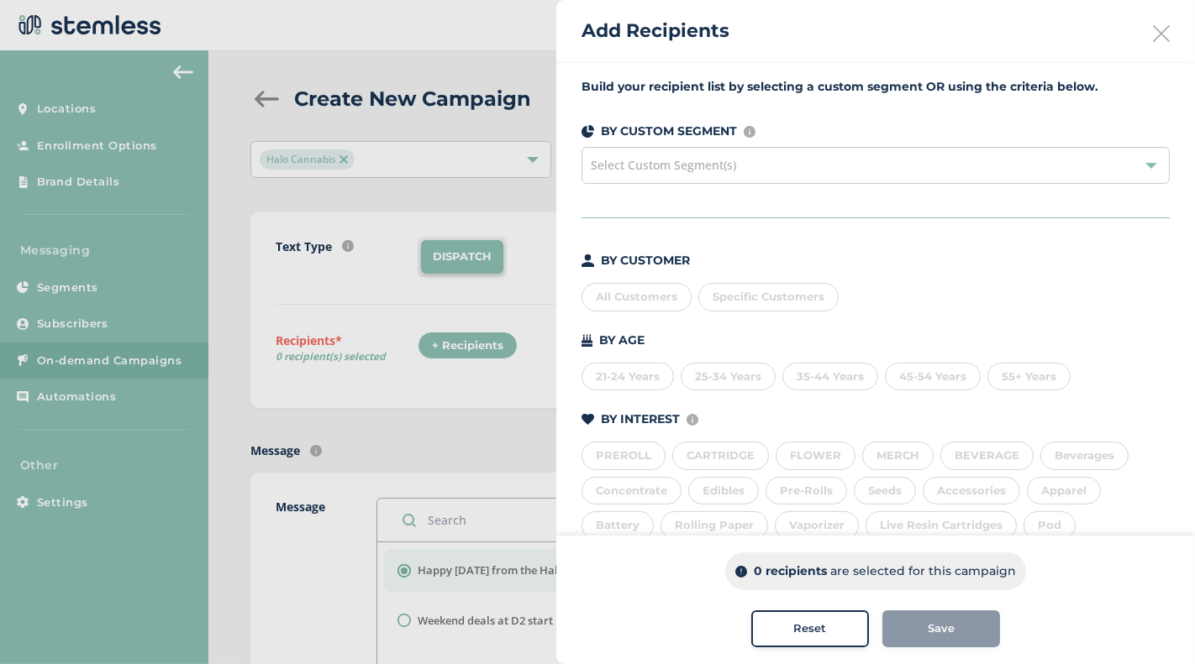
click at [643, 291] on div "All Customers" at bounding box center [636, 297] width 110 height 29
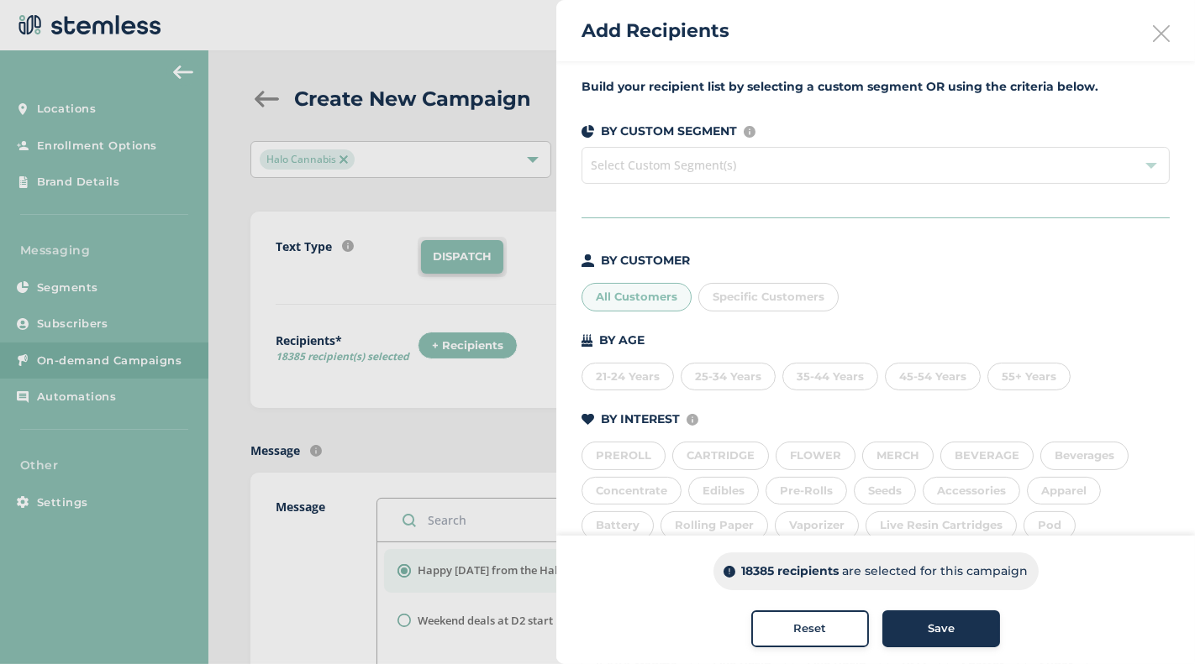
click at [969, 636] on div "Save" at bounding box center [940, 629] width 91 height 17
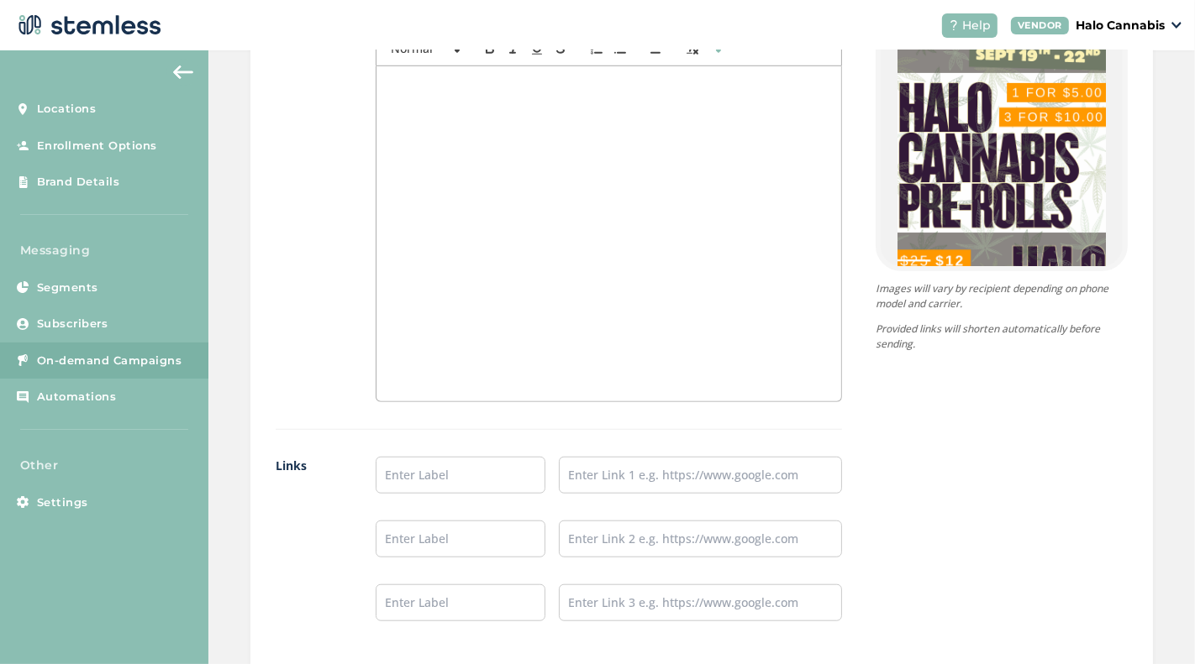
scroll to position [1521, 0]
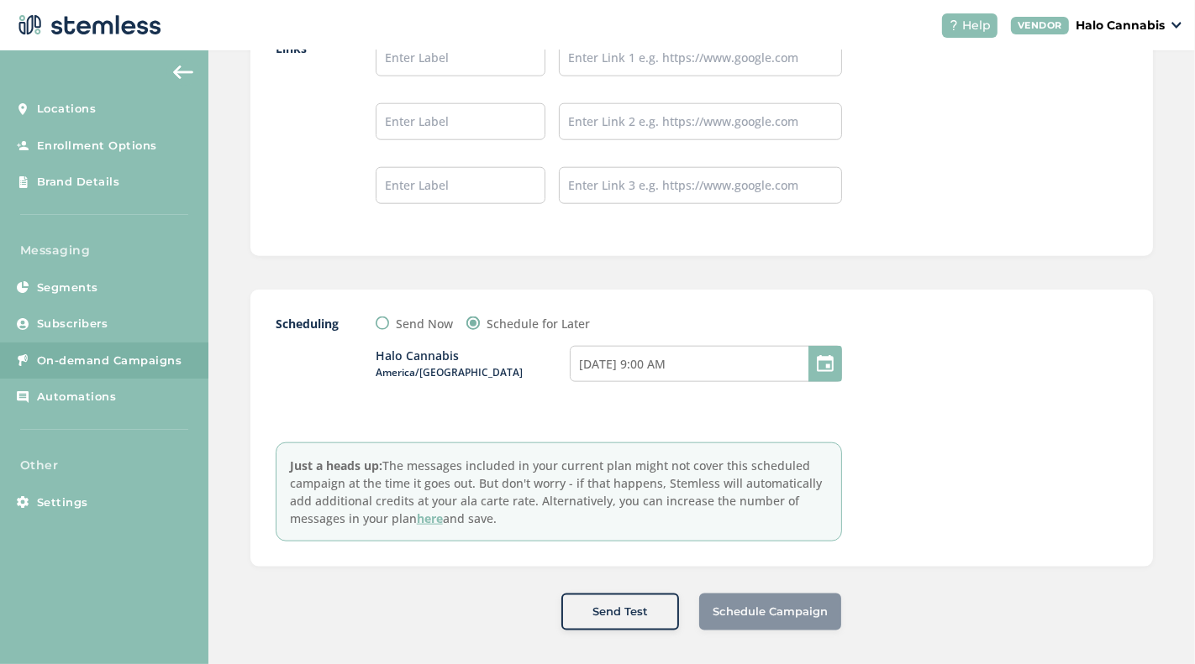
click at [753, 602] on div "Schedule Campaign" at bounding box center [770, 612] width 142 height 37
click at [520, 395] on div "Halo Cannabis America/[GEOGRAPHIC_DATA] [DATE] 9:00 AM" at bounding box center [608, 374] width 466 height 83
click at [382, 317] on input "Send Now" at bounding box center [381, 323] width 13 height 13
radio input "true"
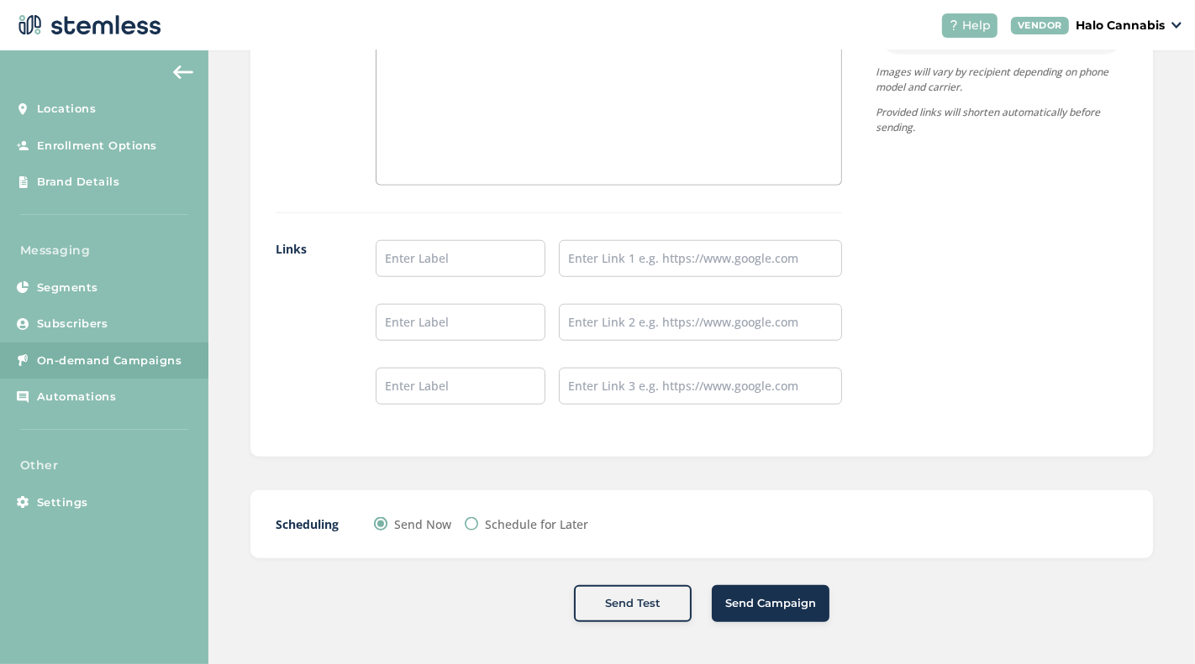
scroll to position [1314, 0]
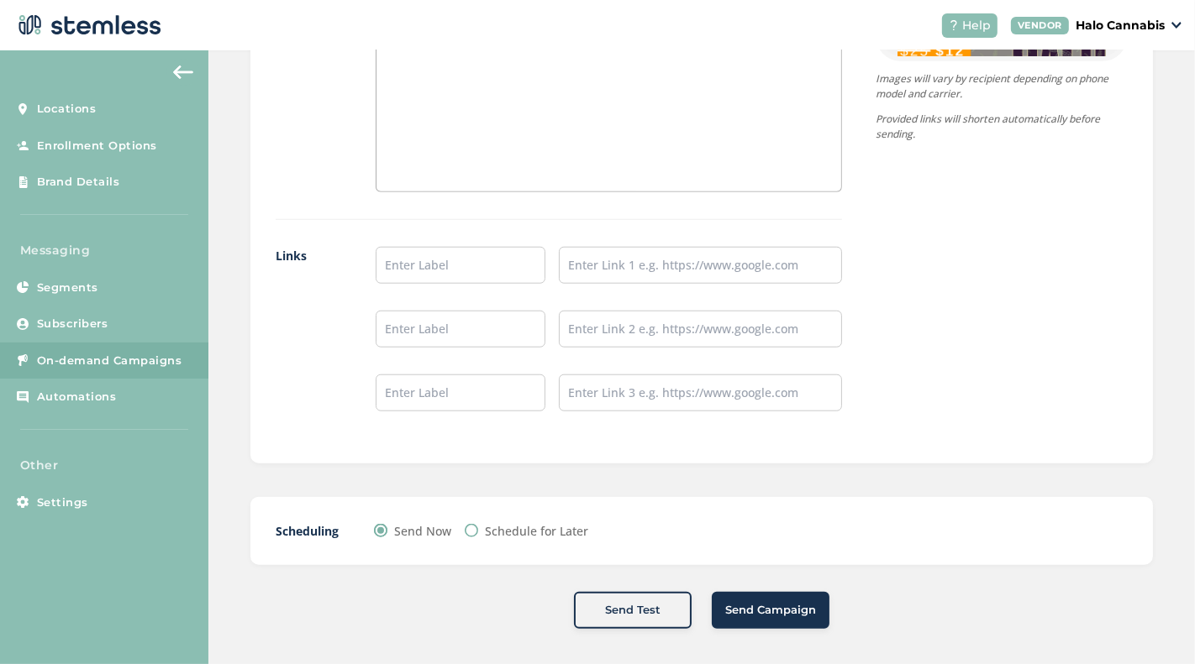
click at [468, 530] on input "Schedule for Later" at bounding box center [471, 530] width 13 height 13
radio input "true"
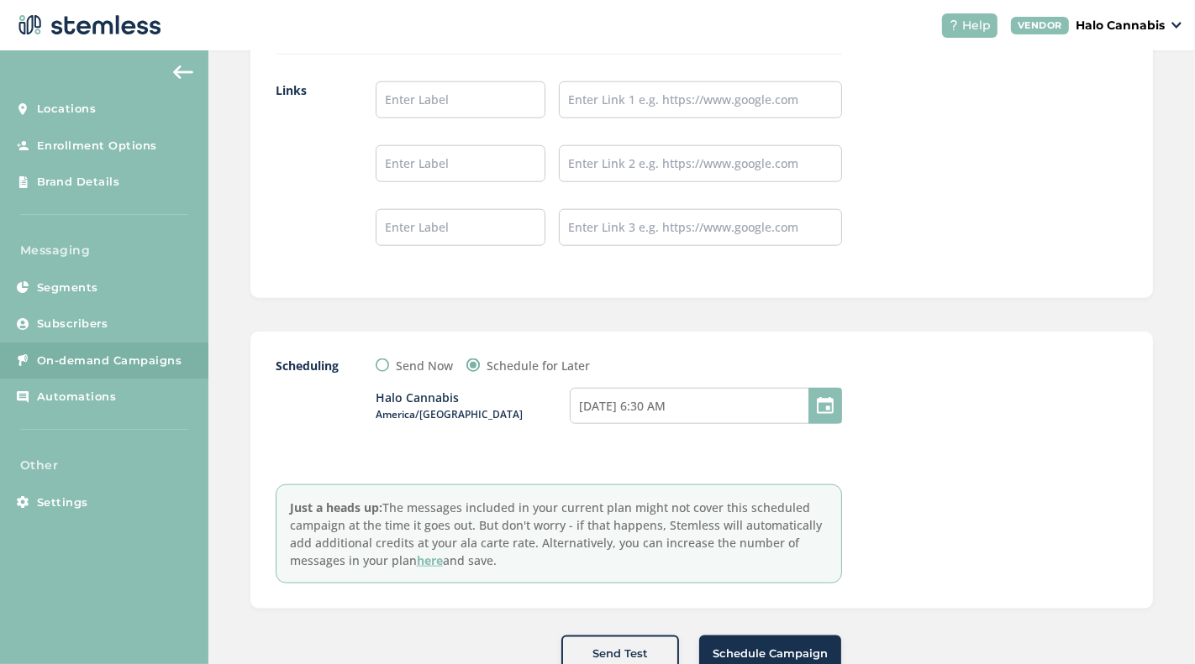
scroll to position [1521, 0]
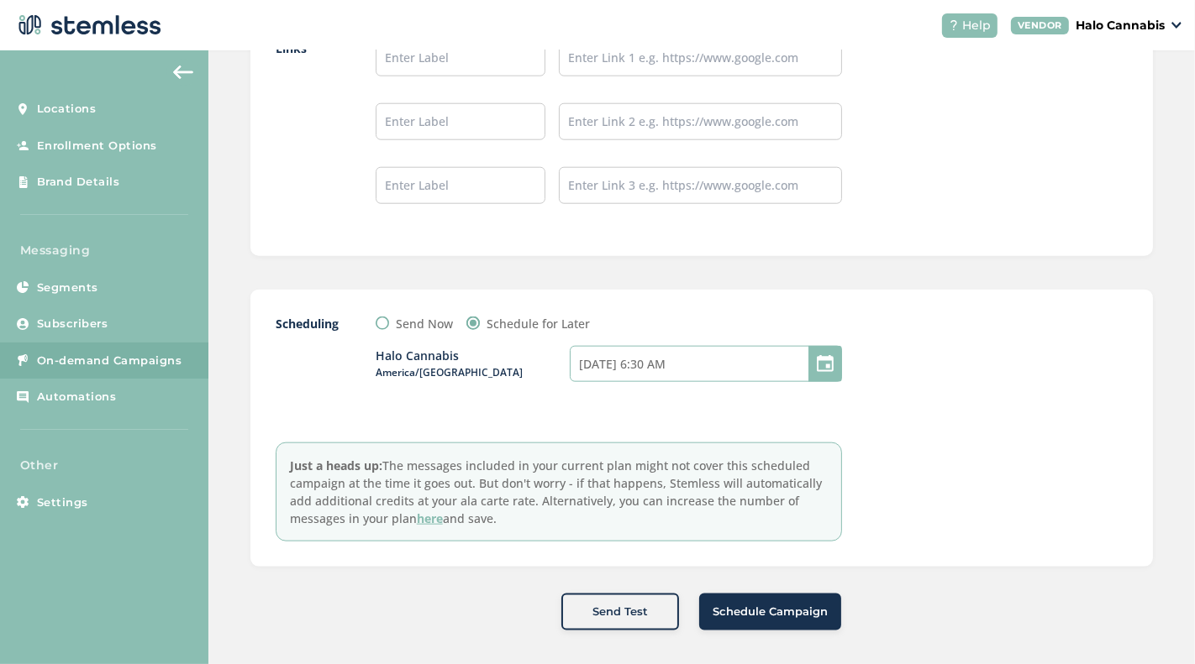
click at [635, 359] on input "[DATE] 6:30 AM" at bounding box center [706, 364] width 272 height 36
select select "6"
select select "30"
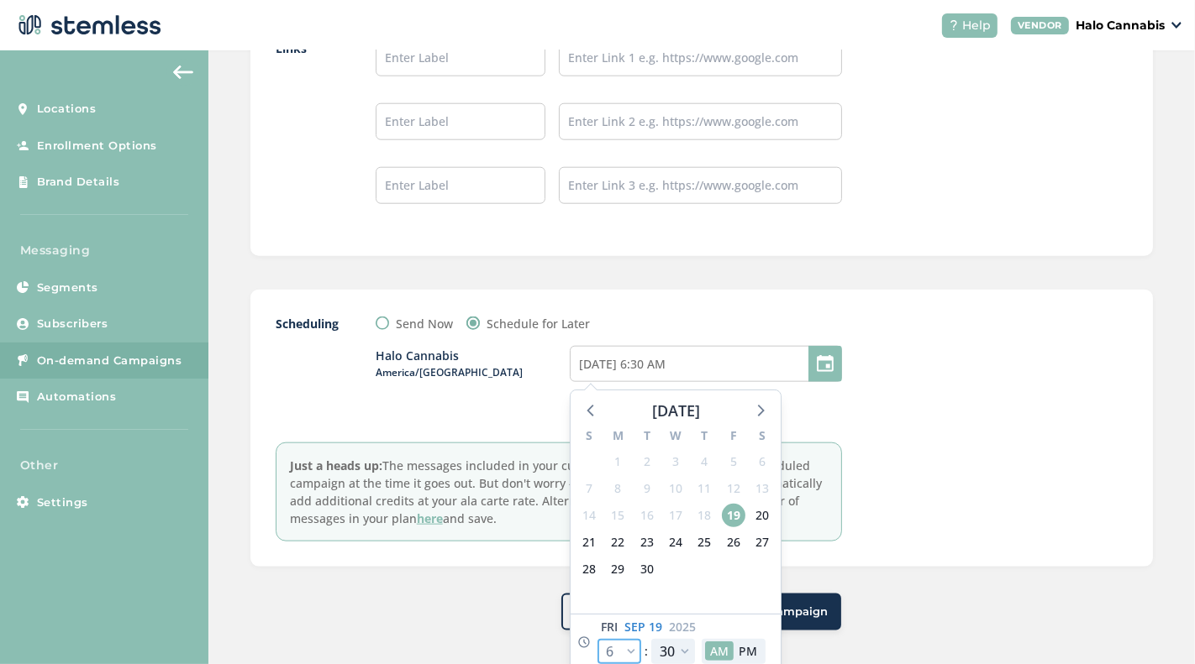
click at [625, 643] on select "12 1 2 3 4 5 6 7 8 9 10 11" at bounding box center [619, 651] width 44 height 25
select select "9"
click at [597, 639] on select "12 1 2 3 4 5 6 7 8 9 10 11" at bounding box center [619, 651] width 44 height 25
type input "[DATE] 9:30 AM"
select select "9"
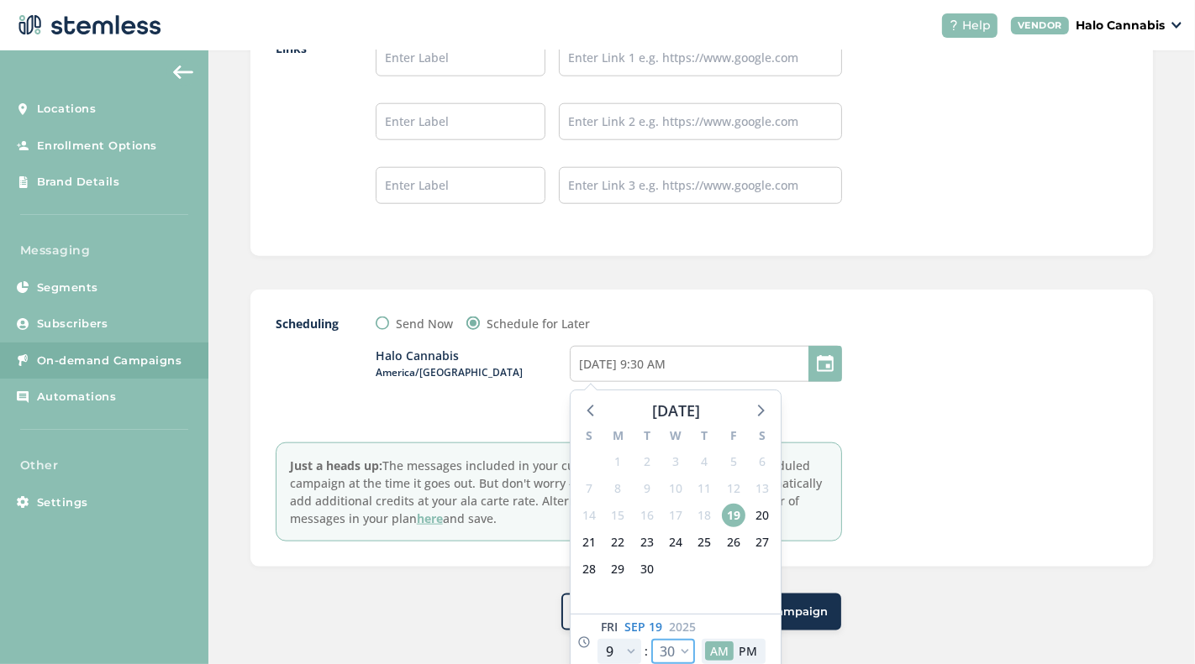
click at [687, 646] on select "00 05 10 15 20 25 30 35 40 45 50 55" at bounding box center [673, 651] width 44 height 25
select select "0"
click at [651, 639] on select "00 05 10 15 20 25 30 35 40 45 50 55" at bounding box center [673, 651] width 44 height 25
type input "[DATE] 9:00 AM"
select select "0"
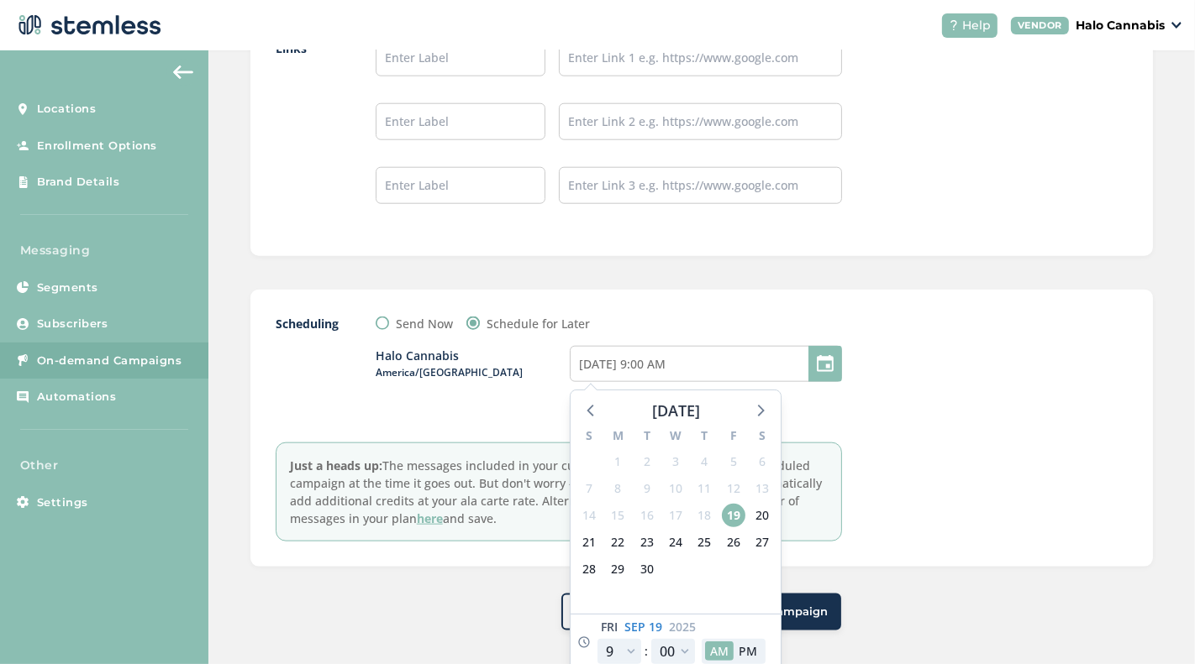
click at [859, 488] on div "Scheduling Send Now Schedule for Later Halo Cannabis America/[GEOGRAPHIC_DATA] …" at bounding box center [702, 428] width 852 height 227
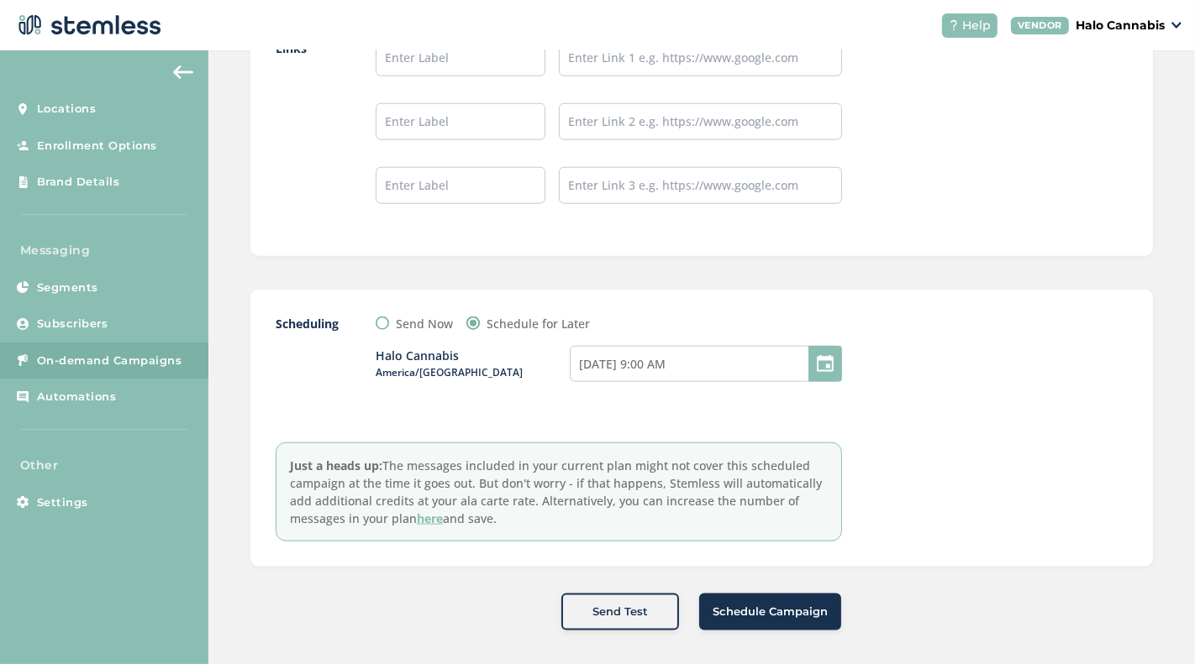
click at [753, 608] on span "Schedule Campaign" at bounding box center [769, 612] width 115 height 17
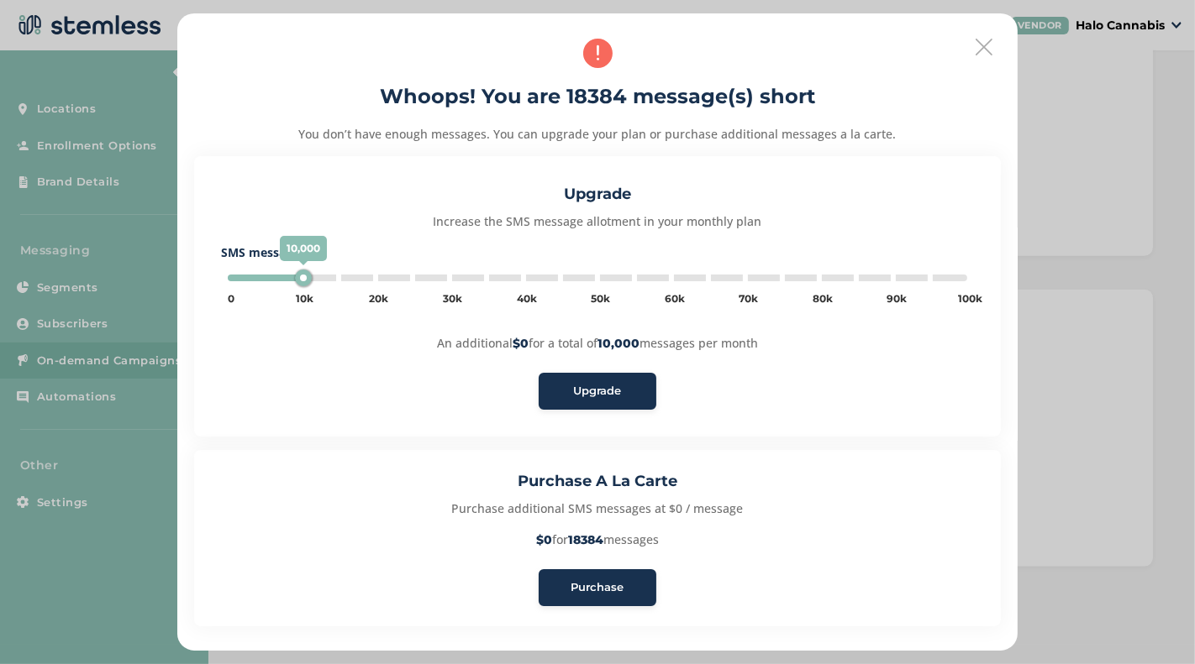
type input "20000"
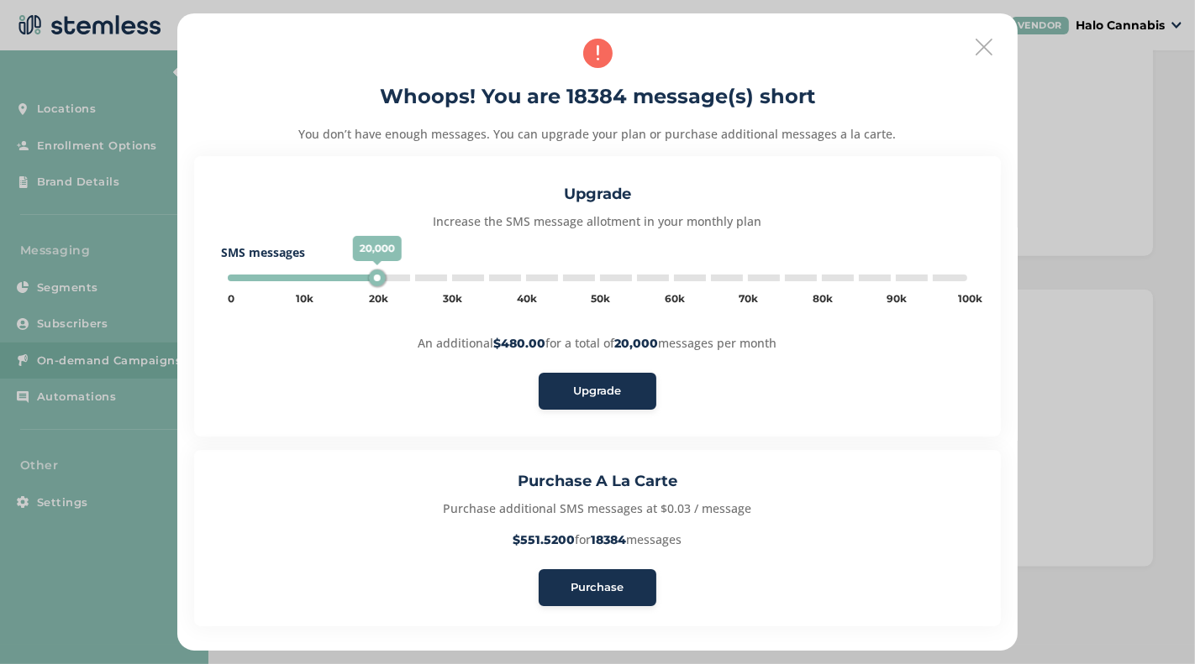
click at [573, 574] on button "Purchase" at bounding box center [597, 588] width 118 height 37
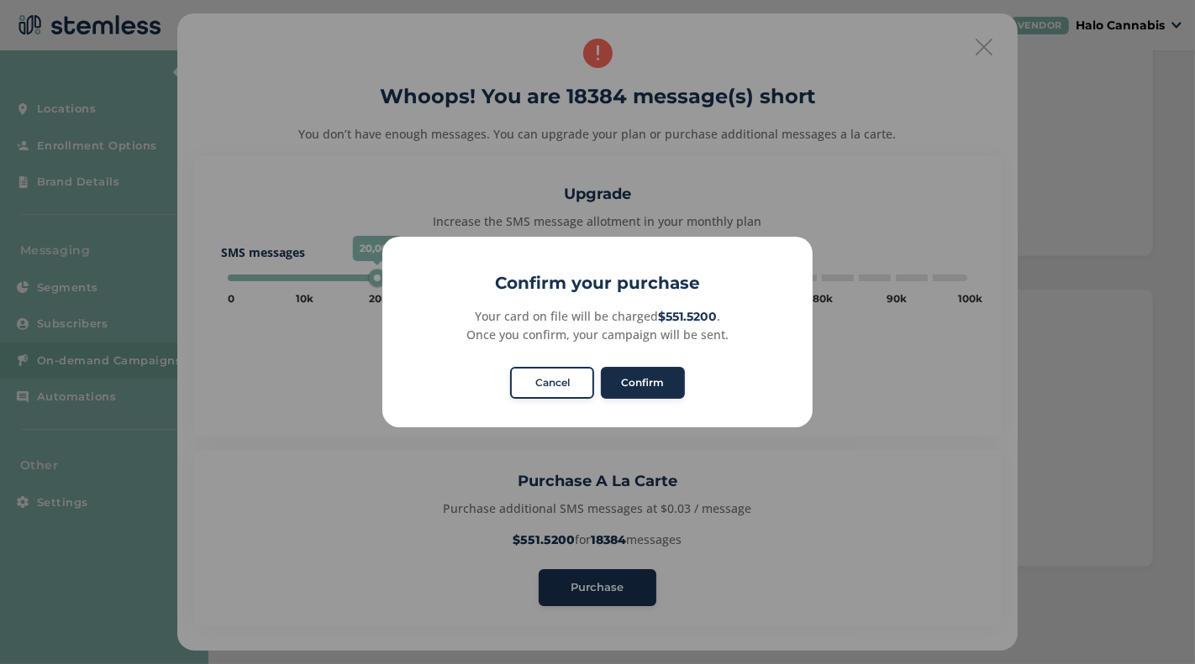
click at [627, 381] on button "Confirm" at bounding box center [643, 383] width 84 height 32
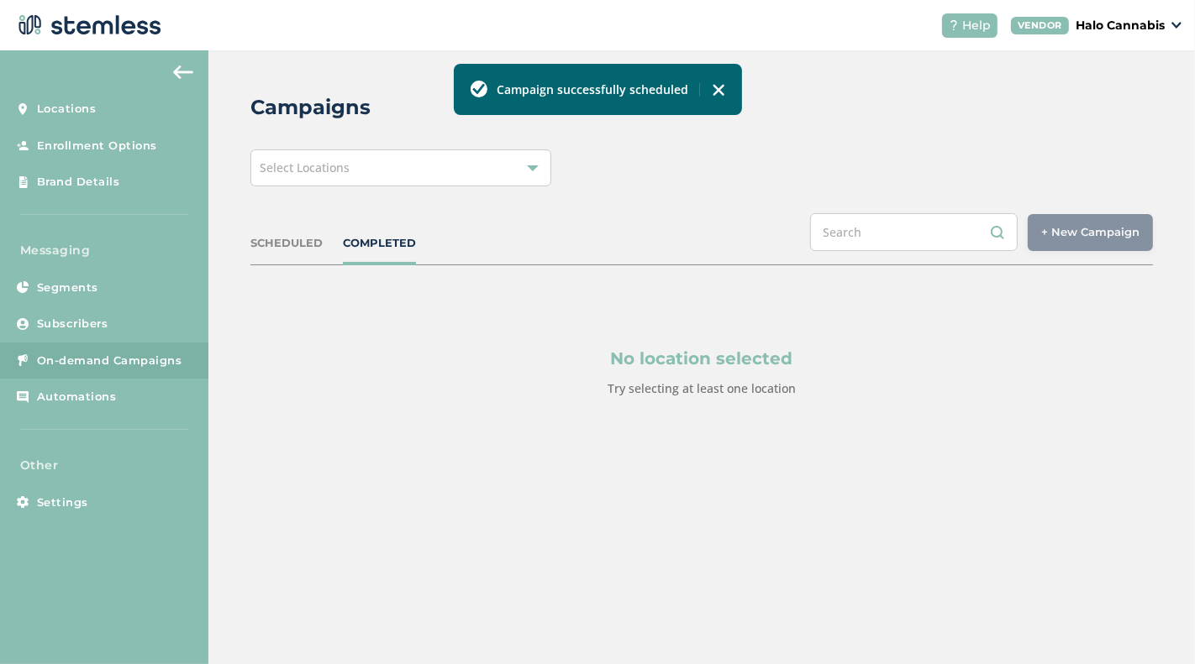
click at [526, 177] on div "Select Locations" at bounding box center [400, 168] width 301 height 37
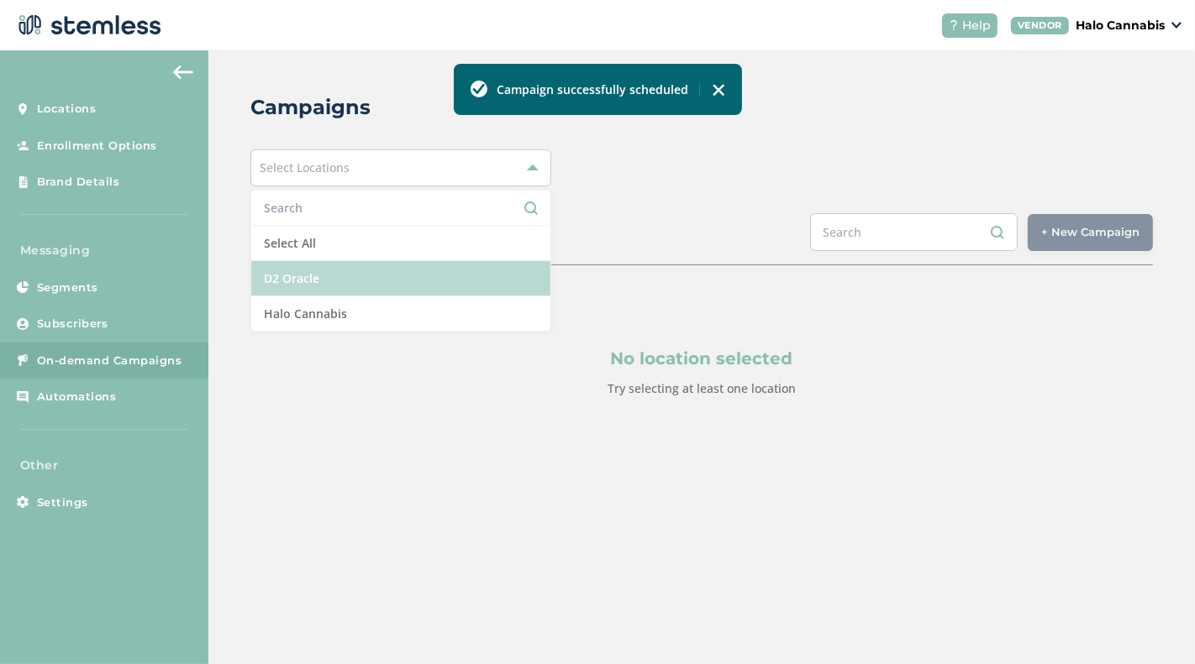
click at [356, 265] on li "D2 Oracle" at bounding box center [400, 278] width 299 height 35
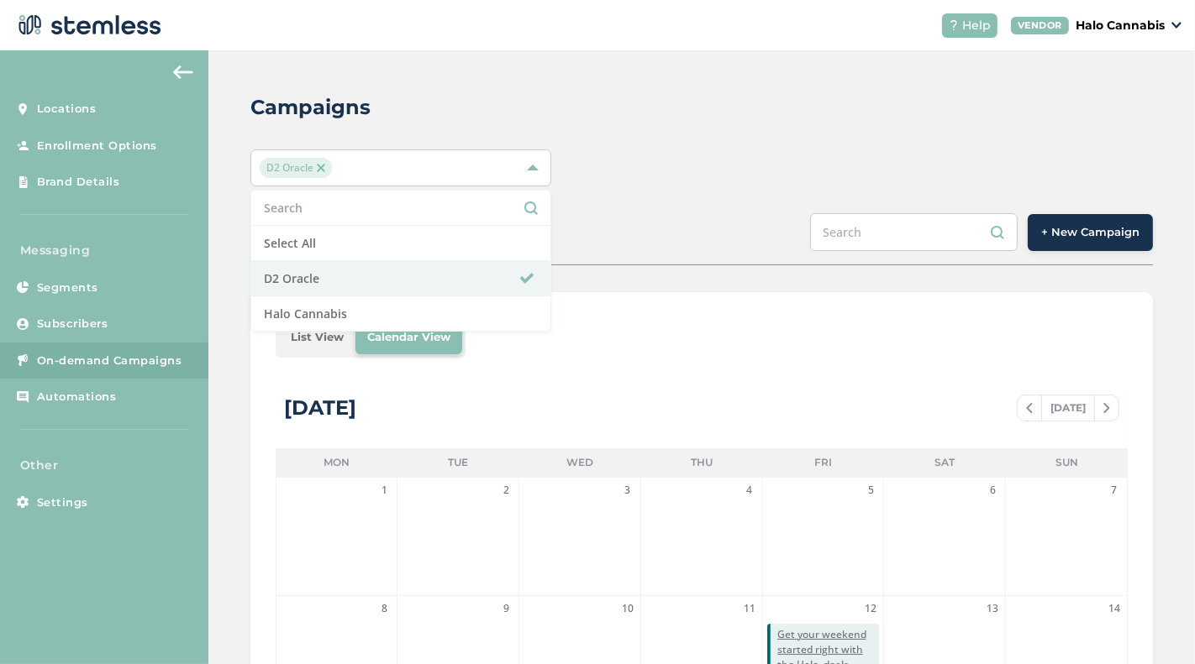
click at [668, 255] on div "SCHEDULED COMPLETED + New Campaign" at bounding box center [701, 239] width 902 height 52
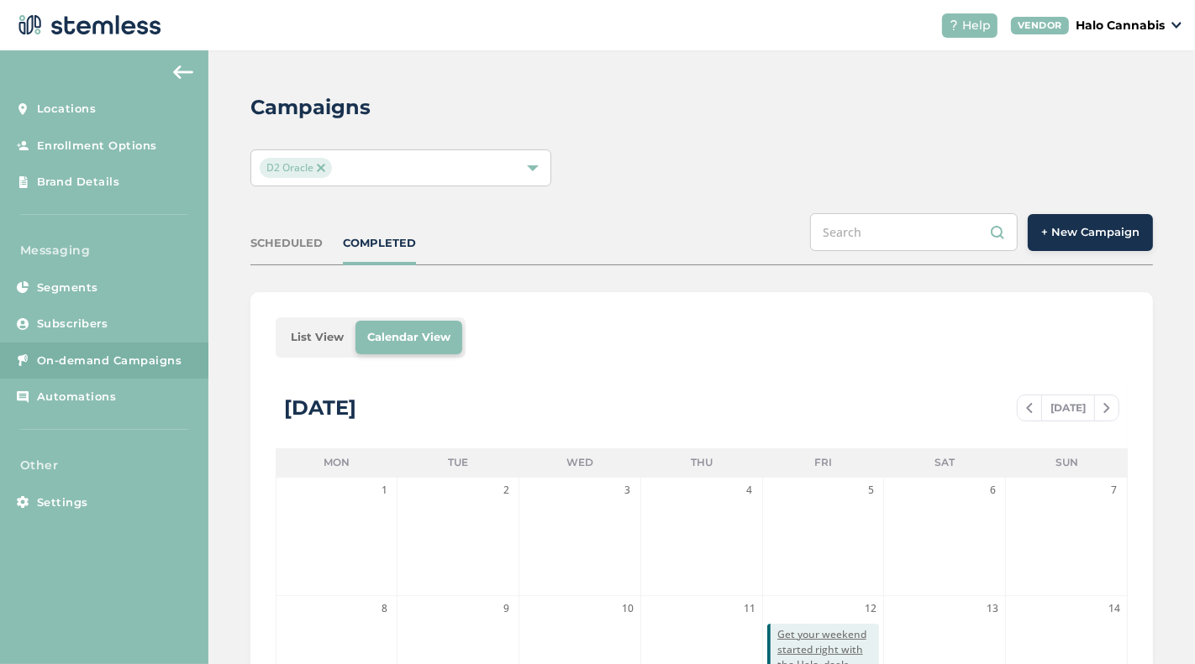
click at [1020, 232] on span "+ New Campaign" at bounding box center [1090, 232] width 98 height 17
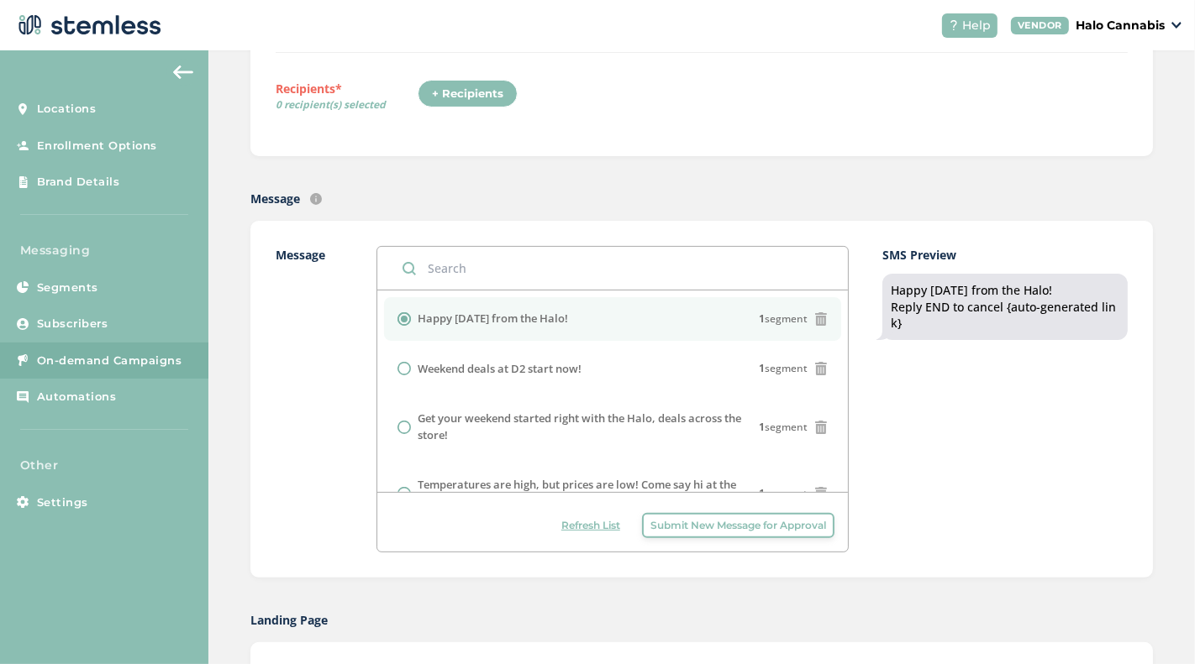
scroll to position [271, 0]
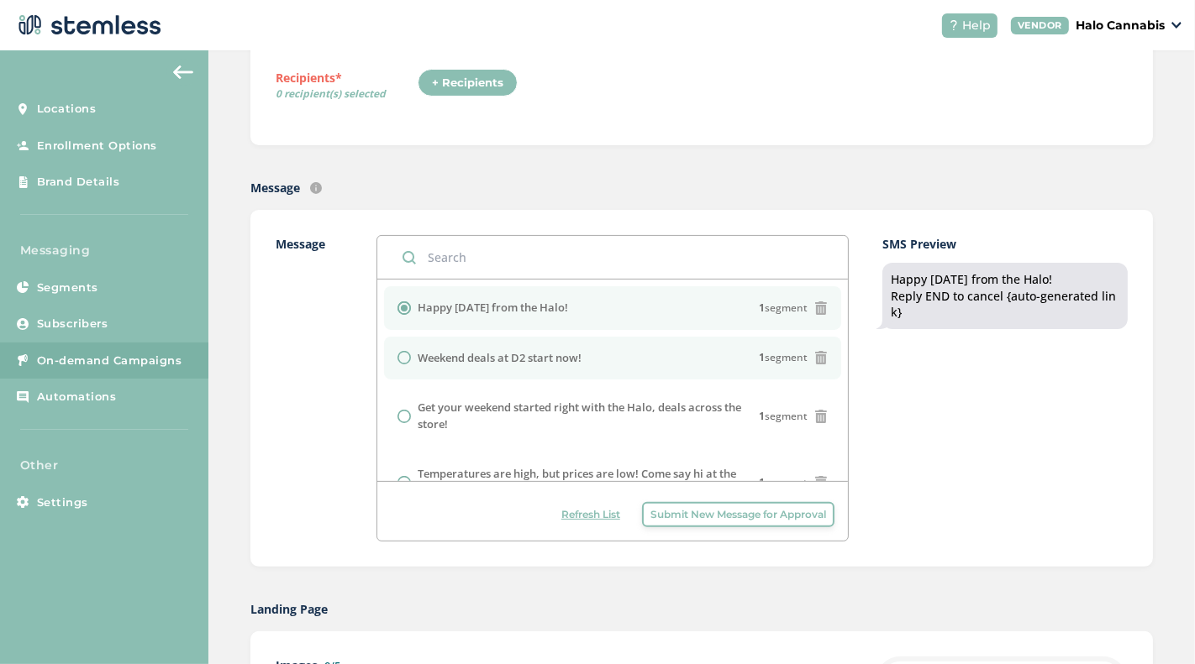
click at [401, 354] on input "radio" at bounding box center [403, 357] width 13 height 13
radio input "true"
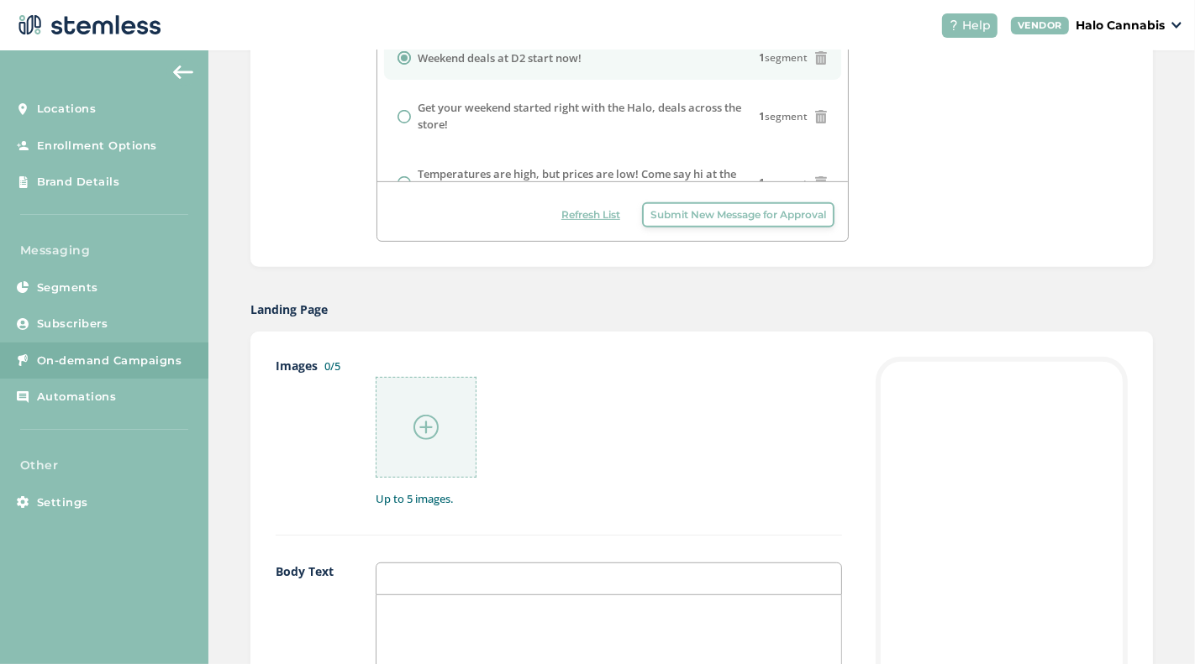
scroll to position [624, 0]
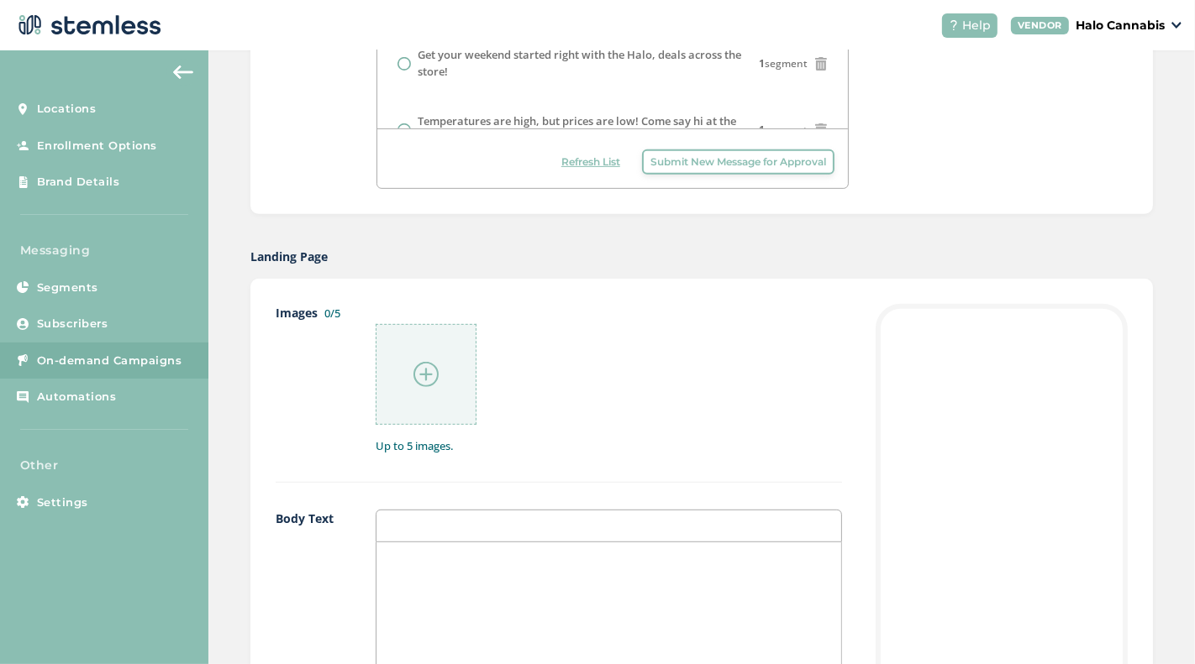
click at [436, 368] on img at bounding box center [425, 374] width 25 height 25
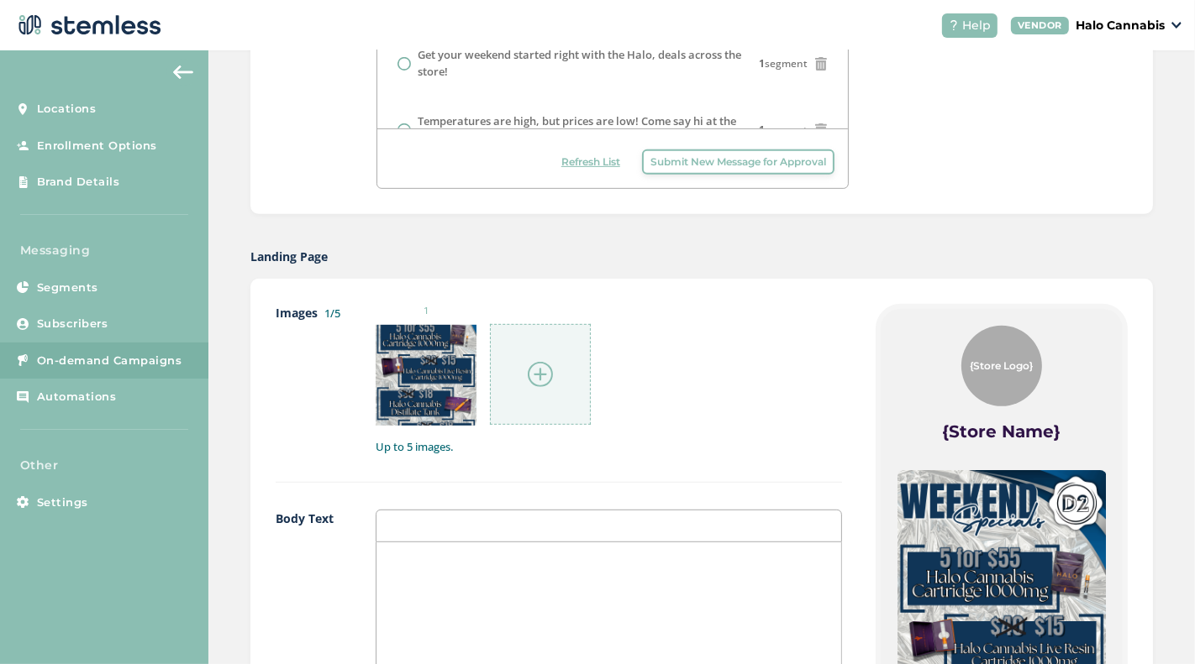
click at [543, 352] on div at bounding box center [540, 374] width 101 height 101
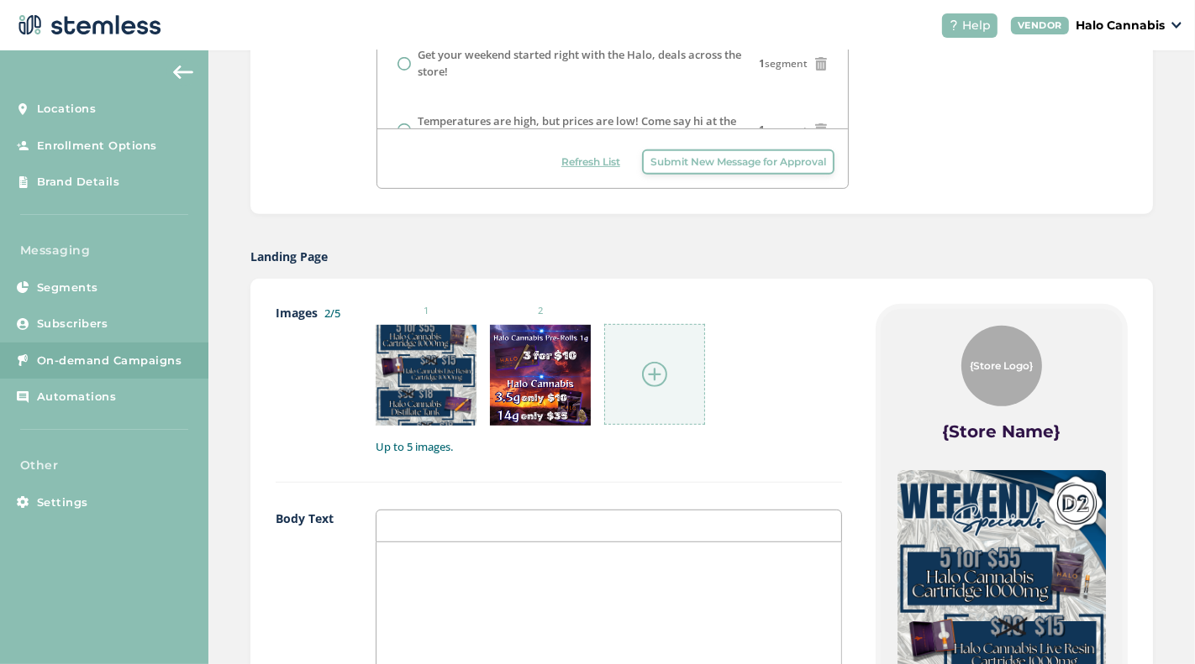
click at [680, 397] on div at bounding box center [654, 374] width 101 height 101
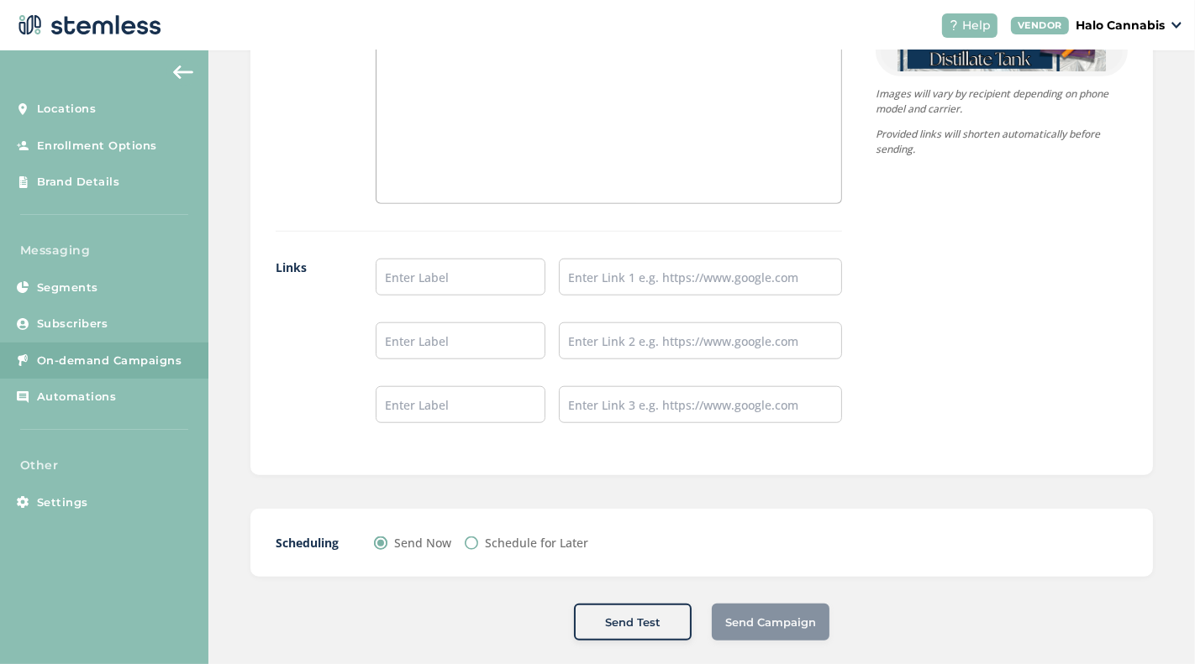
scroll to position [1300, 0]
click at [466, 536] on input "Schedule for Later" at bounding box center [471, 542] width 13 height 13
radio input "true"
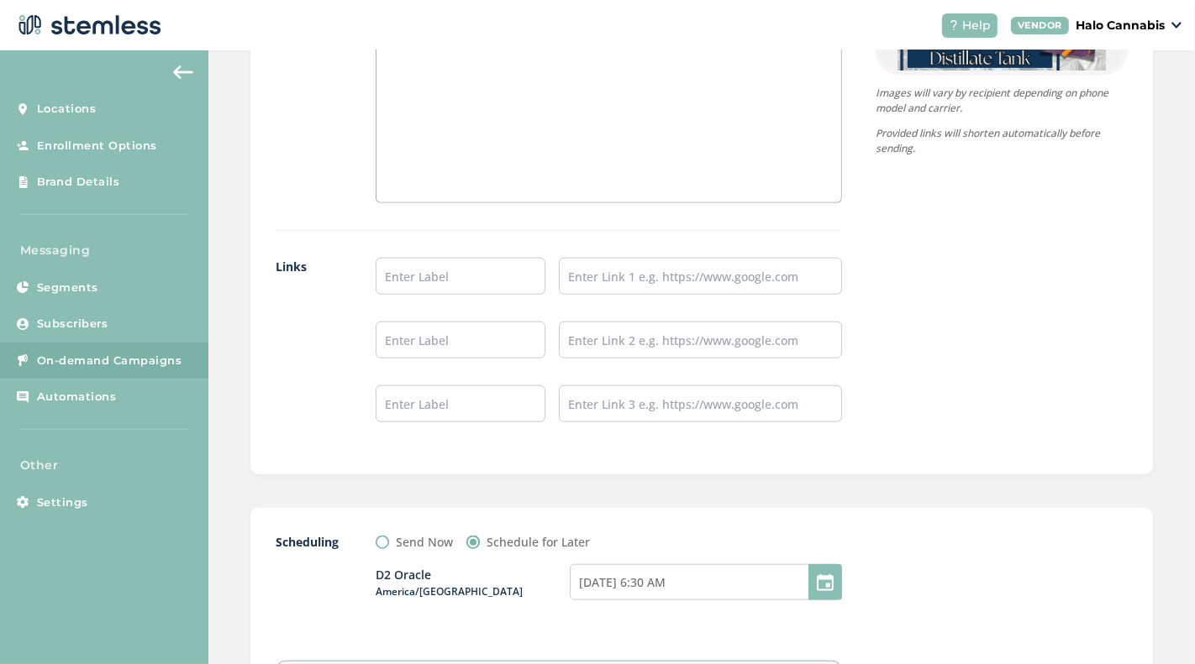
scroll to position [1519, 0]
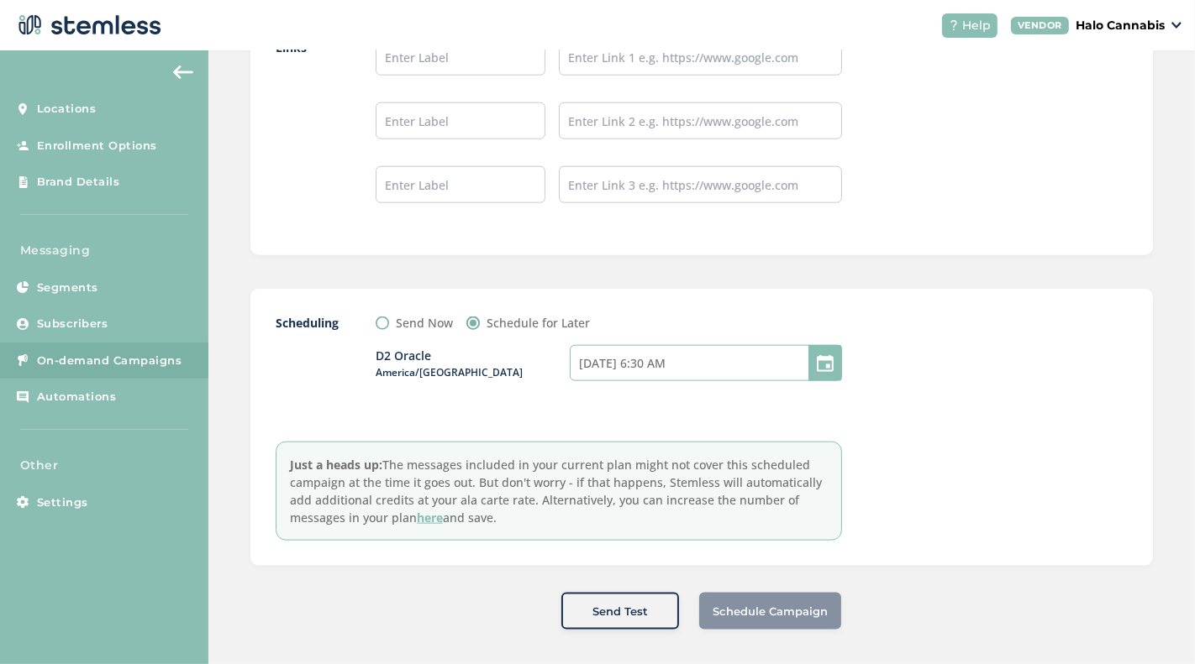
click at [687, 364] on input "[DATE] 6:30 AM" at bounding box center [706, 363] width 272 height 36
select select "6"
select select "30"
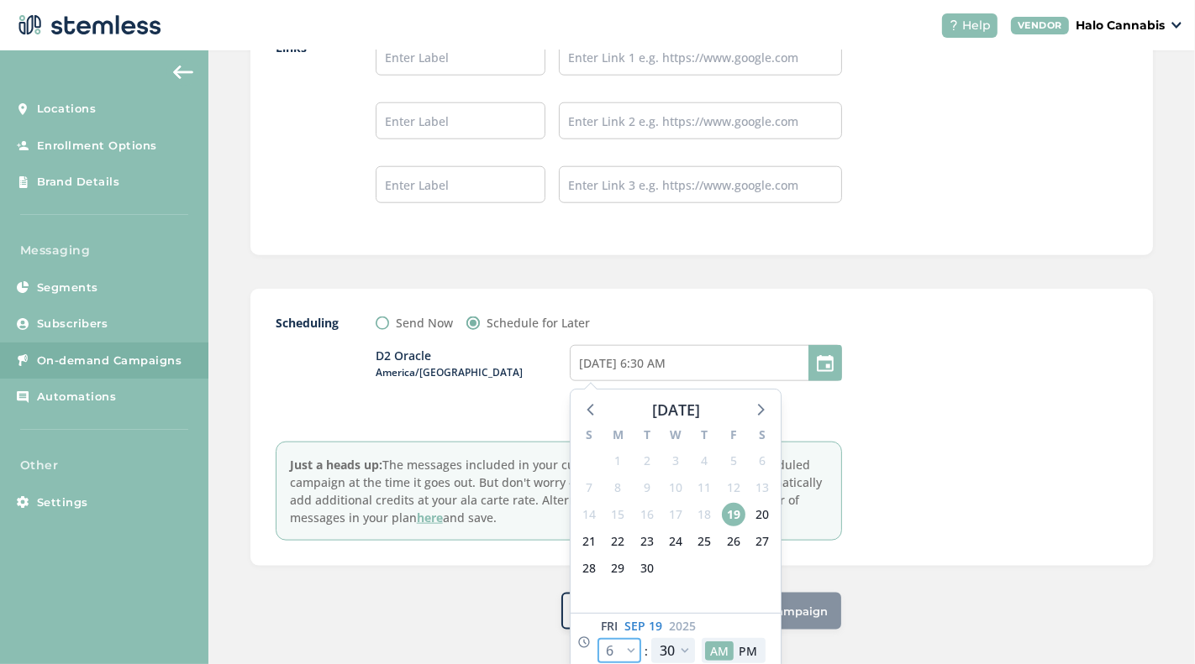
click at [630, 643] on select "12 1 2 3 4 5 6 7 8 9 10 11" at bounding box center [619, 651] width 44 height 25
select select "9"
click at [597, 639] on select "12 1 2 3 4 5 6 7 8 9 10 11" at bounding box center [619, 651] width 44 height 25
type input "[DATE] 9:30 AM"
select select "9"
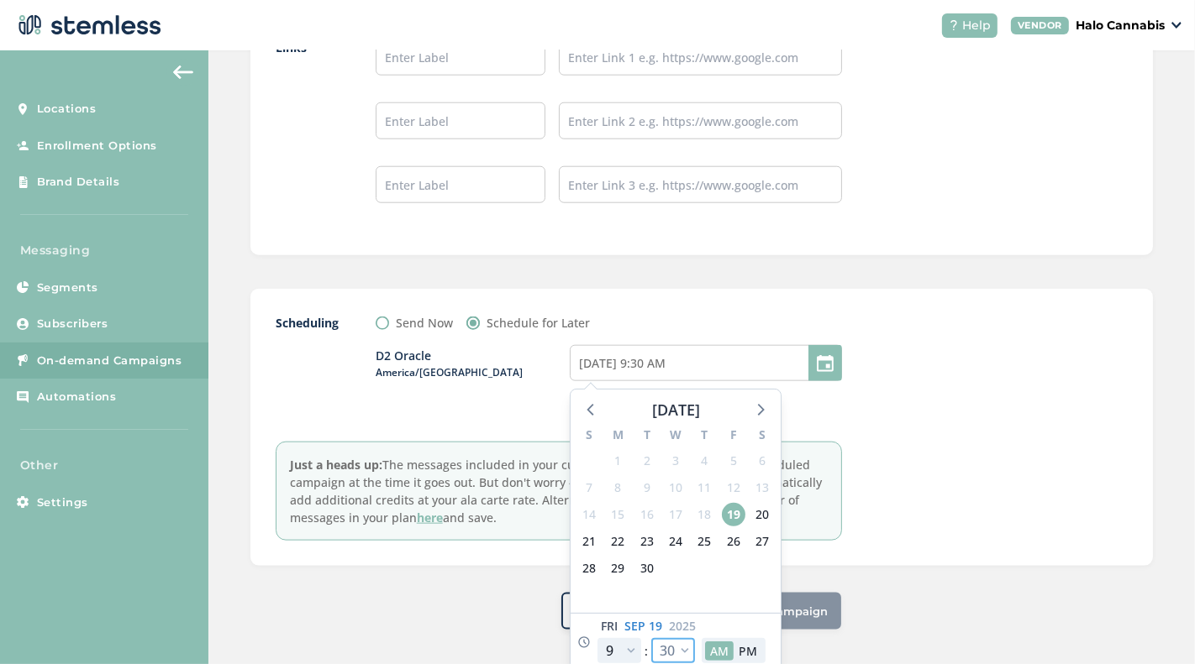
click at [675, 649] on select "00 05 10 15 20 25 30 35 40 45 50 55" at bounding box center [673, 651] width 44 height 25
select select "0"
click at [651, 639] on select "00 05 10 15 20 25 30 35 40 45 50 55" at bounding box center [673, 651] width 44 height 25
type input "[DATE] 9:00 AM"
select select "0"
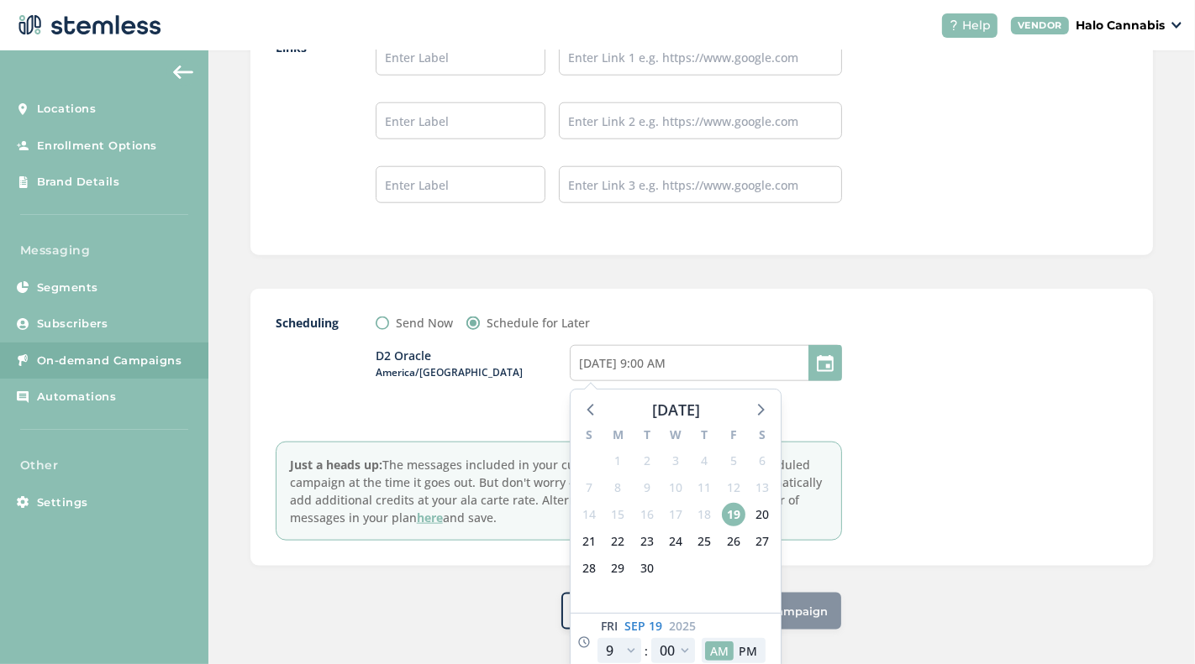
click at [896, 438] on div at bounding box center [1001, 427] width 252 height 227
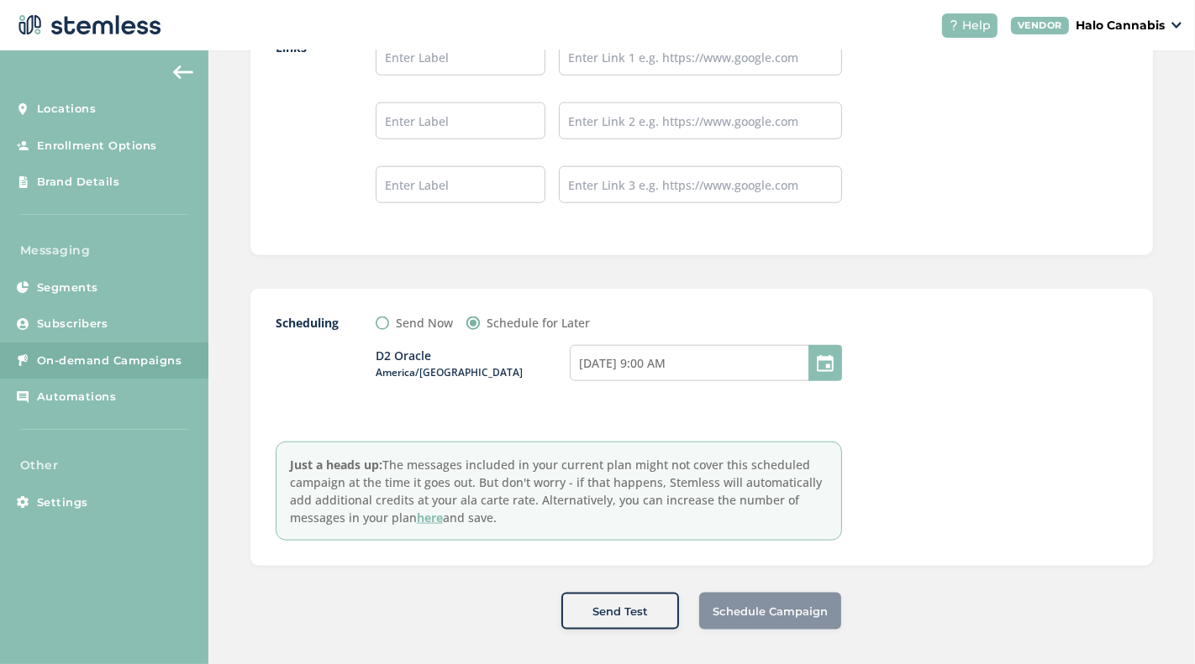
click at [837, 423] on div "Scheduling Send Now Schedule for Later D2 Oracle America/[GEOGRAPHIC_DATA] [DAT…" at bounding box center [559, 427] width 566 height 227
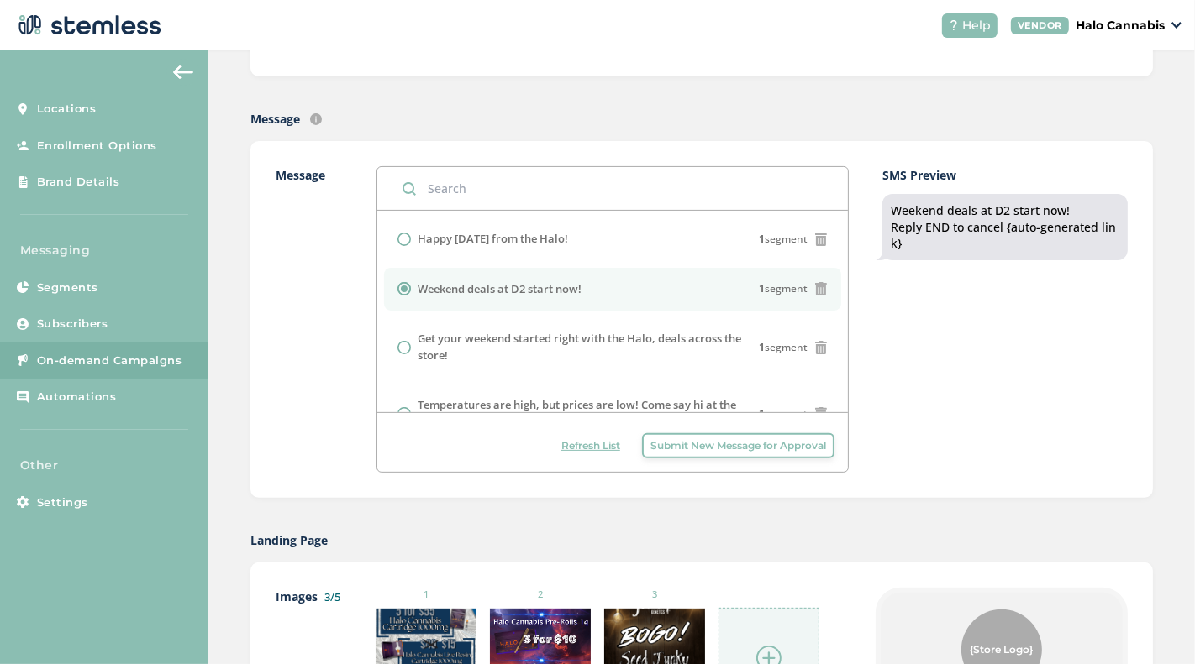
scroll to position [0, 0]
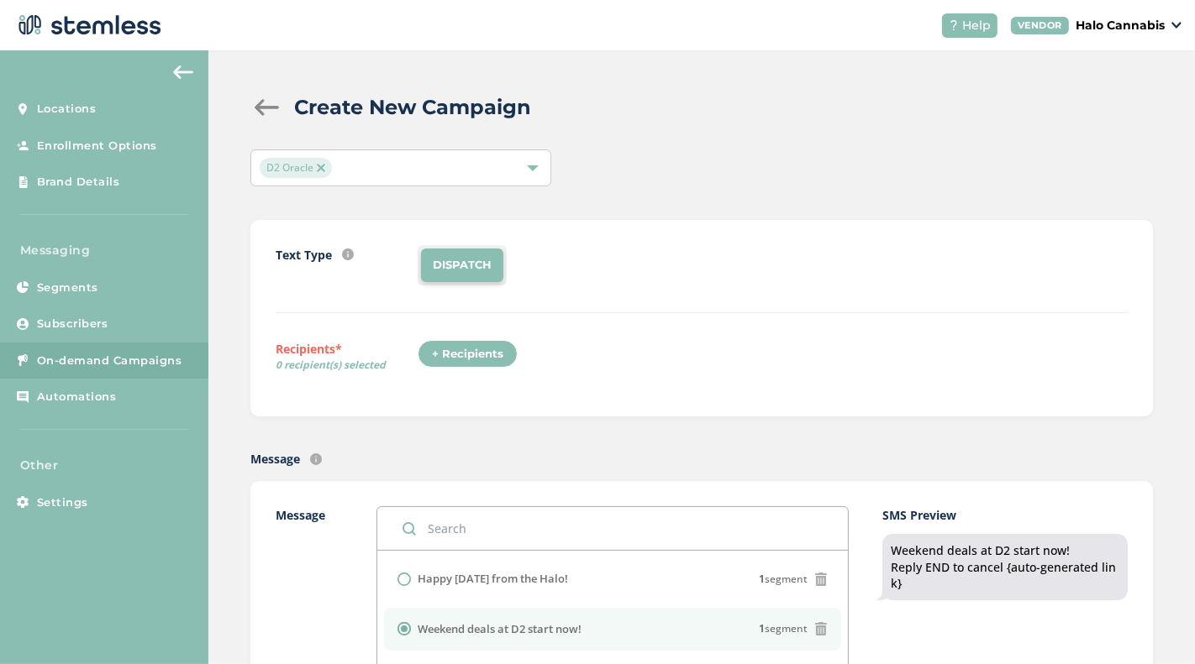
click at [466, 349] on div "+ Recipients" at bounding box center [467, 354] width 100 height 29
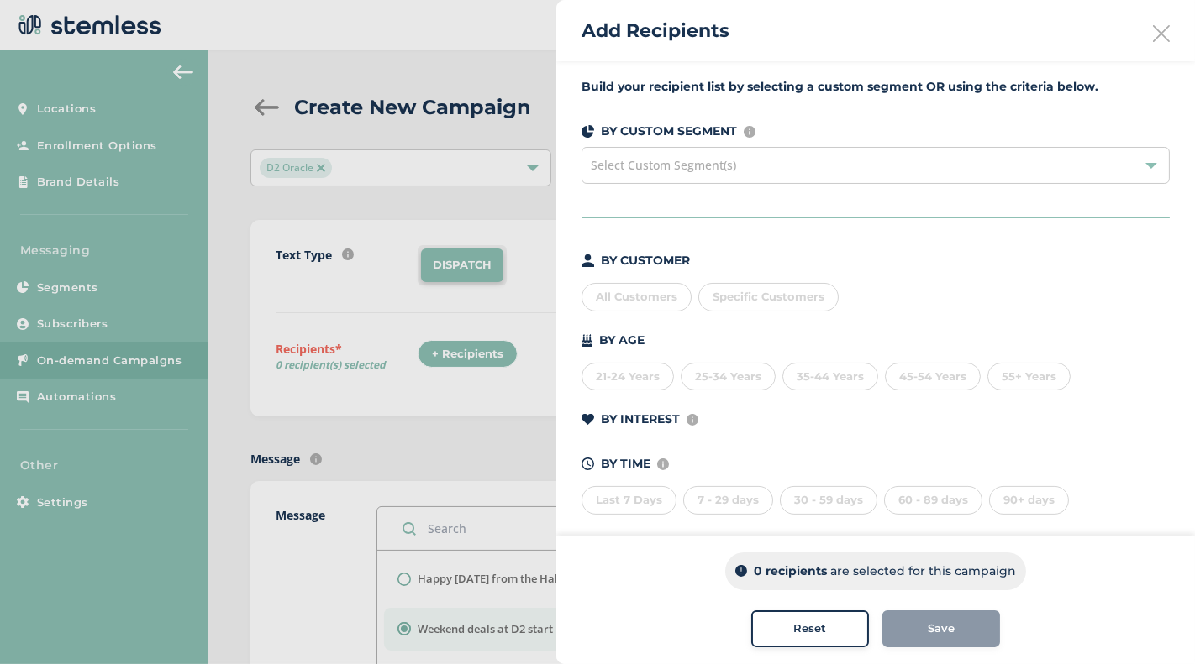
click at [601, 300] on div "All Customers" at bounding box center [636, 297] width 110 height 29
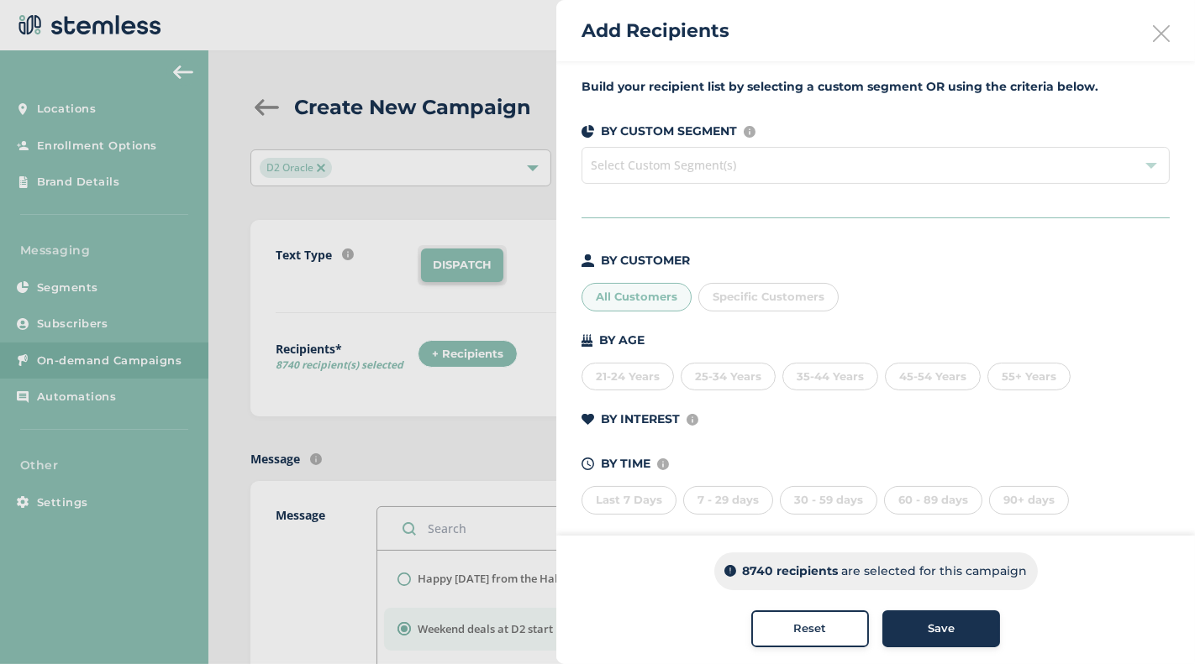
click at [944, 628] on span "Save" at bounding box center [940, 629] width 27 height 17
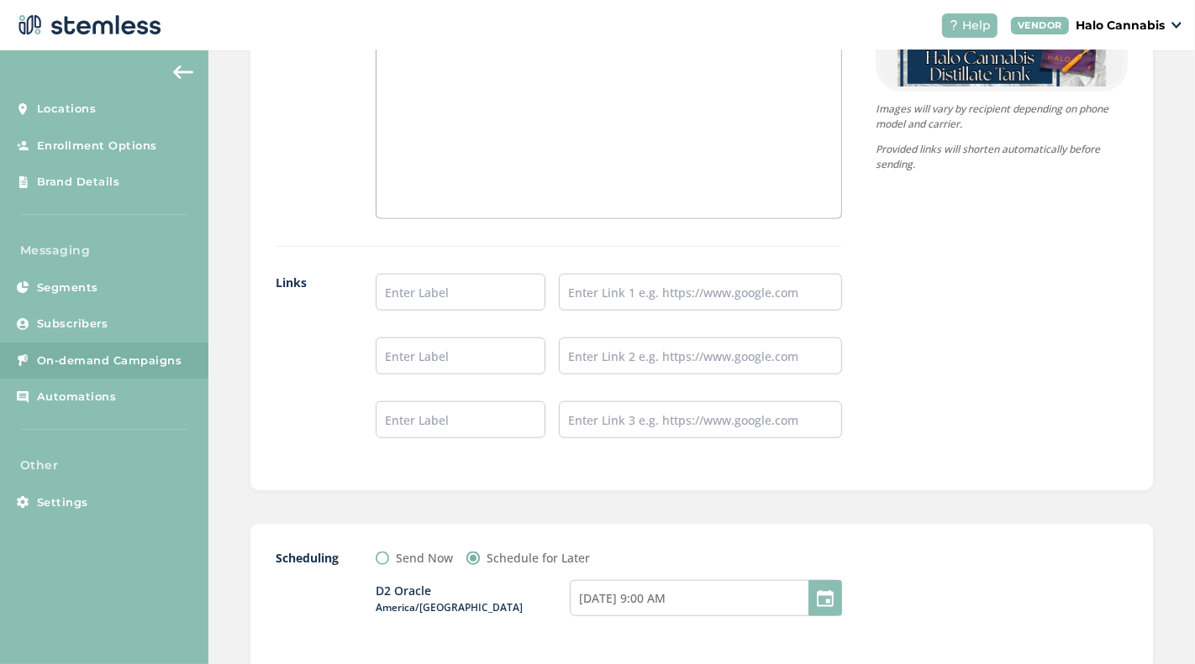
scroll to position [1519, 0]
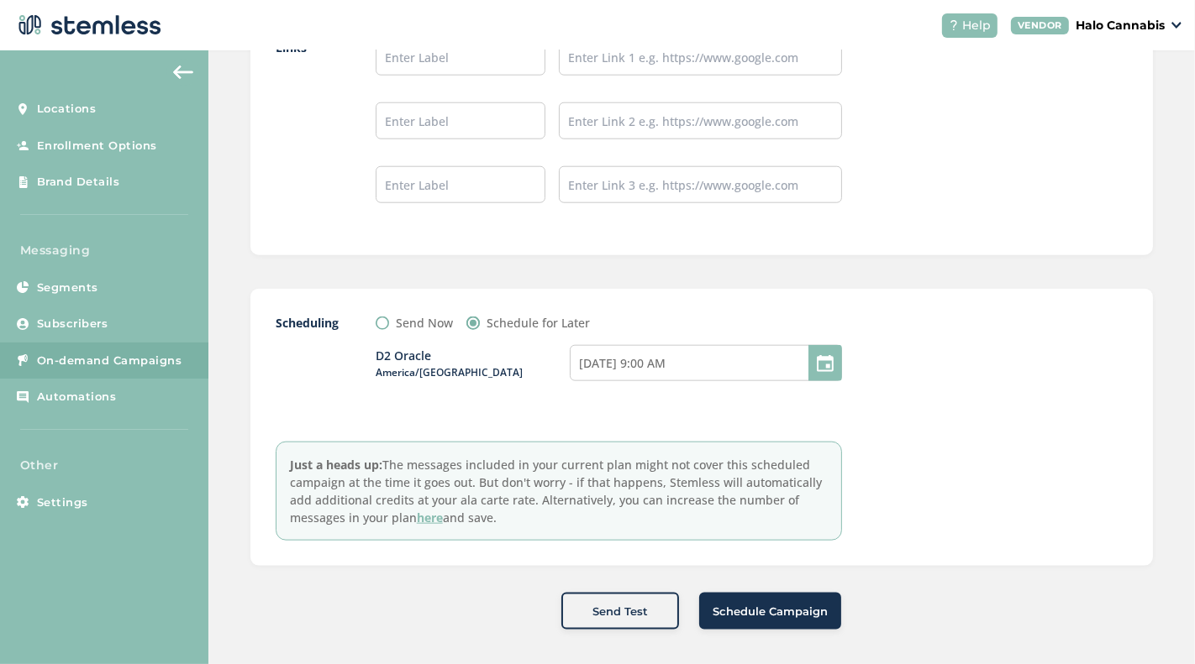
click at [743, 604] on span "Schedule Campaign" at bounding box center [769, 612] width 115 height 17
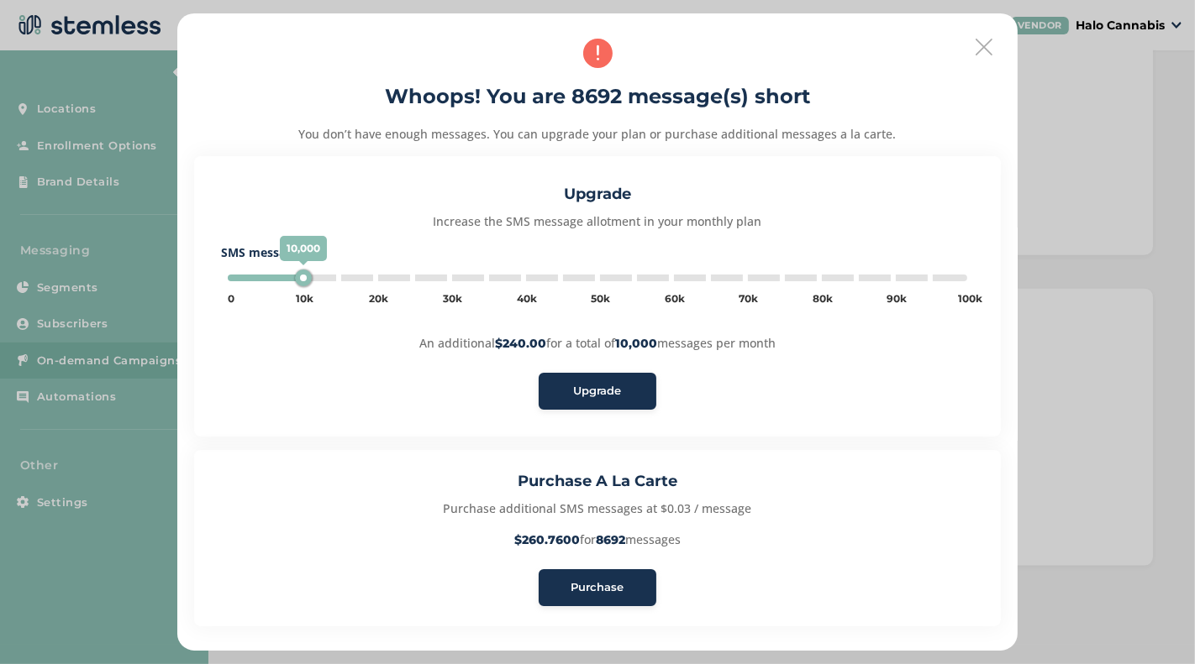
click at [985, 52] on icon at bounding box center [983, 47] width 17 height 17
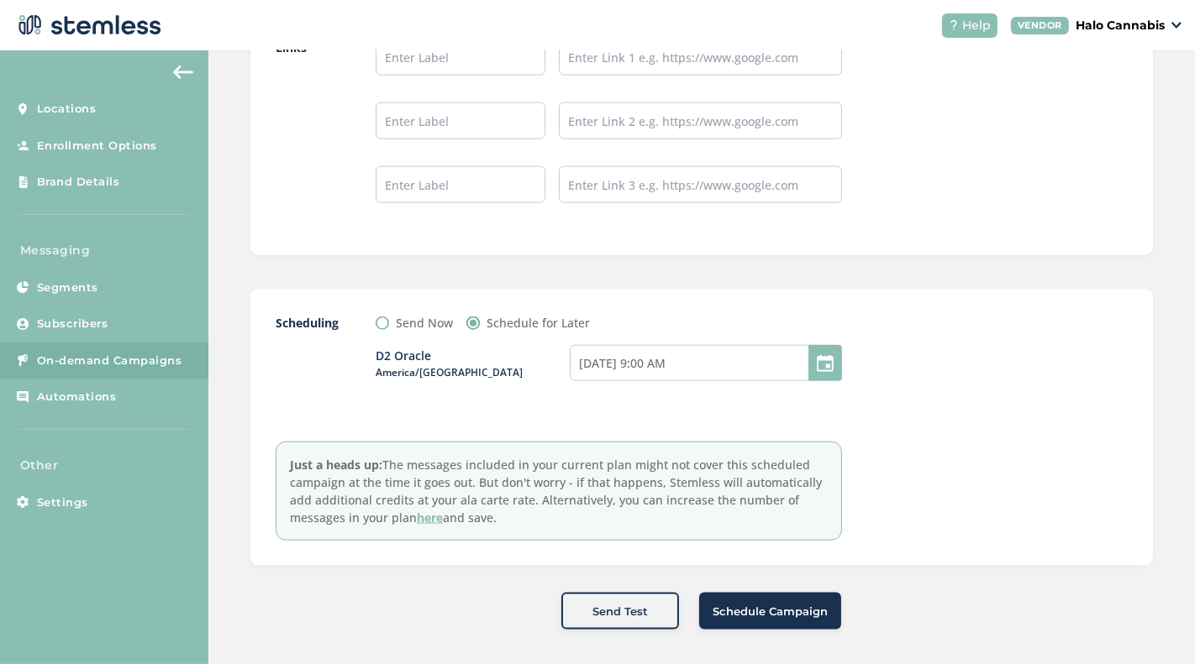
click at [750, 605] on span "Schedule Campaign" at bounding box center [769, 612] width 115 height 17
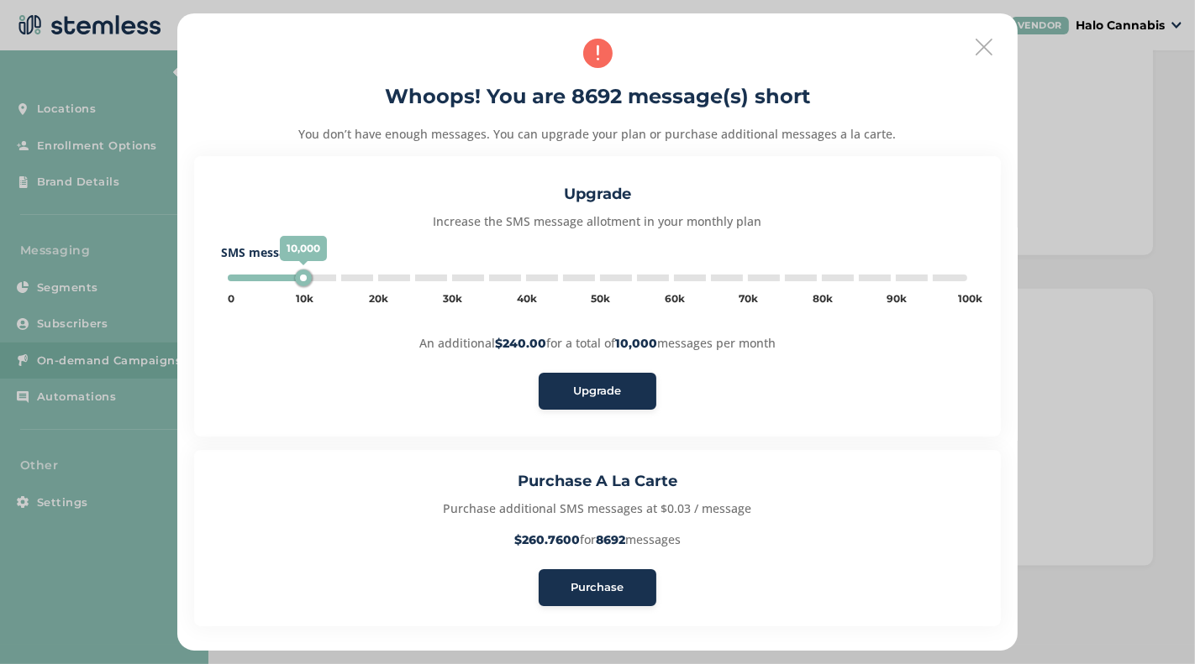
click at [592, 591] on span "Purchase" at bounding box center [597, 588] width 53 height 17
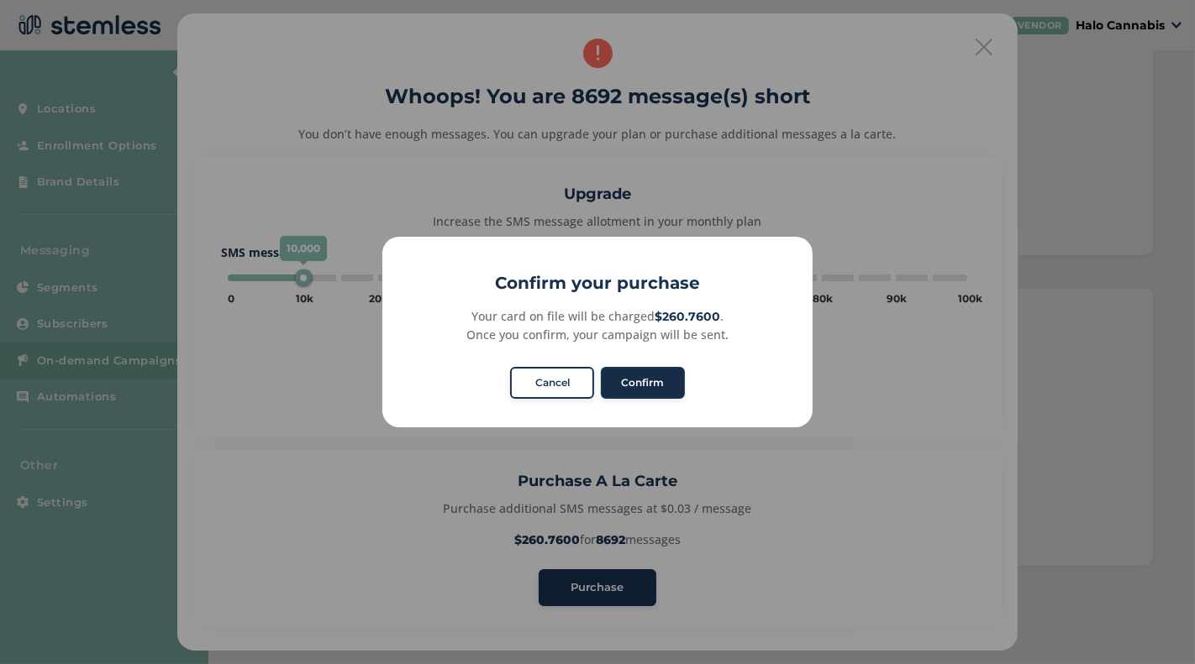
click at [654, 398] on button "Confirm" at bounding box center [643, 383] width 84 height 32
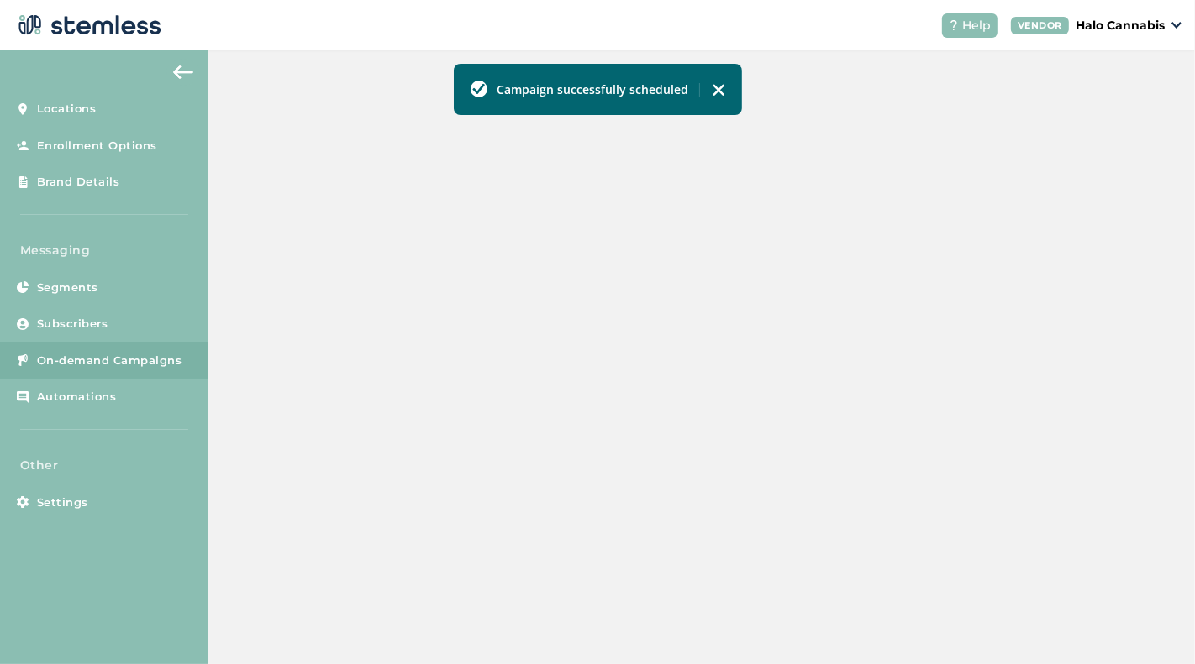
scroll to position [470, 0]
